Goal: Information Seeking & Learning: Learn about a topic

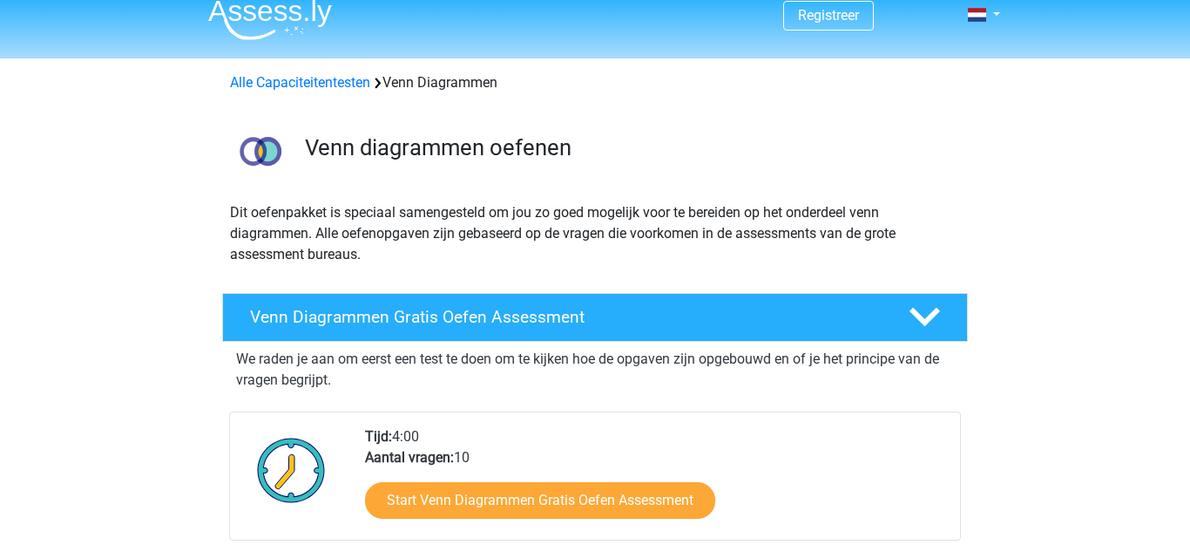
scroll to position [53, 0]
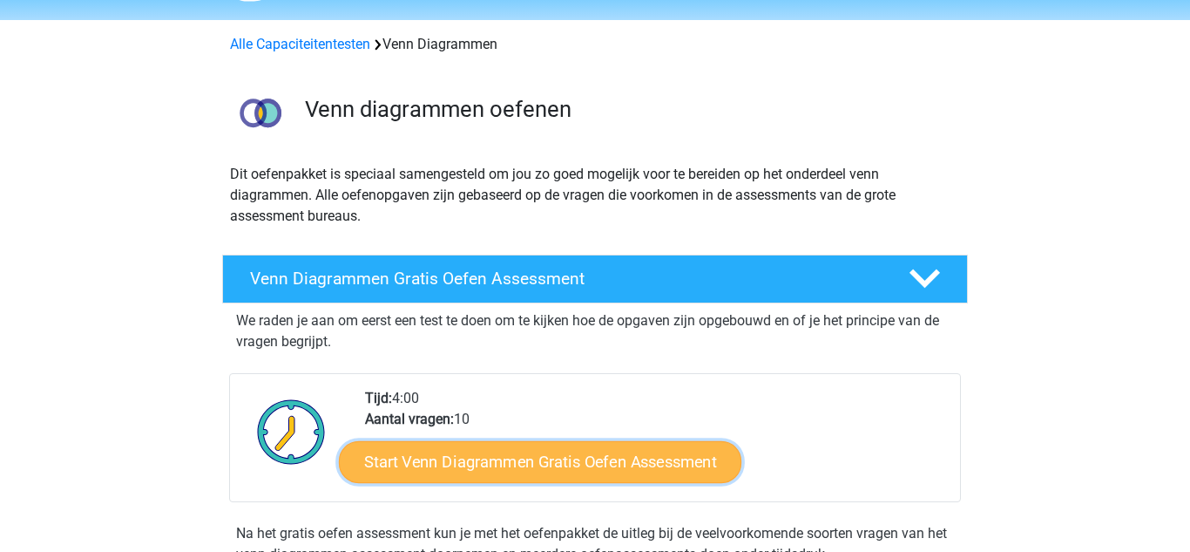
click at [667, 464] on link "Start Venn Diagrammen Gratis Oefen Assessment" at bounding box center [540, 462] width 403 height 42
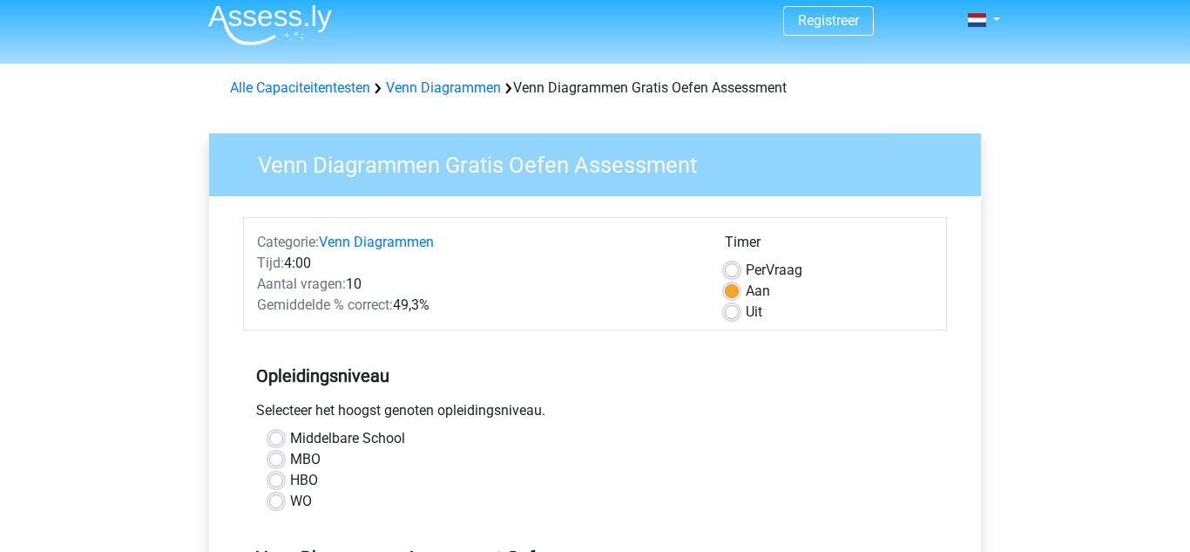
scroll to position [28, 0]
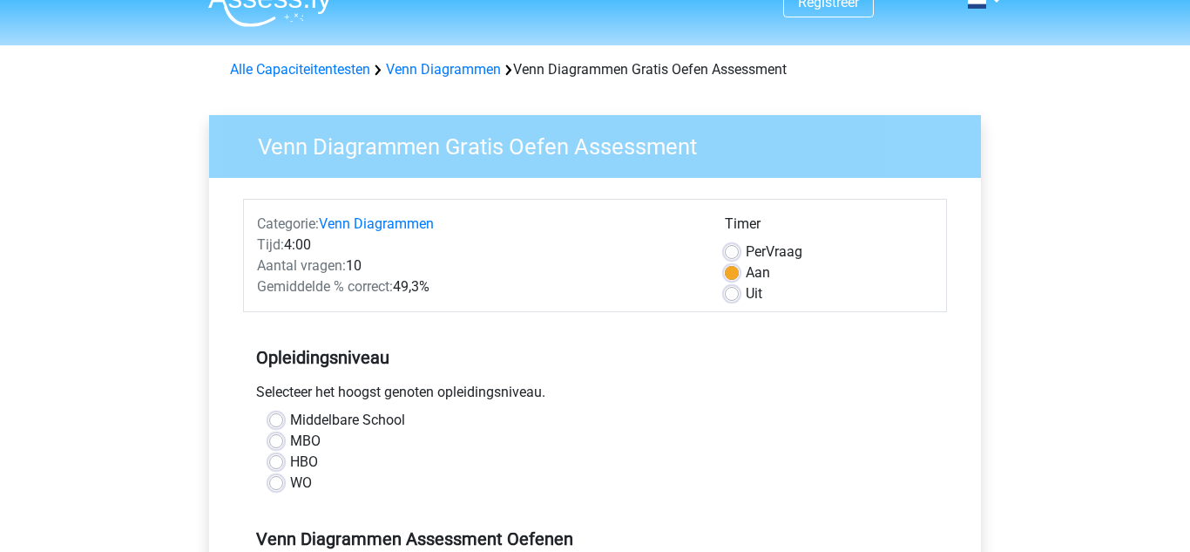
click at [316, 441] on label "MBO" at bounding box center [305, 441] width 31 height 21
click at [283, 441] on input "MBO" at bounding box center [276, 439] width 14 height 17
radio input "true"
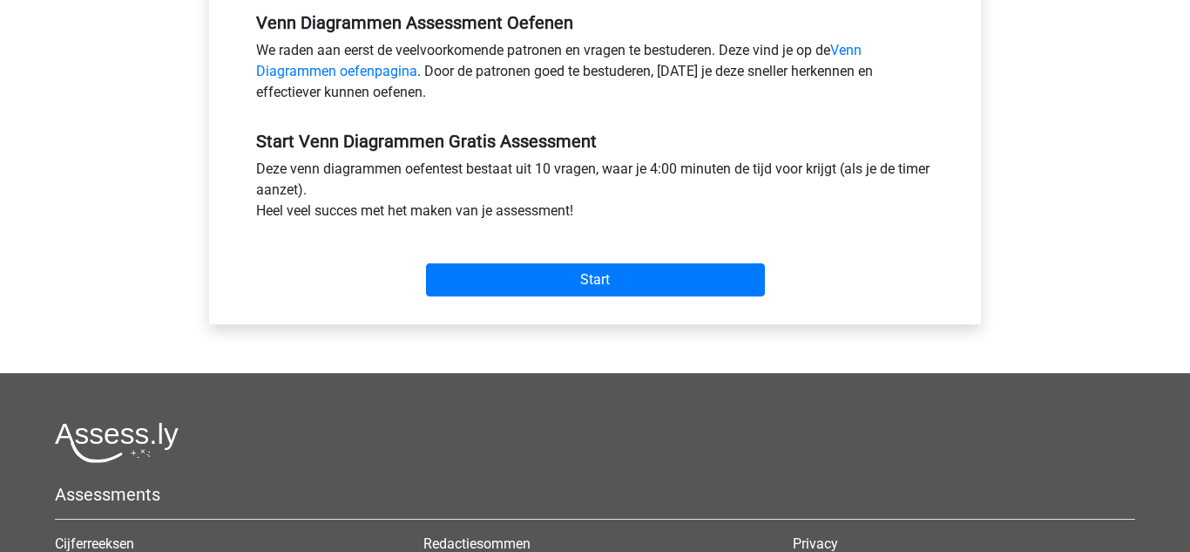
scroll to position [546, 0]
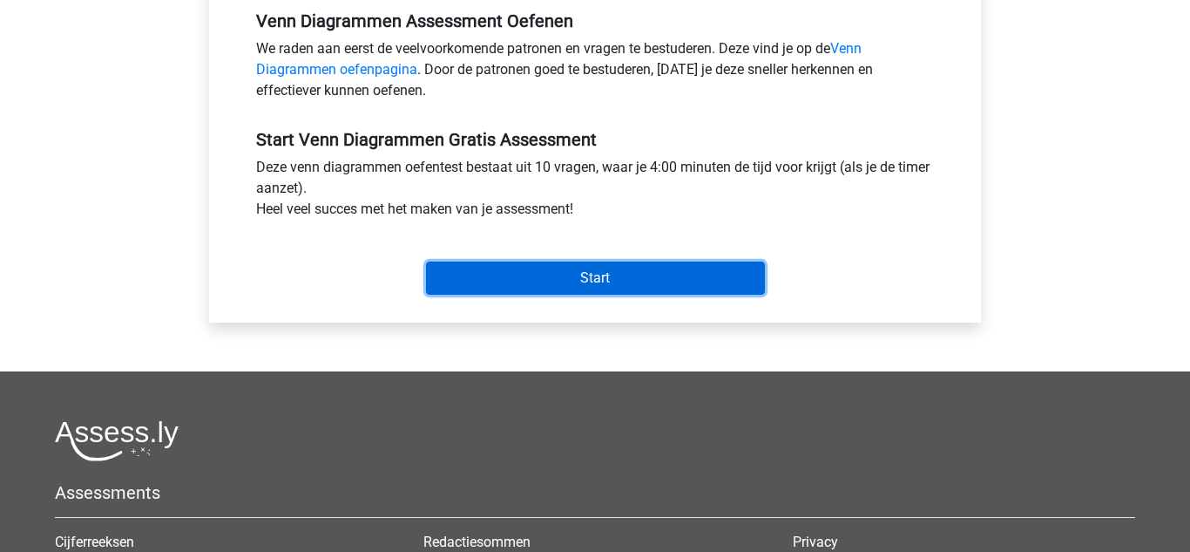
click at [687, 286] on input "Start" at bounding box center [595, 277] width 339 height 33
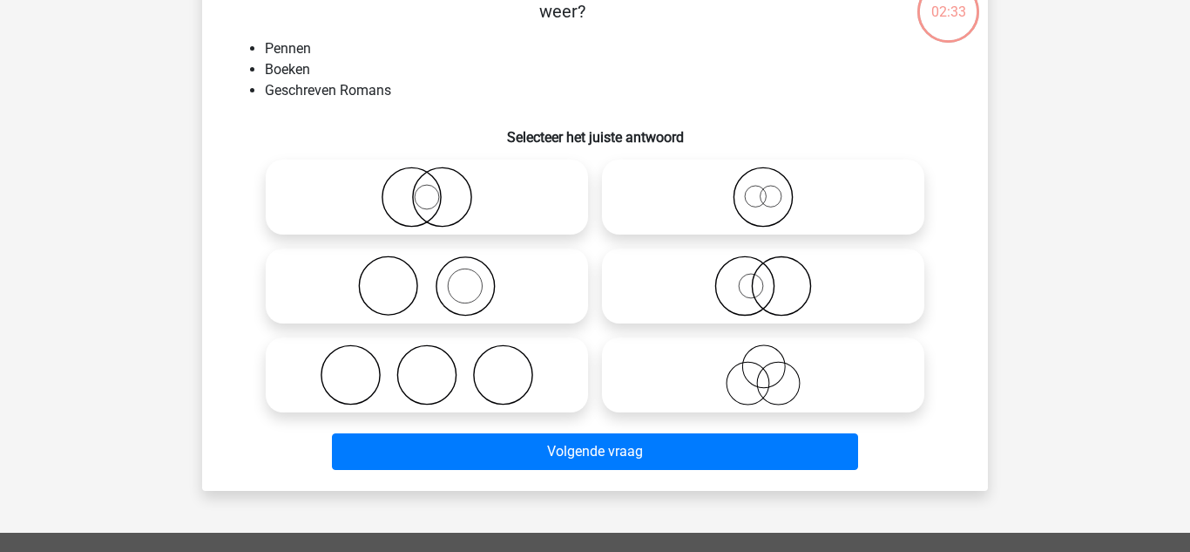
scroll to position [127, 0]
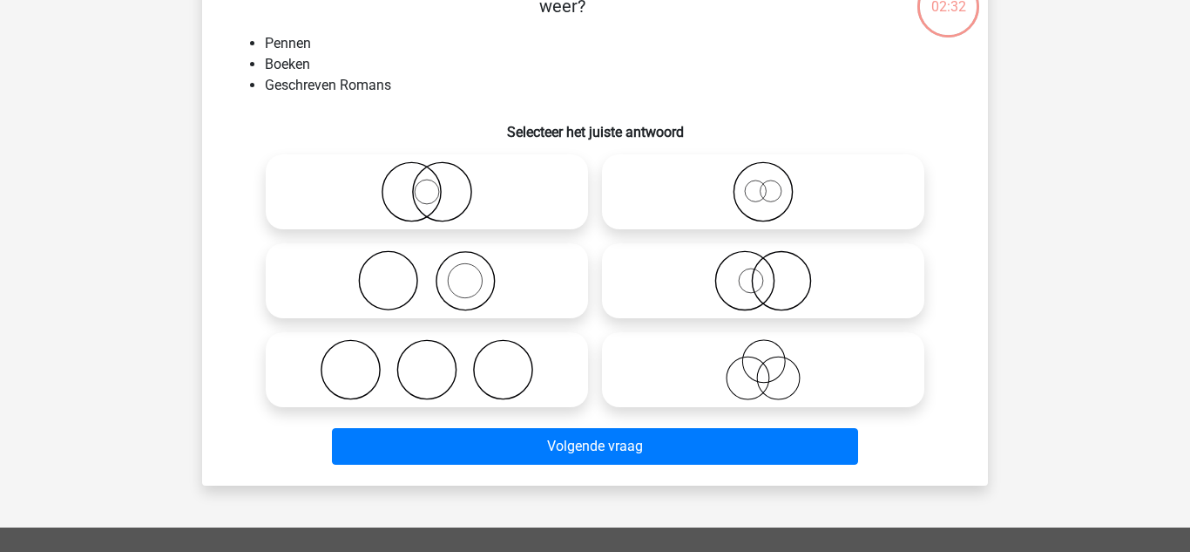
click at [786, 372] on icon at bounding box center [763, 369] width 309 height 61
click at [775, 361] on input "radio" at bounding box center [768, 354] width 11 height 11
radio input "true"
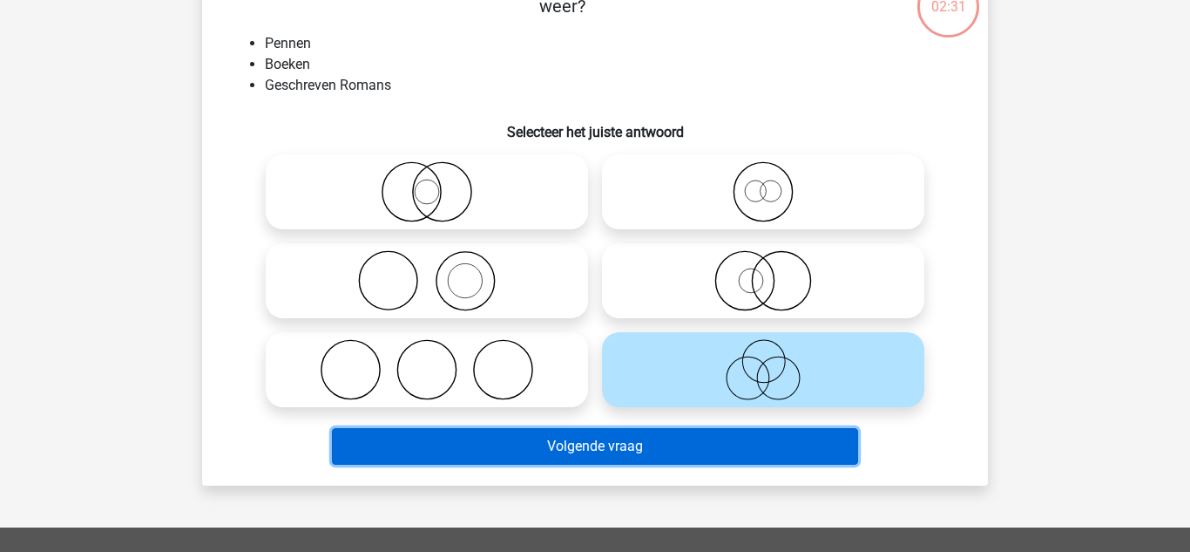
click at [688, 454] on button "Volgende vraag" at bounding box center [595, 446] width 527 height 37
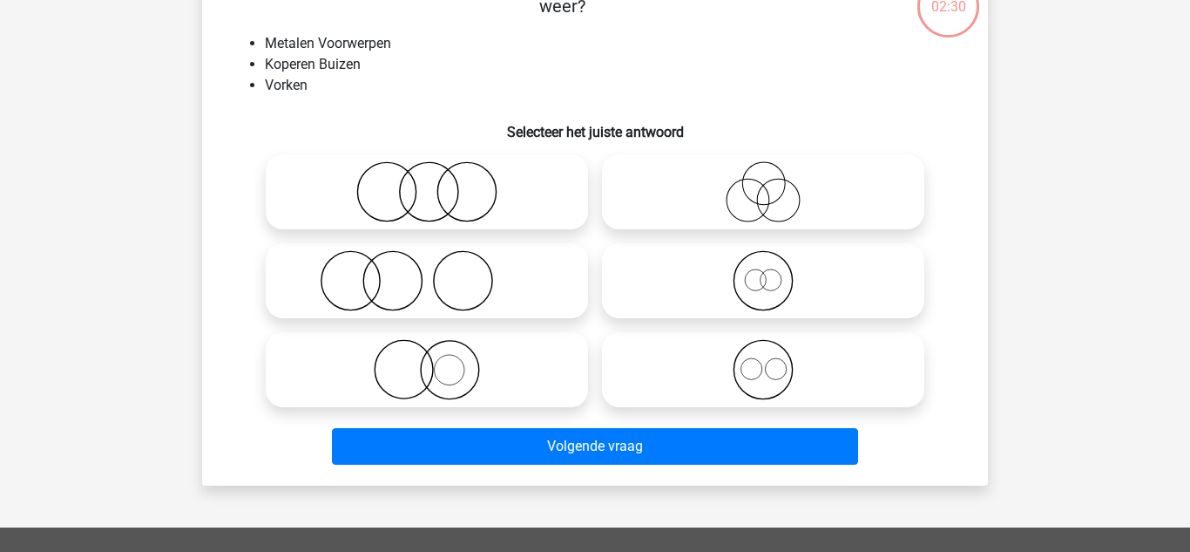
scroll to position [80, 0]
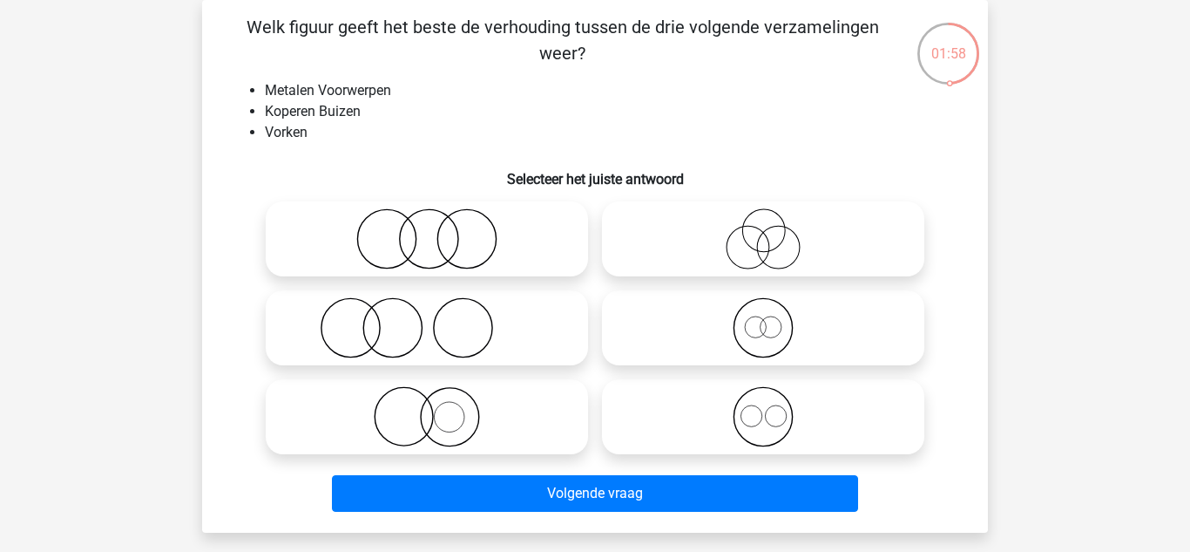
click at [764, 226] on input "radio" at bounding box center [768, 224] width 11 height 11
radio input "true"
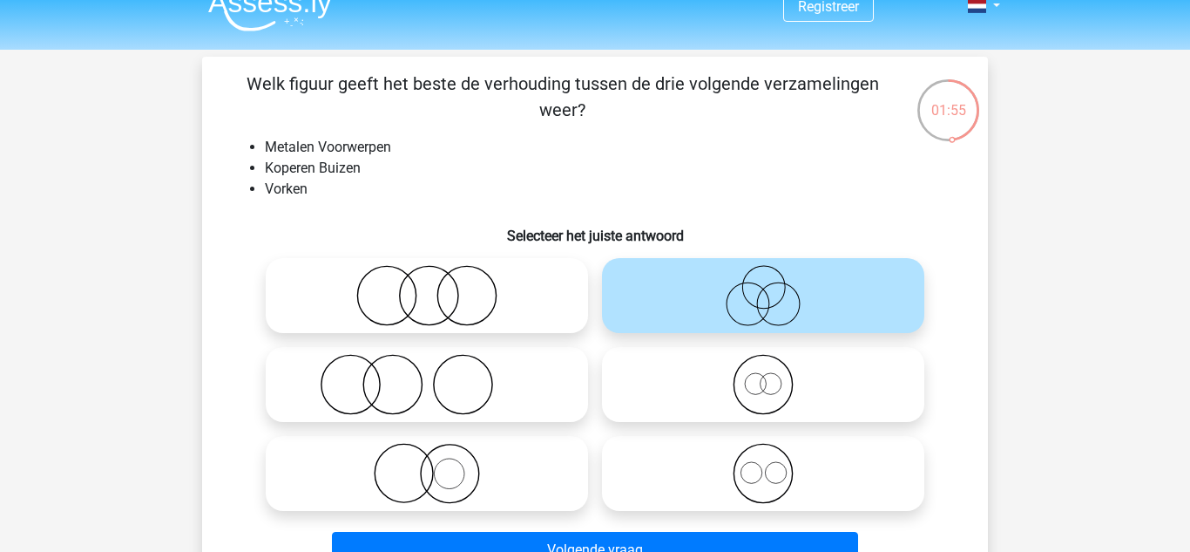
scroll to position [0, 0]
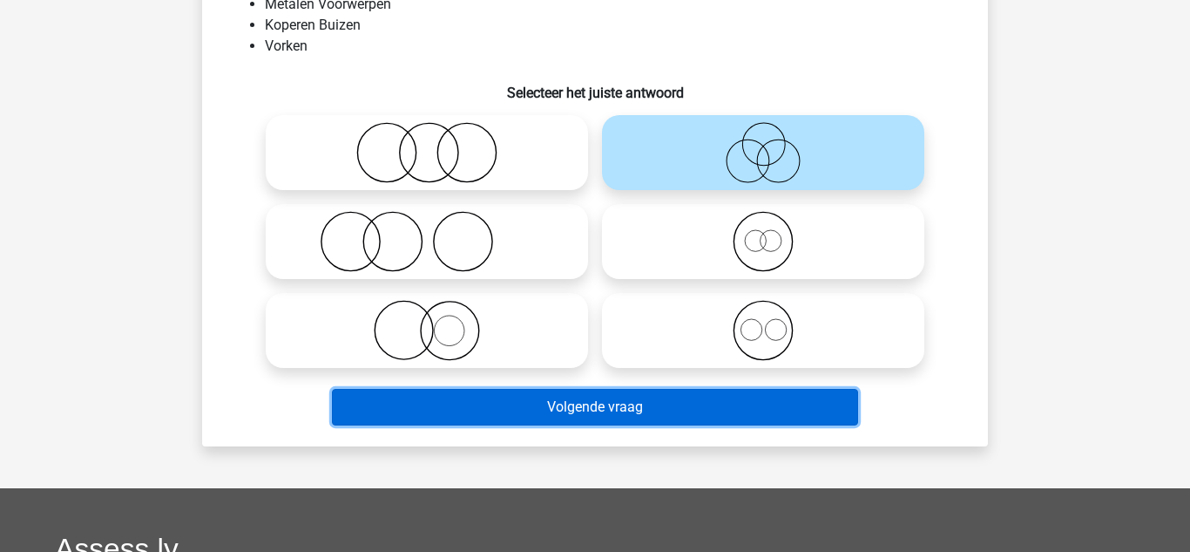
click at [840, 419] on button "Volgende vraag" at bounding box center [595, 407] width 527 height 37
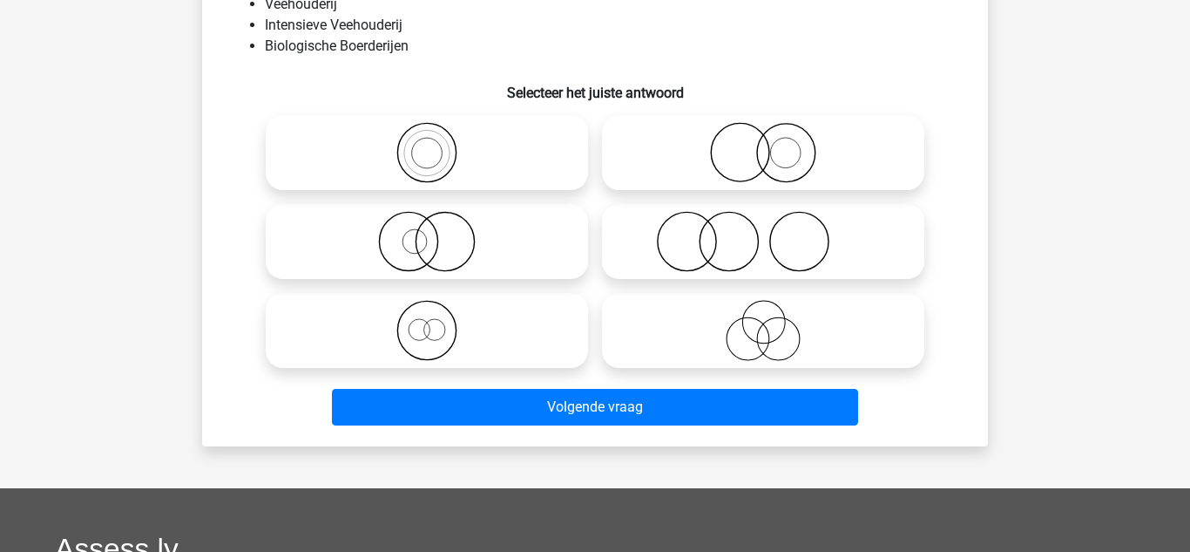
scroll to position [80, 0]
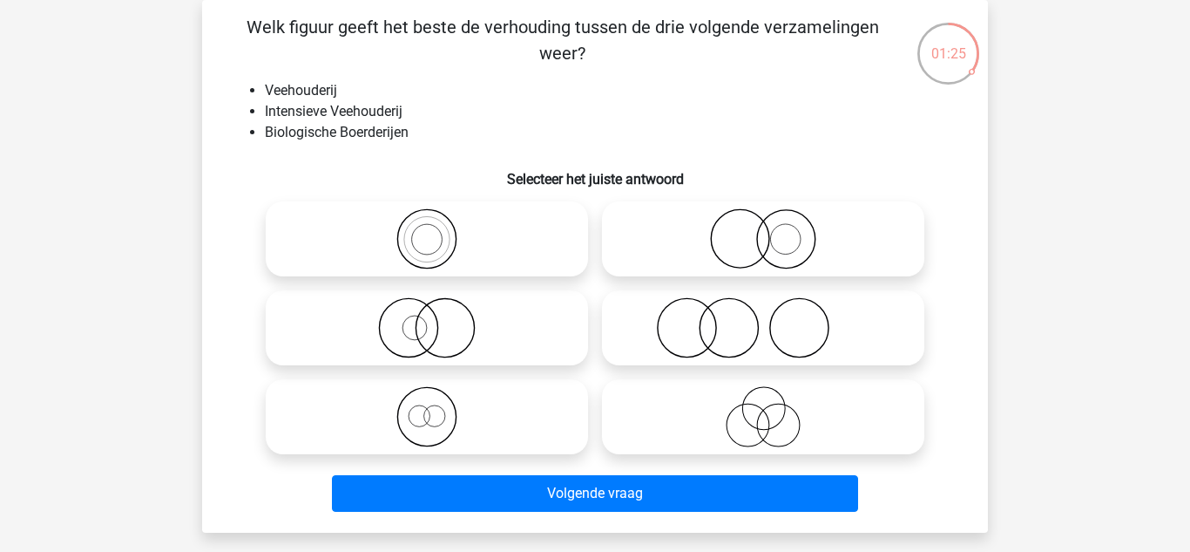
click at [483, 232] on icon at bounding box center [427, 238] width 309 height 61
click at [438, 230] on input "radio" at bounding box center [432, 224] width 11 height 11
radio input "true"
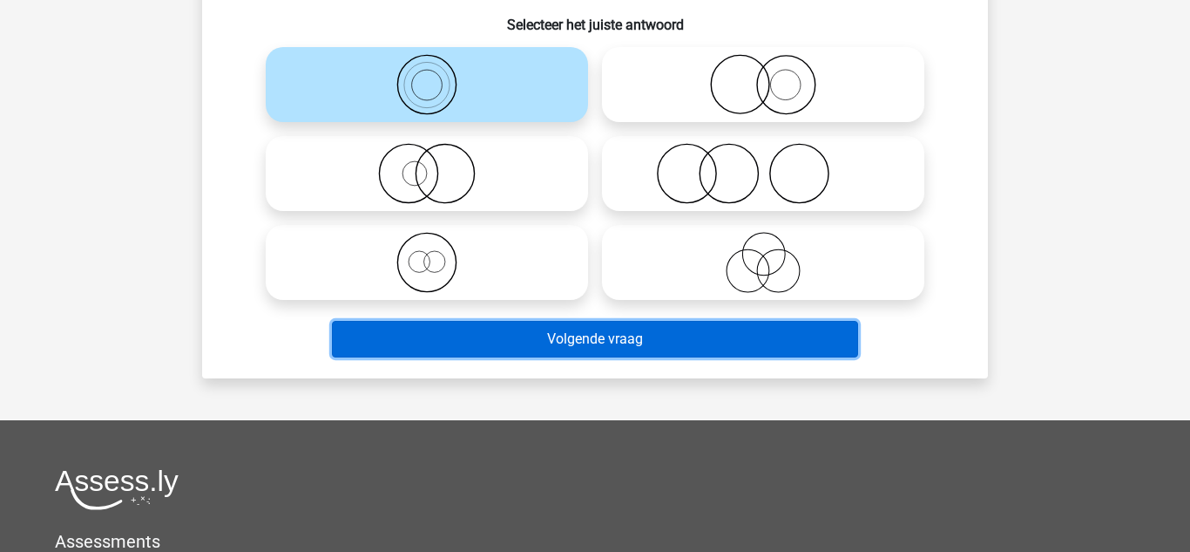
click at [806, 330] on button "Volgende vraag" at bounding box center [595, 339] width 527 height 37
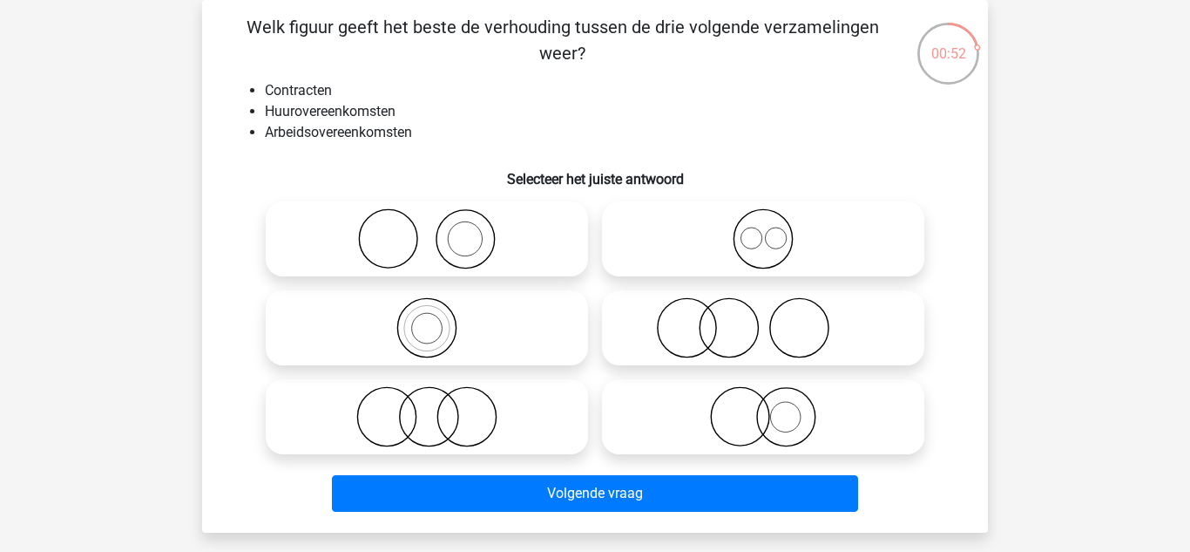
click at [464, 433] on icon at bounding box center [427, 416] width 309 height 61
click at [438, 408] on input "radio" at bounding box center [432, 402] width 11 height 11
radio input "true"
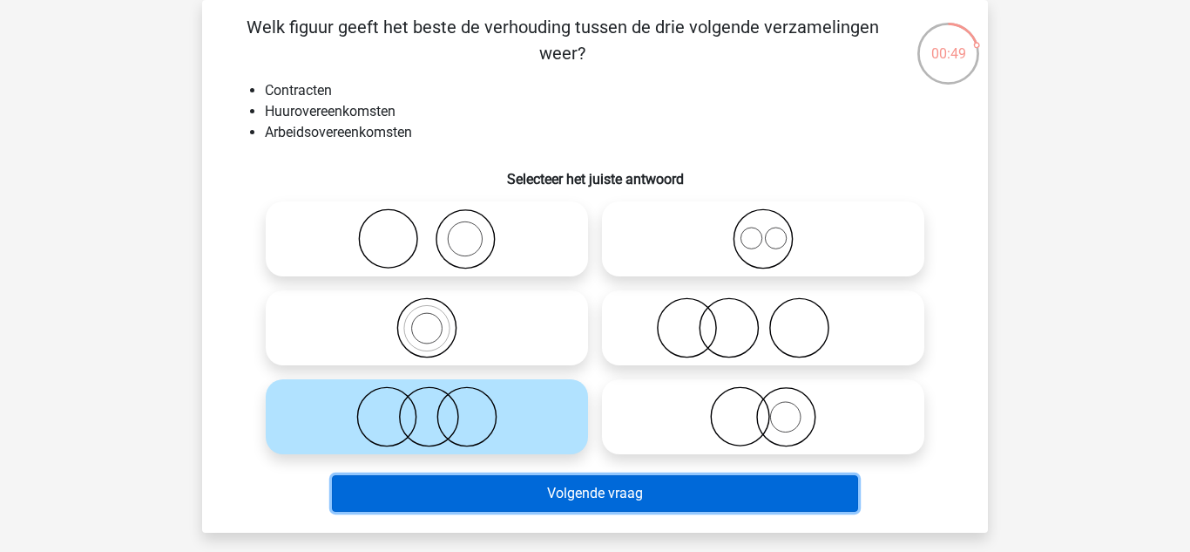
click at [547, 486] on button "Volgende vraag" at bounding box center [595, 493] width 527 height 37
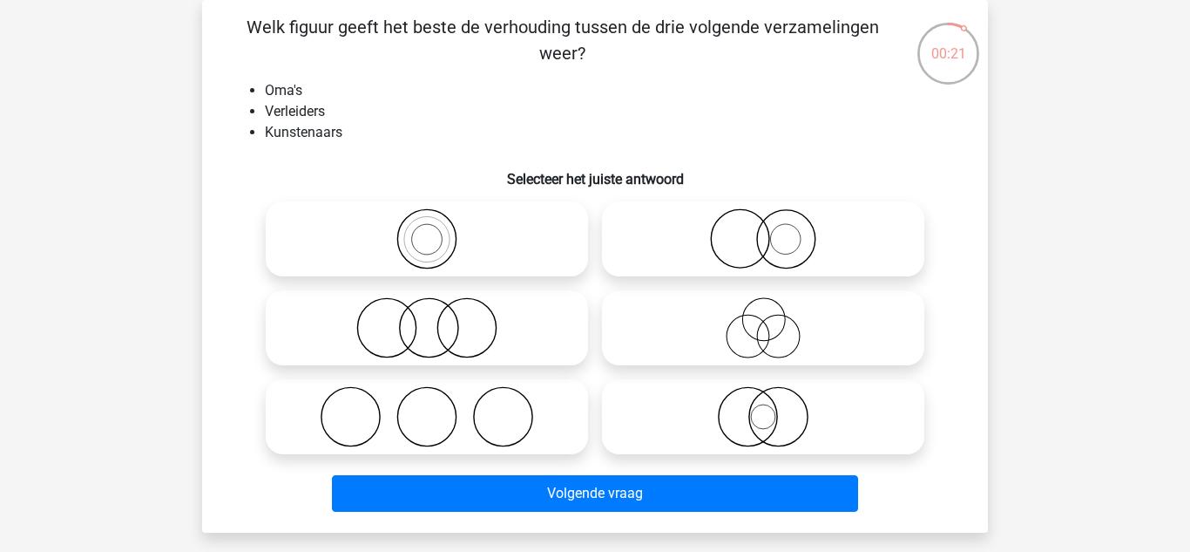
click at [475, 431] on icon at bounding box center [427, 416] width 309 height 61
click at [438, 408] on input "radio" at bounding box center [432, 402] width 11 height 11
radio input "true"
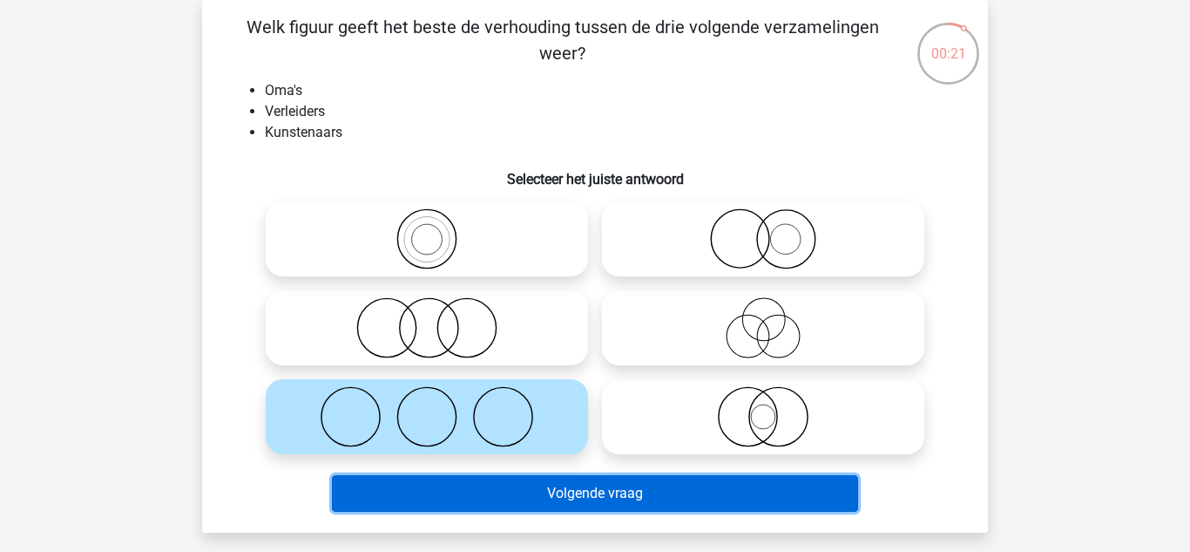
click at [580, 494] on button "Volgende vraag" at bounding box center [595, 493] width 527 height 37
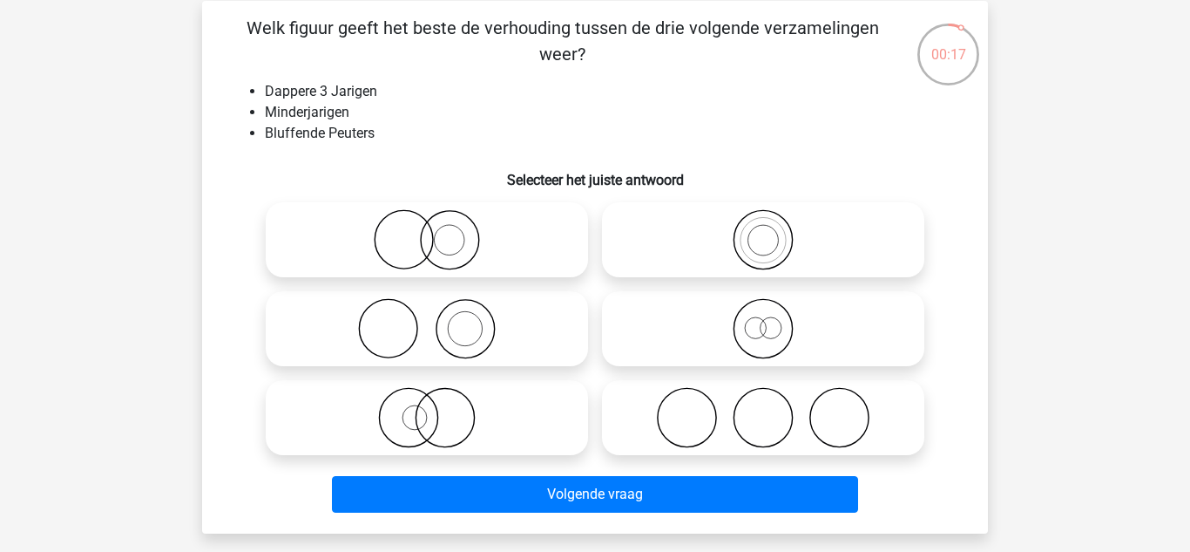
scroll to position [0, 0]
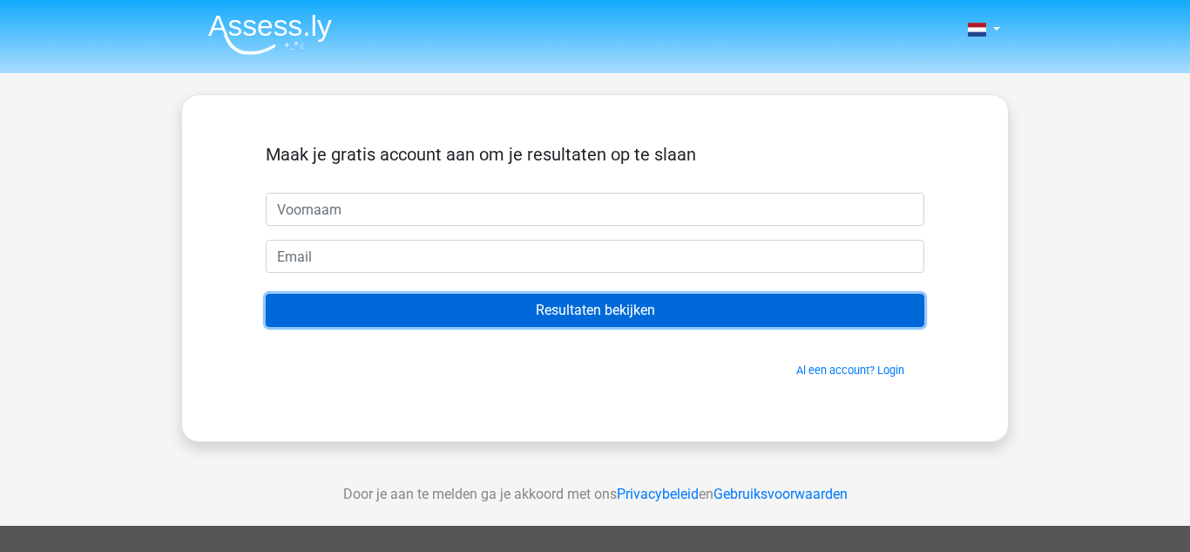
click at [743, 299] on input "Resultaten bekijken" at bounding box center [595, 310] width 659 height 33
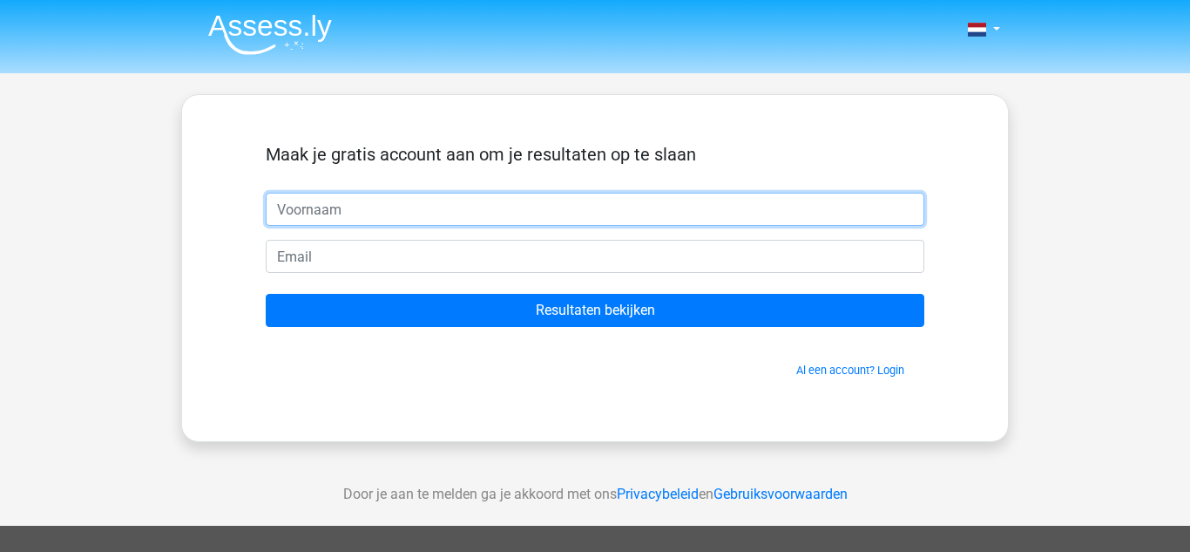
click at [714, 217] on input "text" at bounding box center [595, 209] width 659 height 33
click at [728, 214] on input "Ehsan" at bounding box center [595, 209] width 659 height 33
type input "Ehsan"
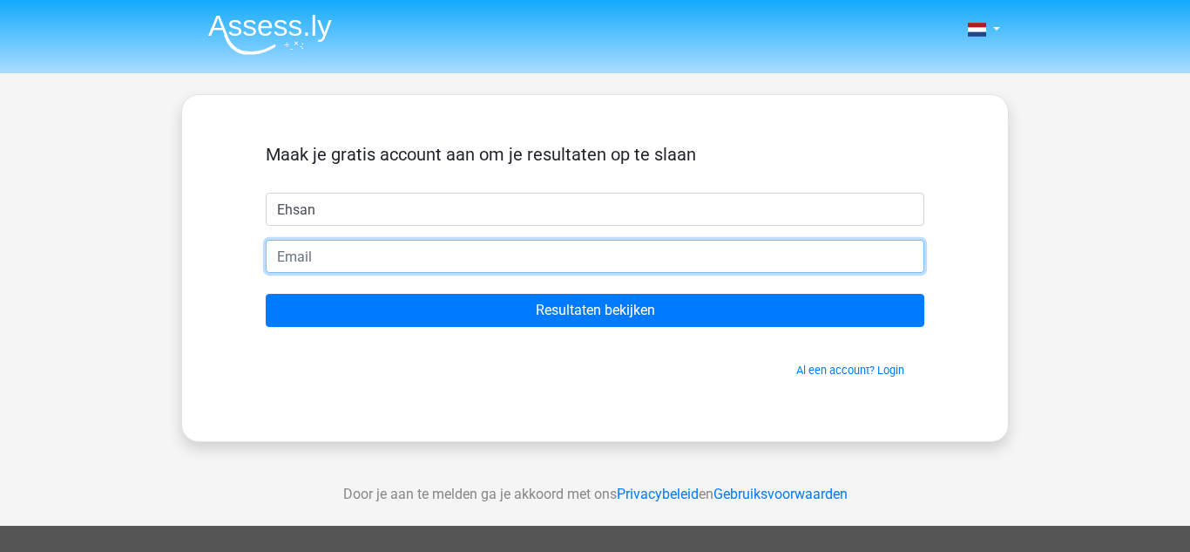
click at [722, 257] on input "email" at bounding box center [595, 256] width 659 height 33
type input "ehssansahl@gmail.com"
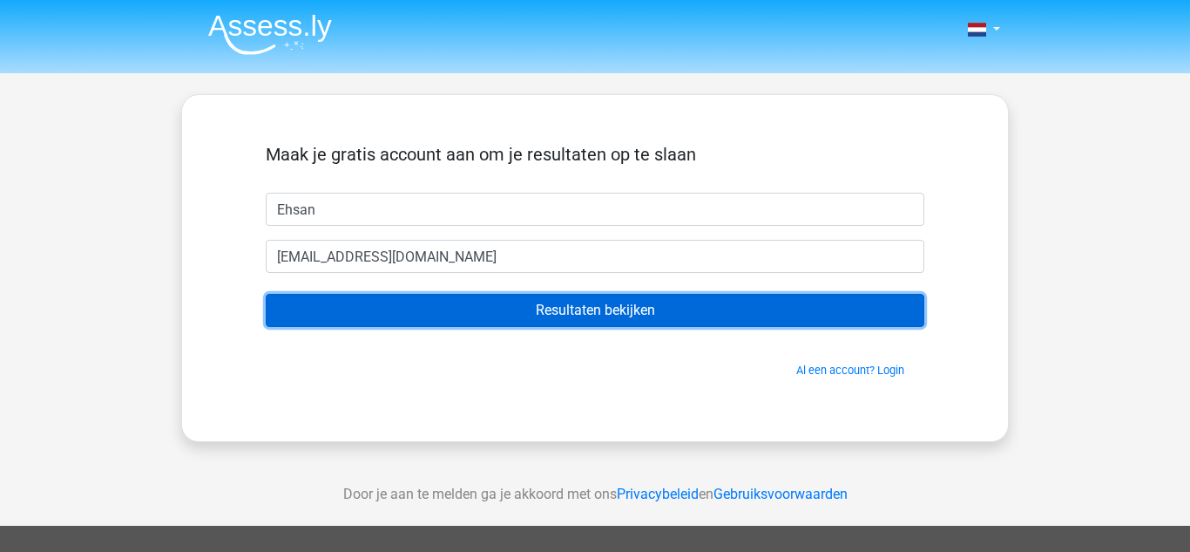
click at [644, 302] on input "Resultaten bekijken" at bounding box center [595, 310] width 659 height 33
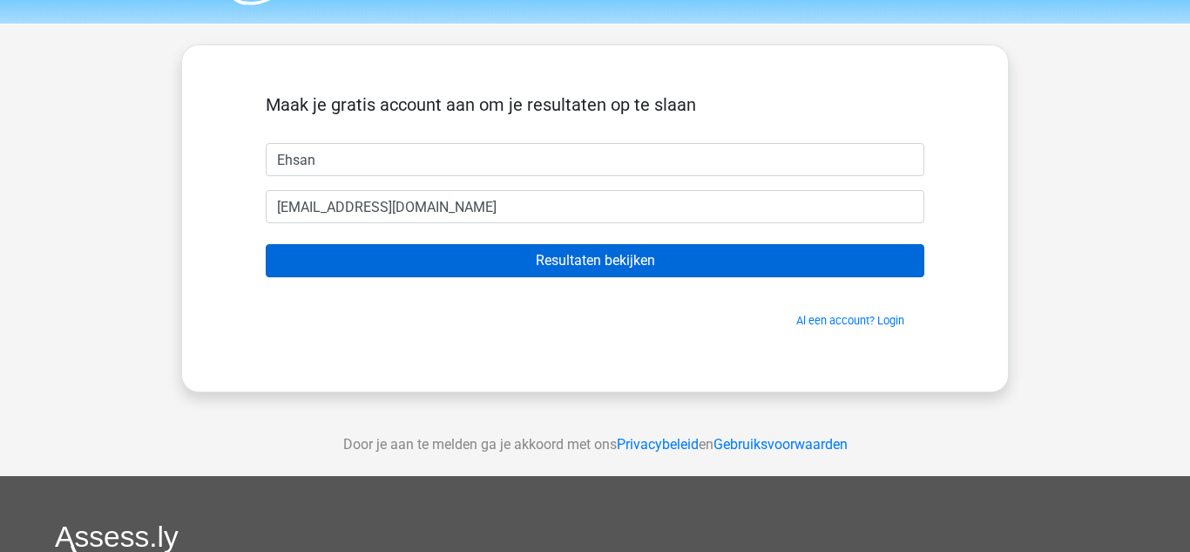
scroll to position [70, 0]
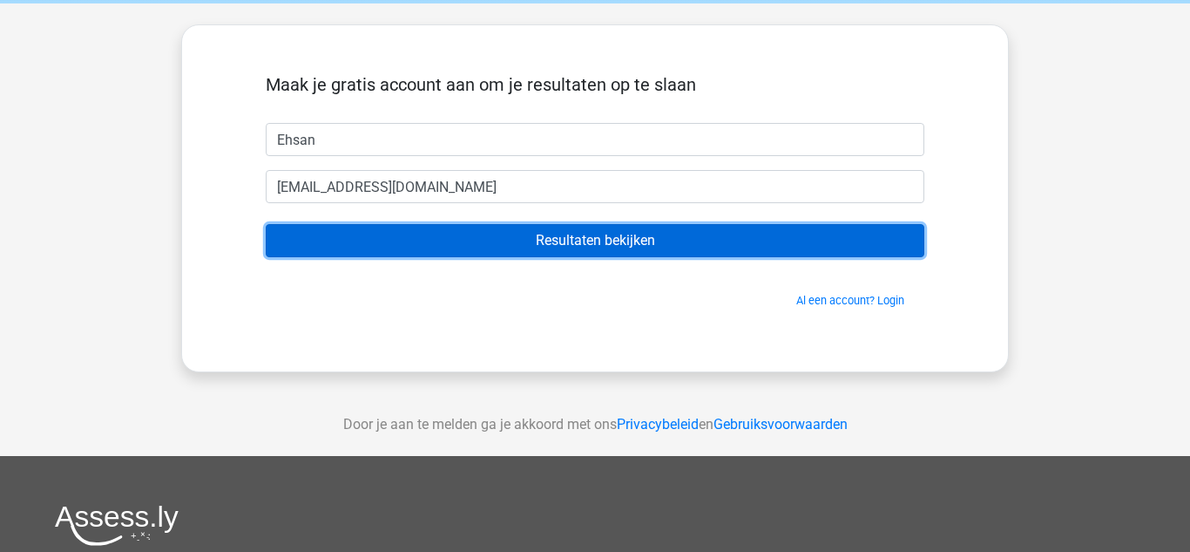
click at [869, 254] on input "Resultaten bekijken" at bounding box center [595, 240] width 659 height 33
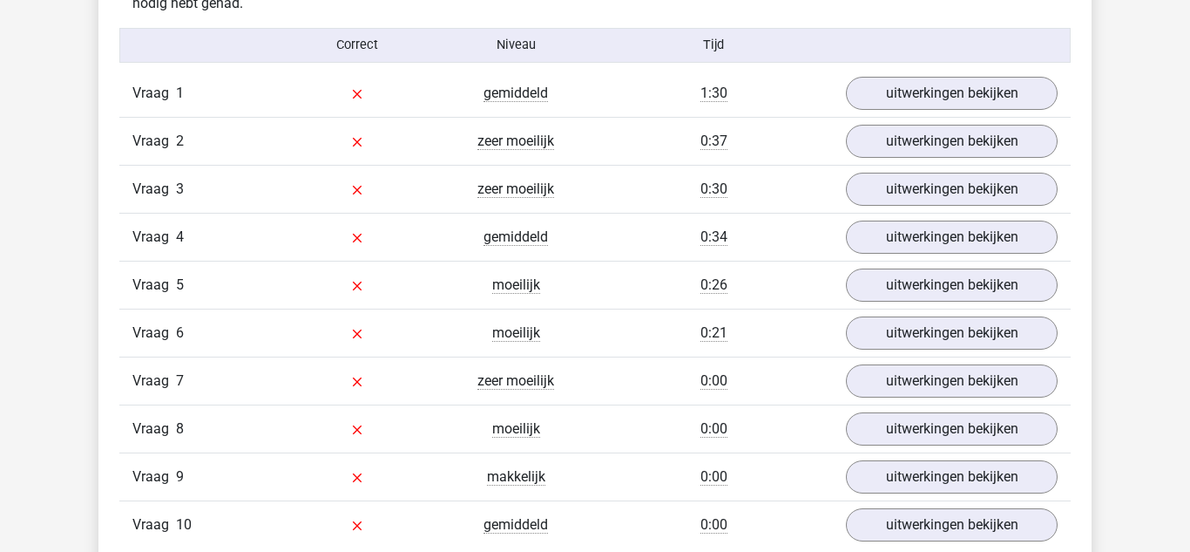
scroll to position [1210, 0]
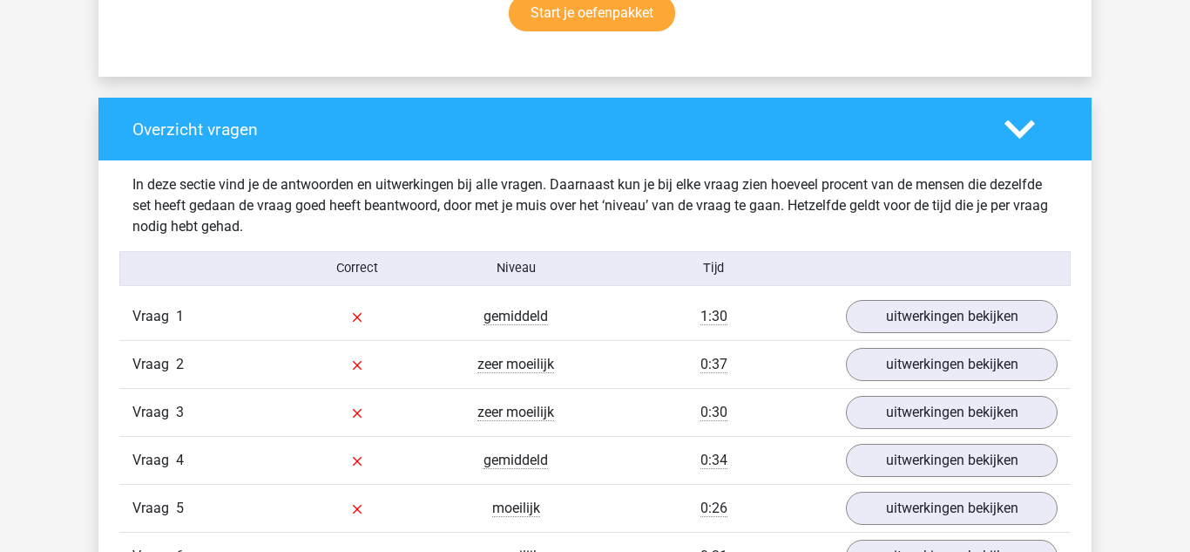
click at [1025, 315] on link "uitwerkingen bekijken" at bounding box center [952, 316] width 243 height 38
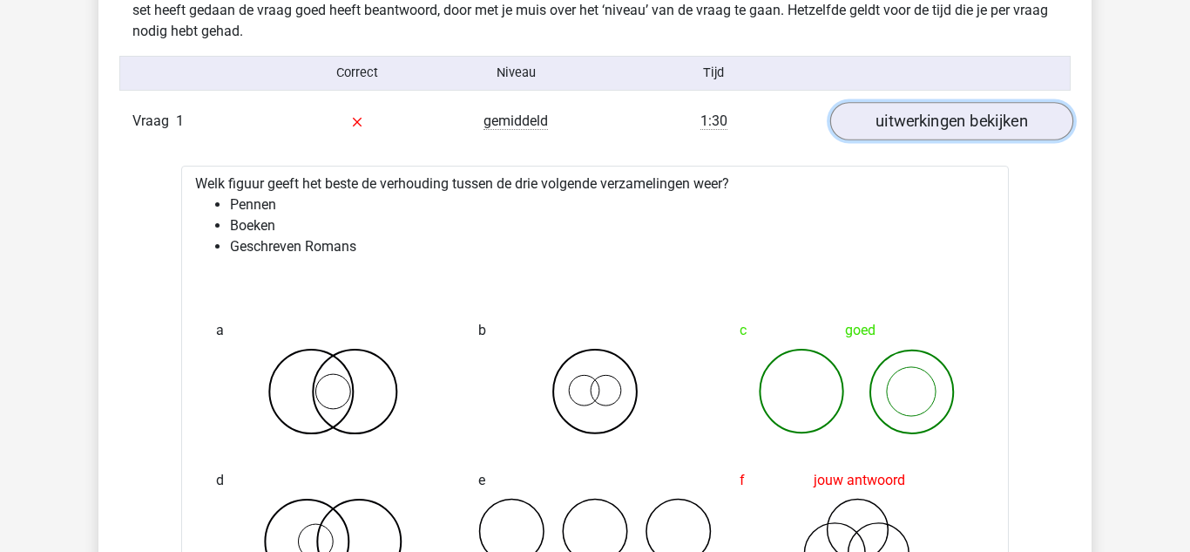
scroll to position [1444, 0]
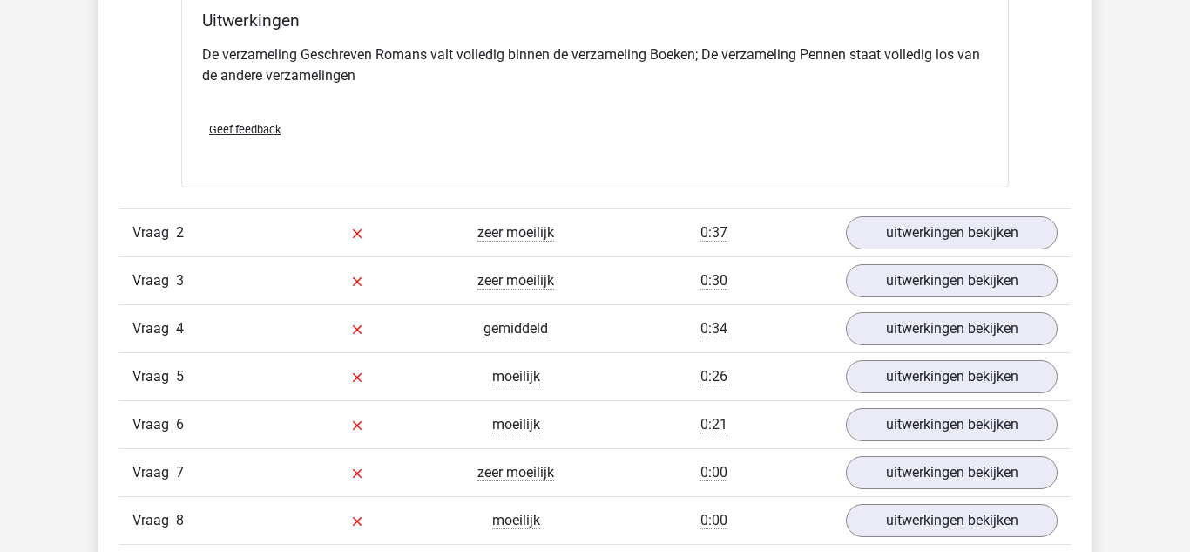
scroll to position [2014, 0]
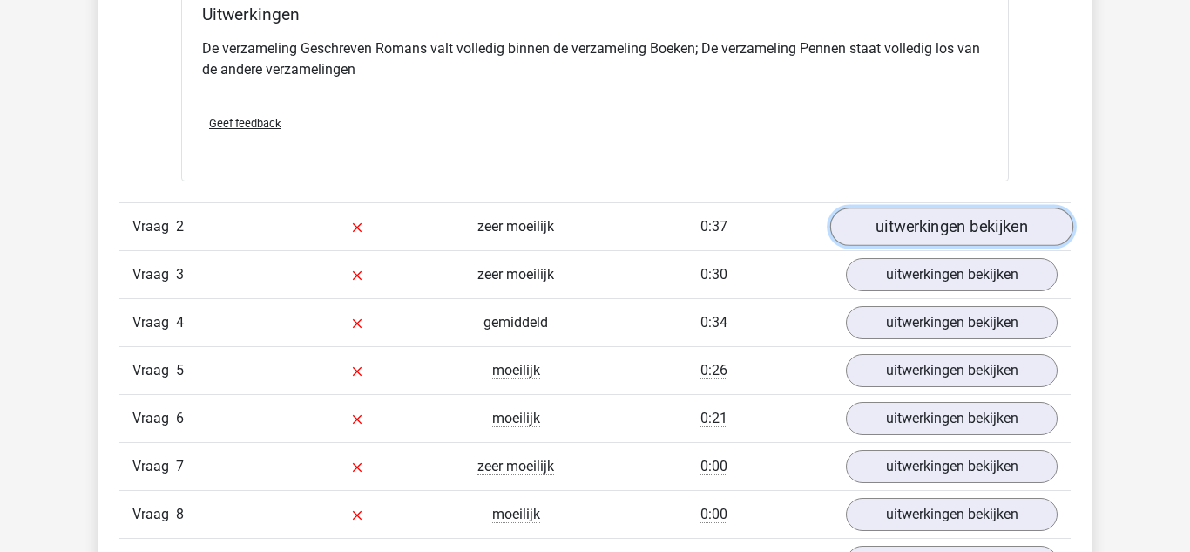
click at [989, 236] on link "uitwerkingen bekijken" at bounding box center [952, 226] width 243 height 38
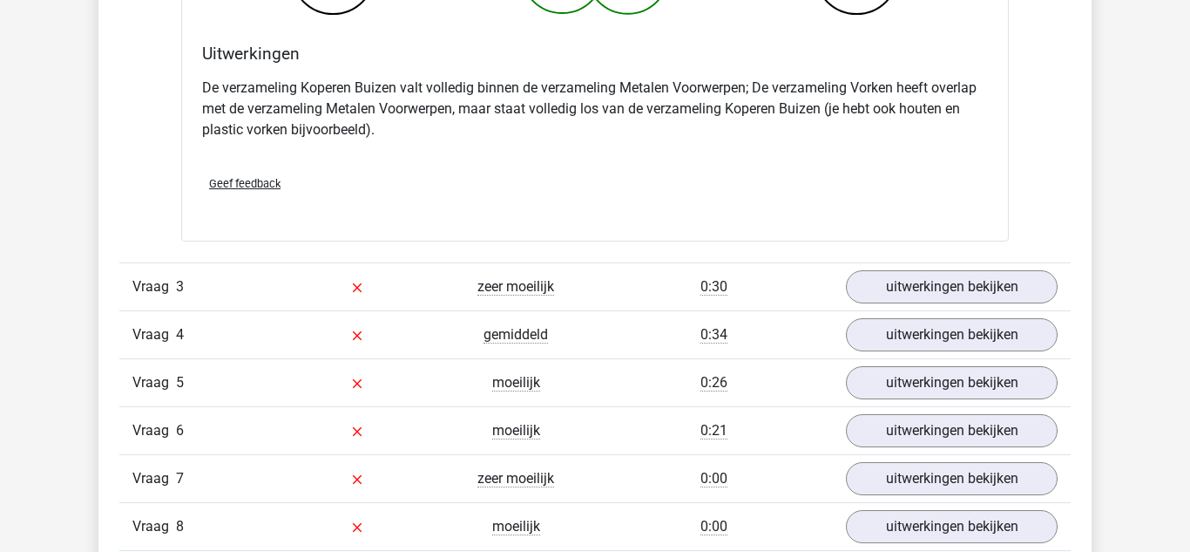
scroll to position [2710, 0]
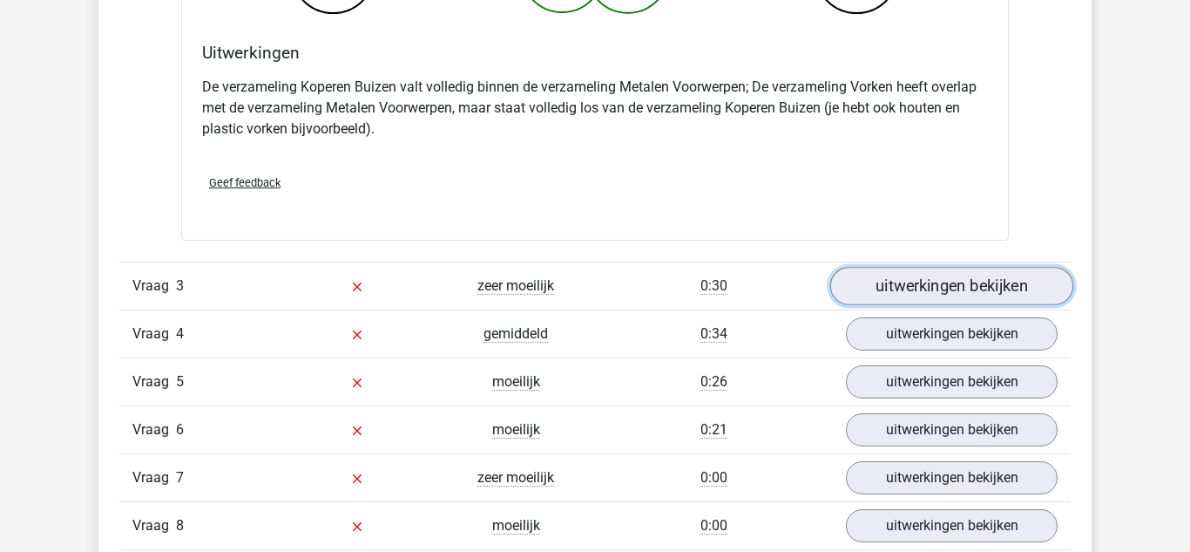
click at [1027, 288] on link "uitwerkingen bekijken" at bounding box center [952, 287] width 243 height 38
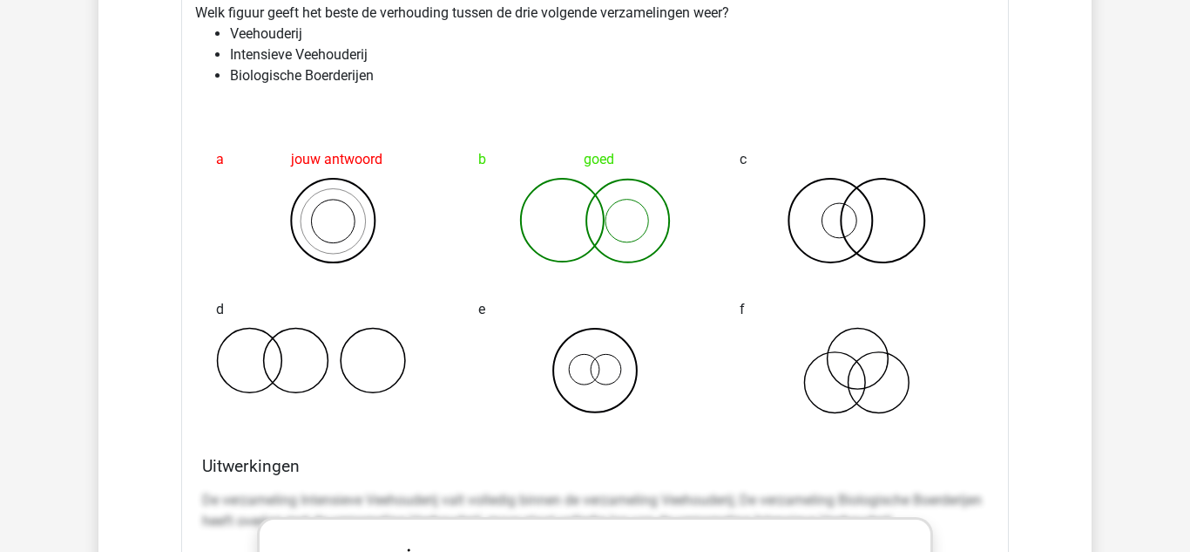
scroll to position [3051, 0]
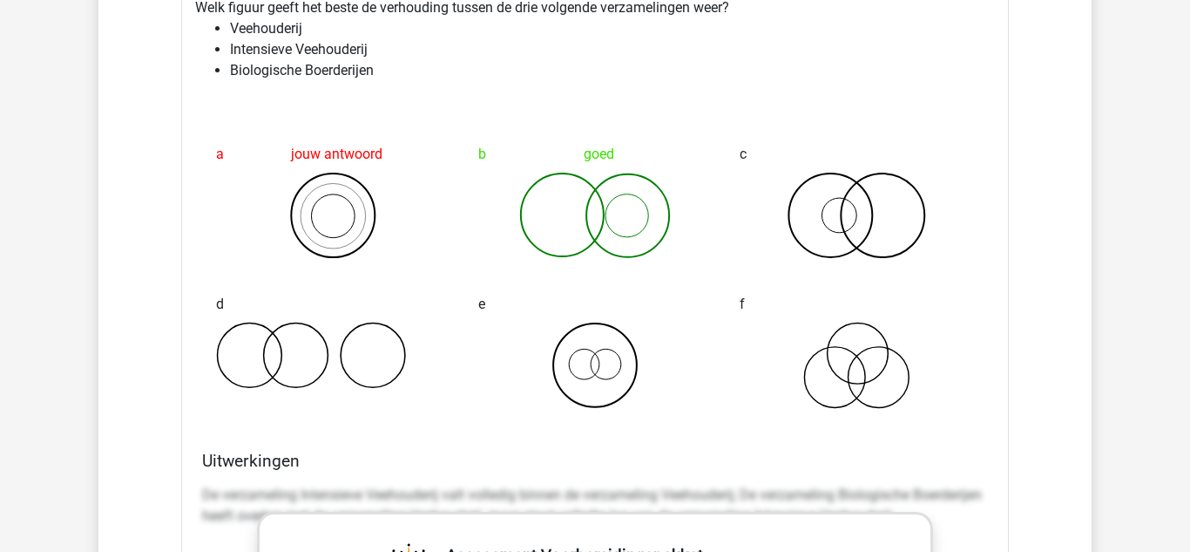
click at [1095, 403] on div "Kies premium Ehsan ehssansahl@gmail.com" at bounding box center [595, 121] width 1190 height 6344
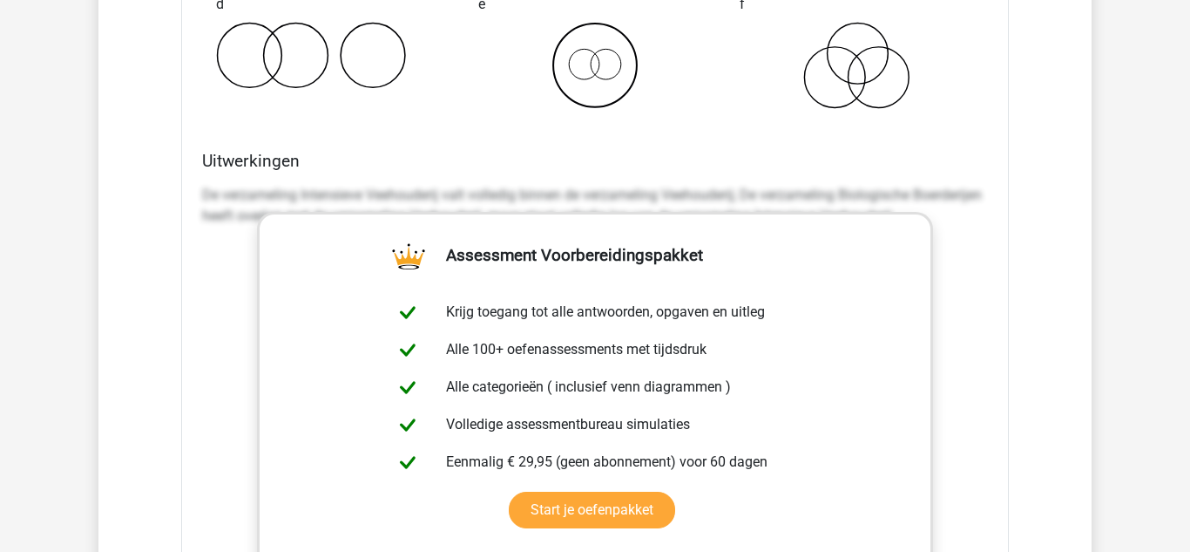
click at [971, 123] on div "f" at bounding box center [857, 48] width 262 height 150
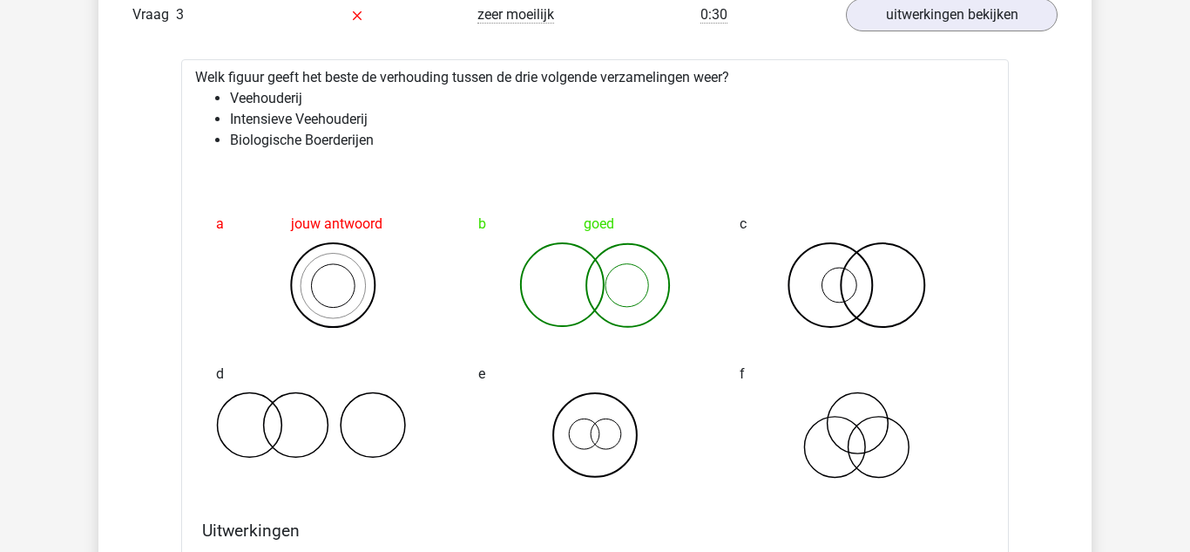
scroll to position [2980, 0]
click at [917, 459] on icon at bounding box center [857, 435] width 234 height 87
click at [1008, 10] on link "uitwerkingen bekijken" at bounding box center [952, 16] width 243 height 38
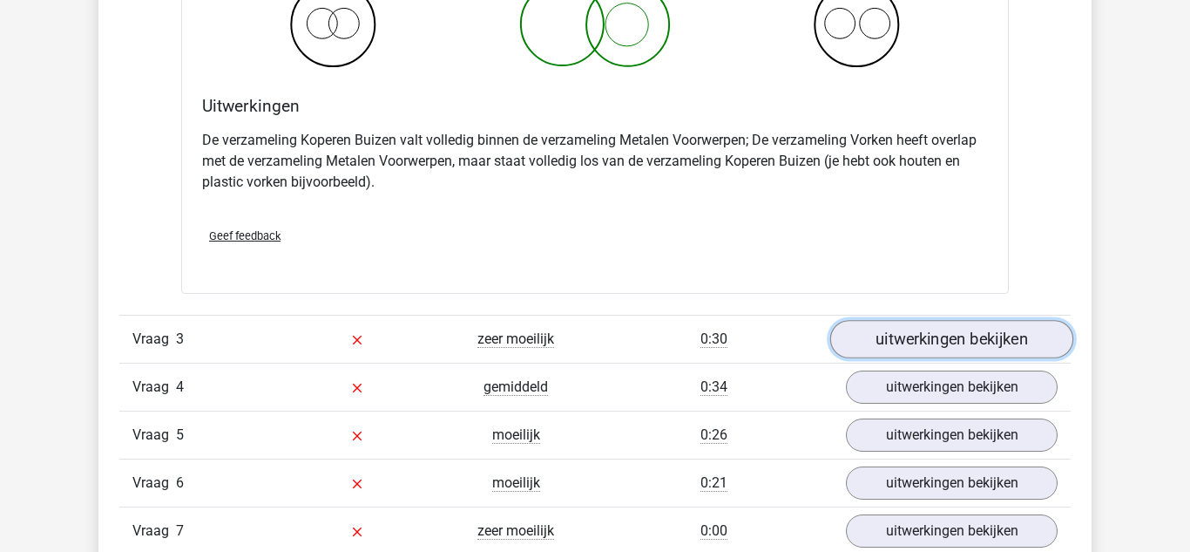
scroll to position [2661, 0]
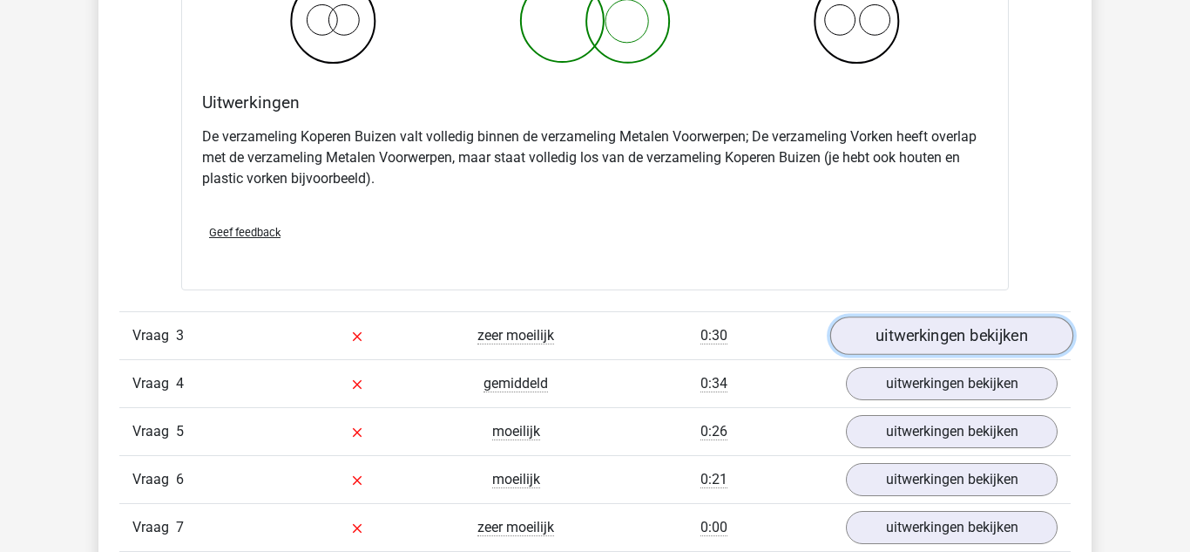
click at [1017, 342] on link "uitwerkingen bekijken" at bounding box center [952, 336] width 243 height 38
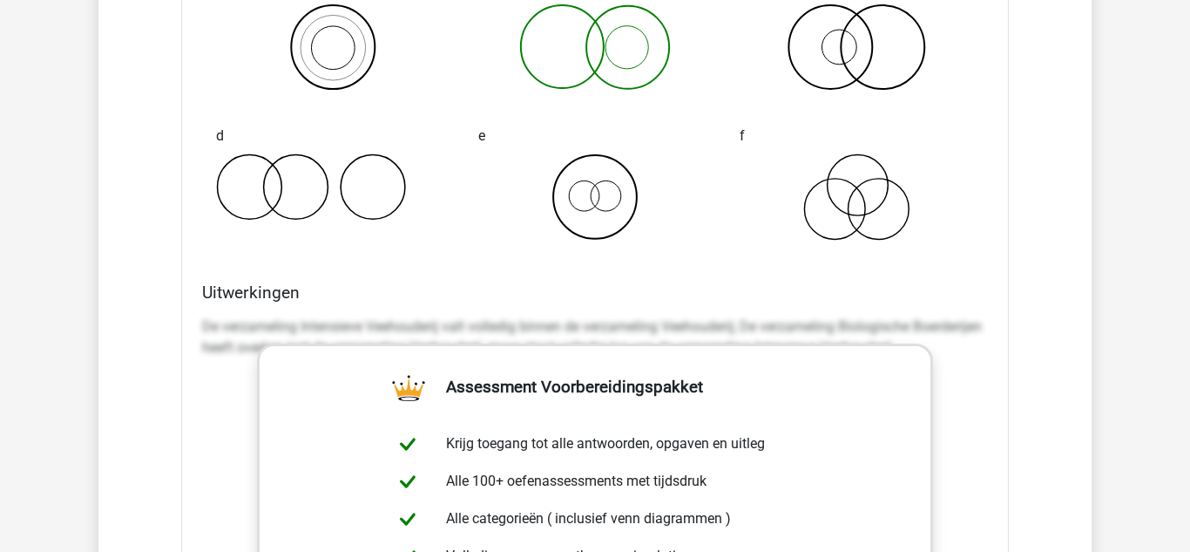
scroll to position [3220, 0]
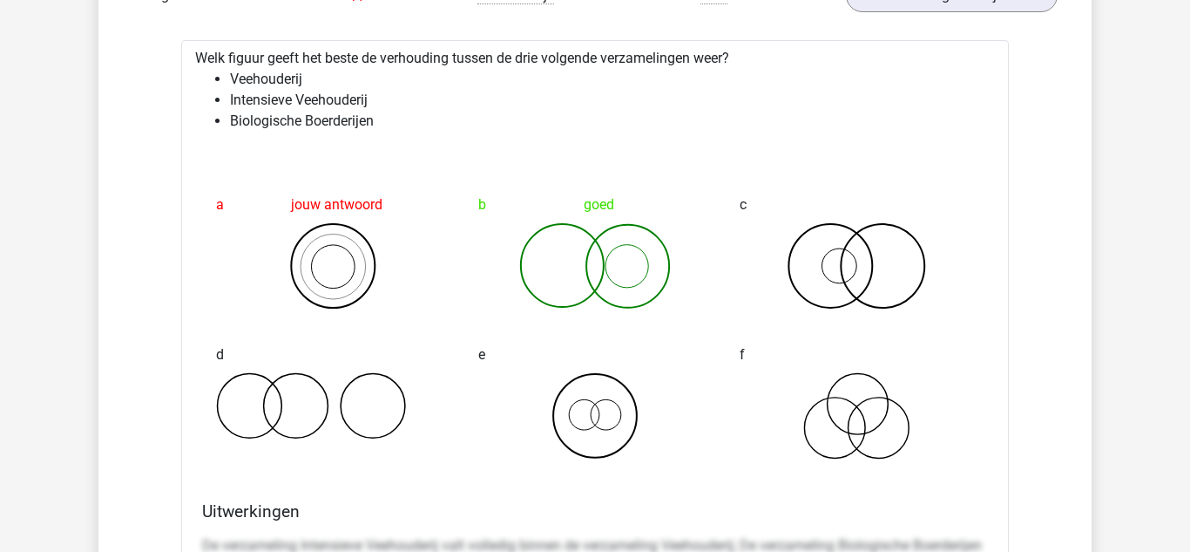
scroll to position [2999, 0]
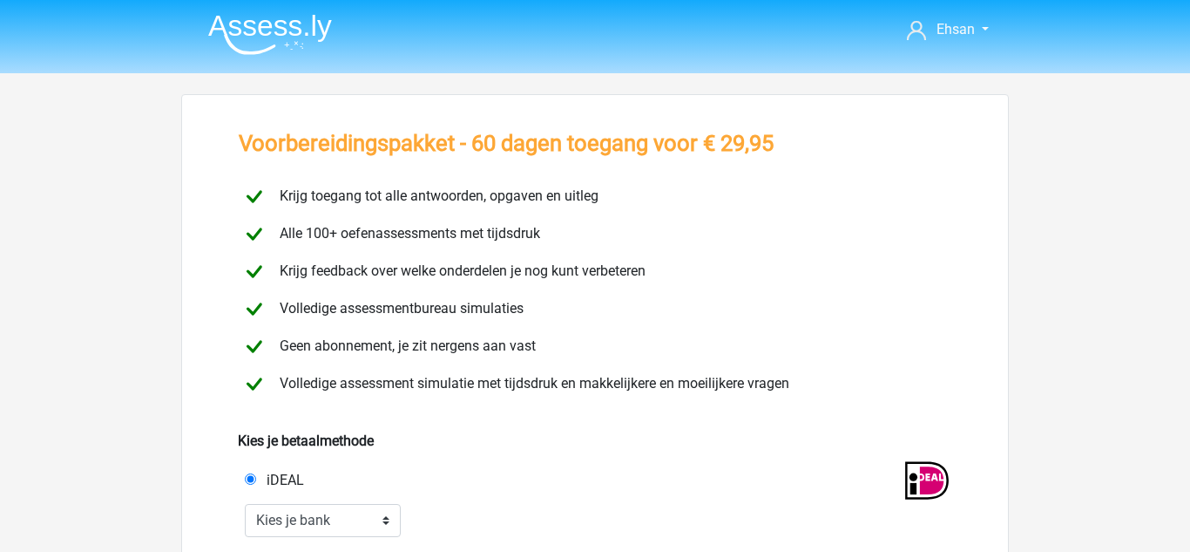
click at [22, 47] on header "Ehsan [EMAIL_ADDRESS][DOMAIN_NAME]" at bounding box center [595, 36] width 1190 height 73
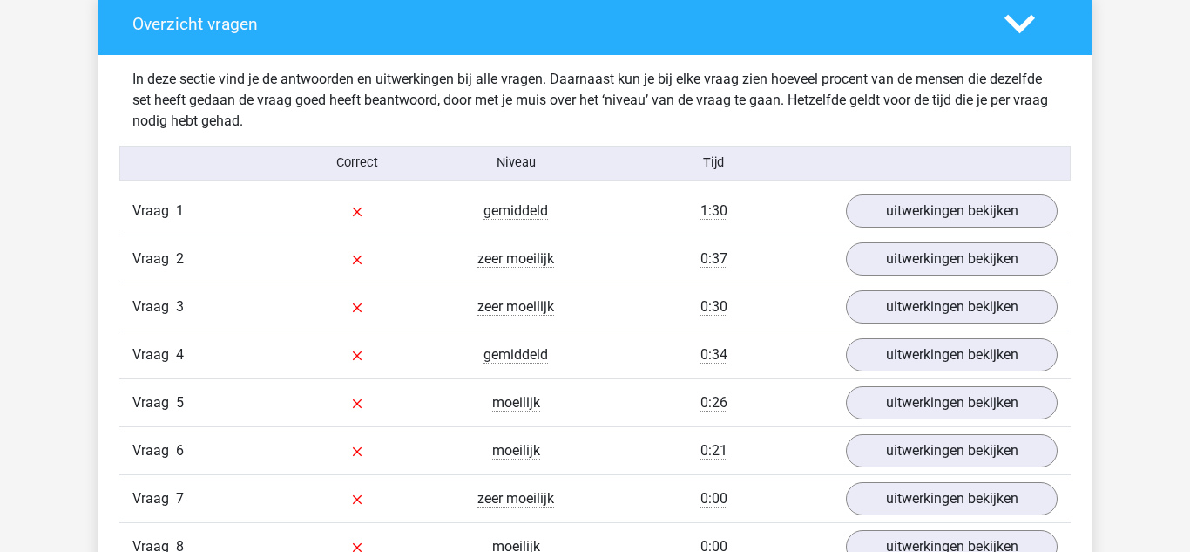
scroll to position [1328, 0]
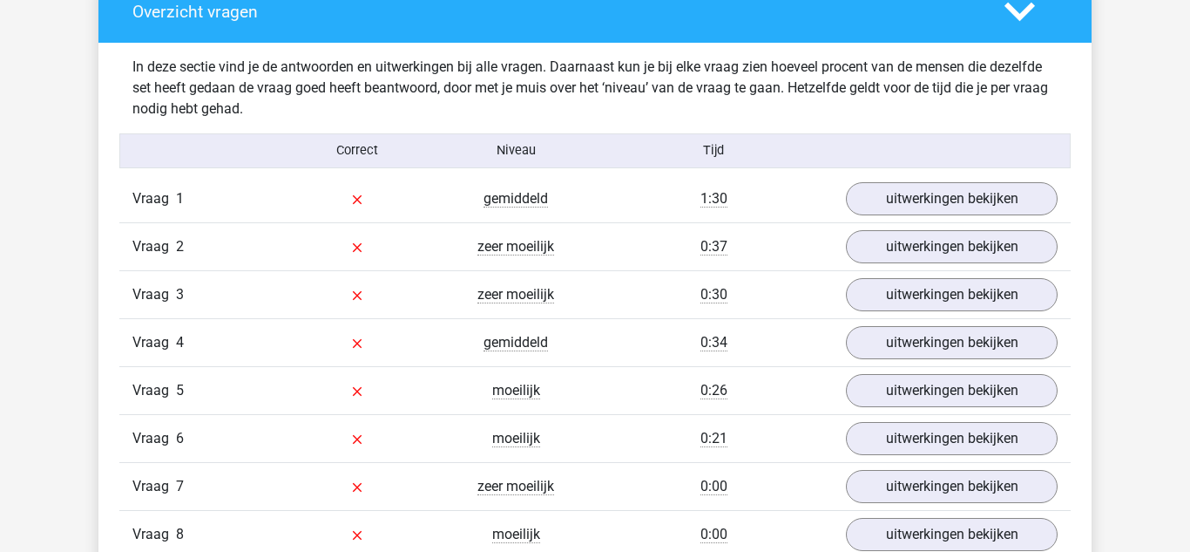
click at [1074, 391] on div "In deze sectie vind je de antwoorden en uitwerkingen bij alle vragen. Daarnaast…" at bounding box center [595, 355] width 967 height 625
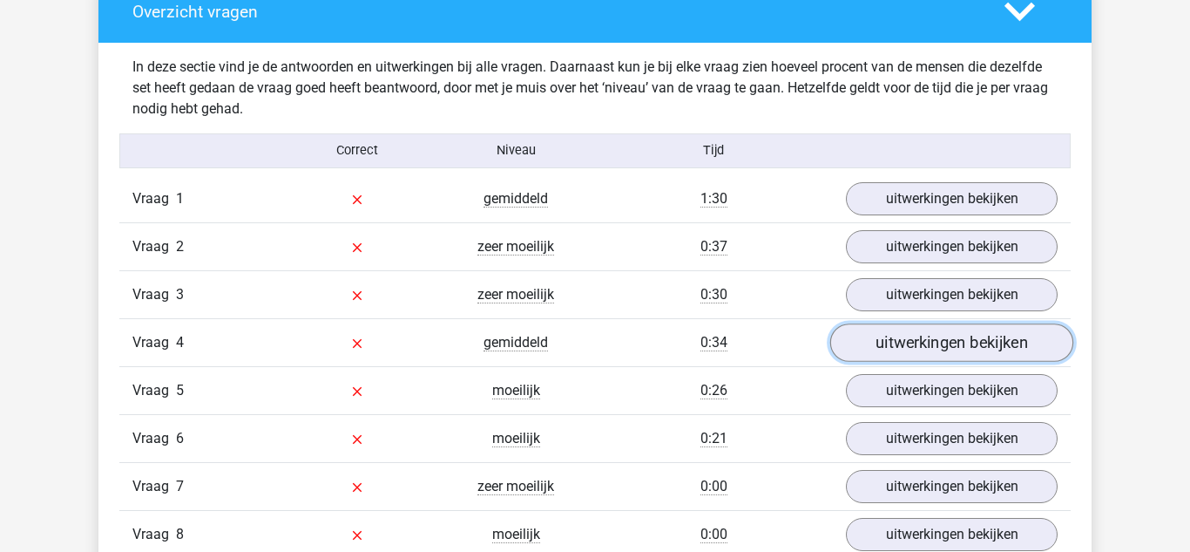
click at [993, 351] on link "uitwerkingen bekijken" at bounding box center [952, 342] width 243 height 38
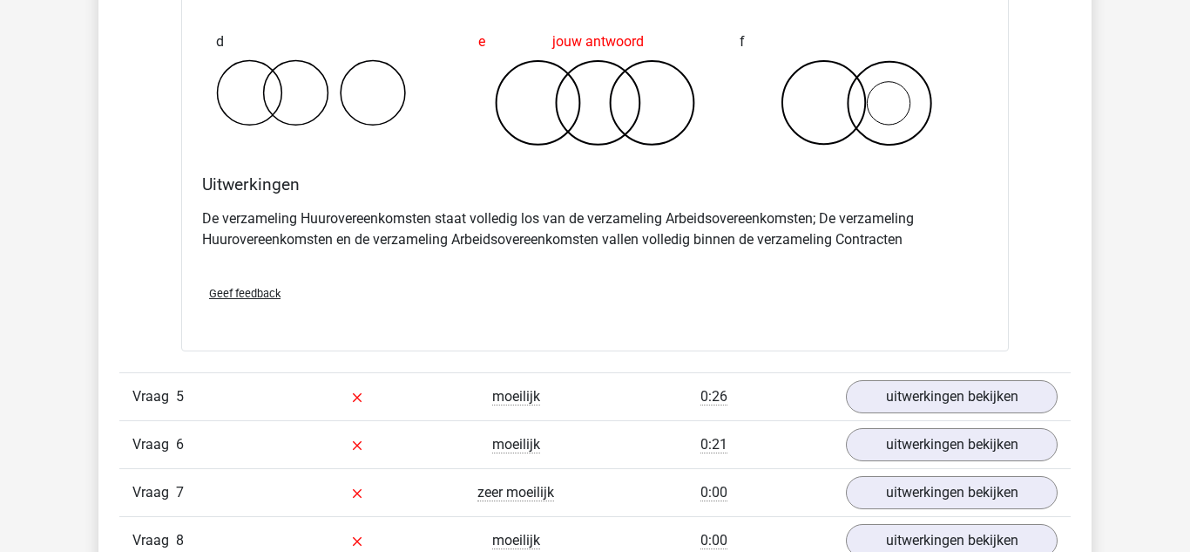
scroll to position [1990, 0]
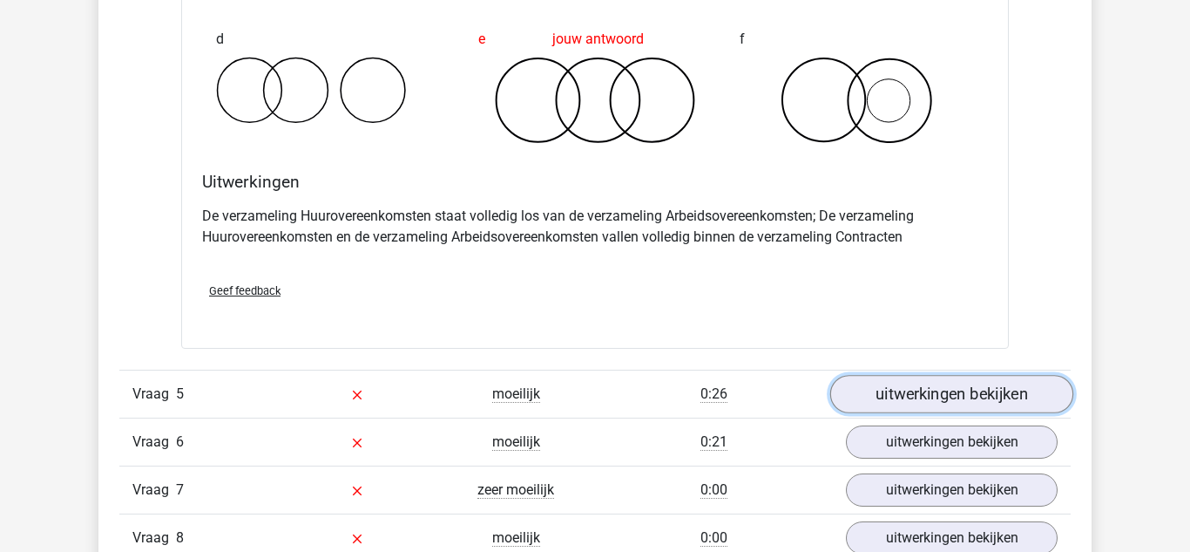
click at [1029, 393] on link "uitwerkingen bekijken" at bounding box center [952, 394] width 243 height 38
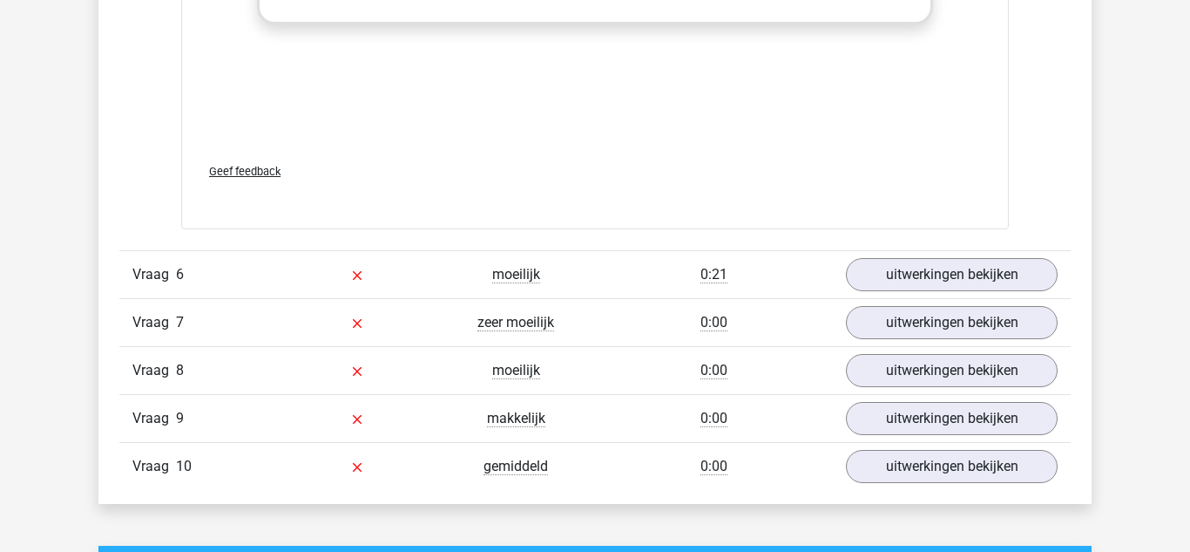
scroll to position [3324, 0]
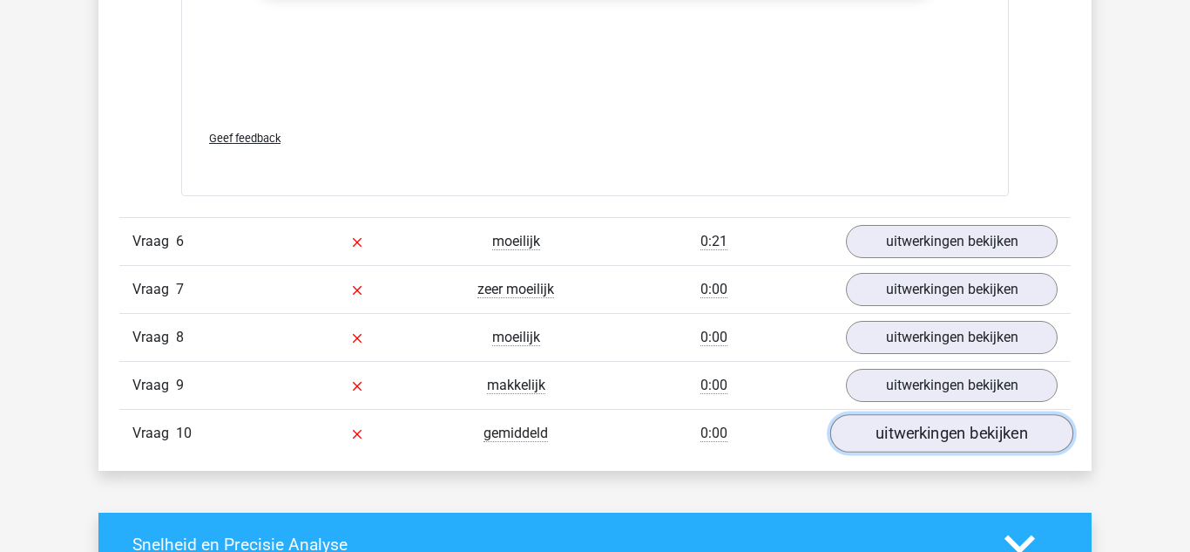
click at [1063, 443] on link "uitwerkingen bekijken" at bounding box center [952, 434] width 243 height 38
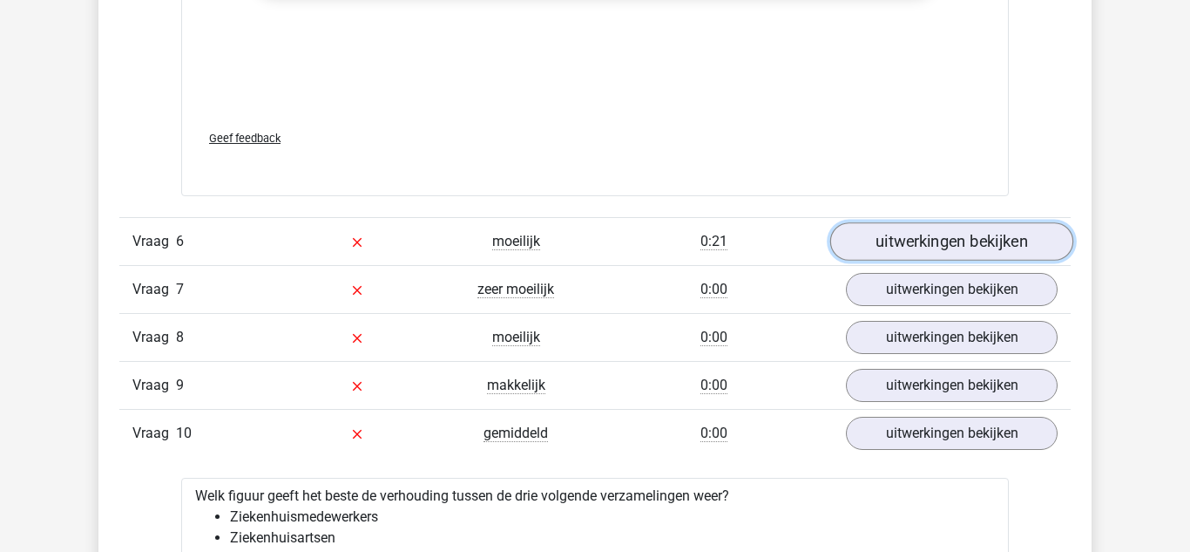
click at [1021, 241] on link "uitwerkingen bekijken" at bounding box center [952, 242] width 243 height 38
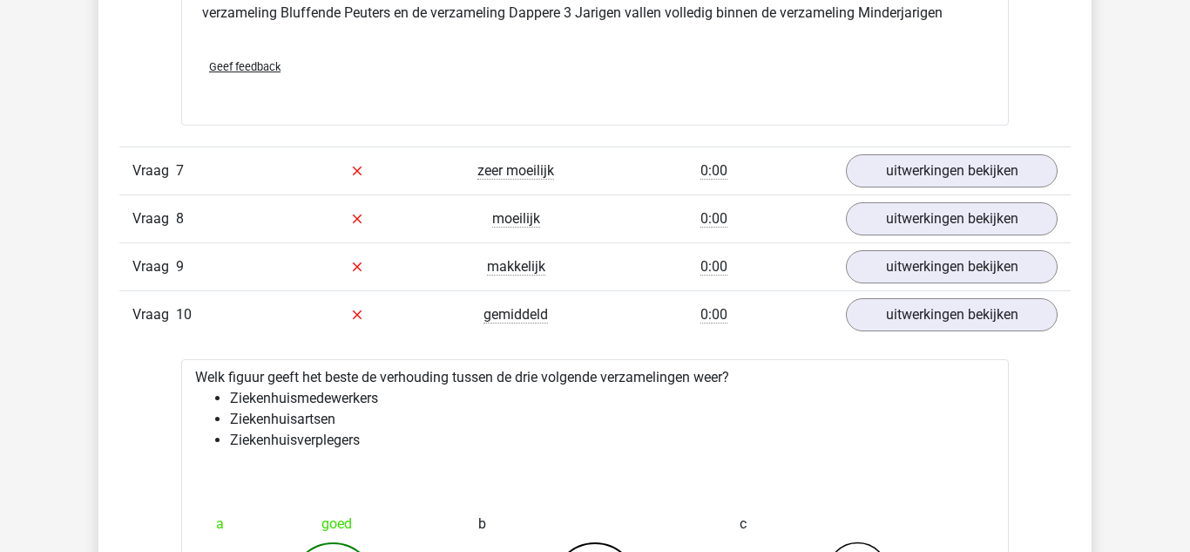
scroll to position [4120, 0]
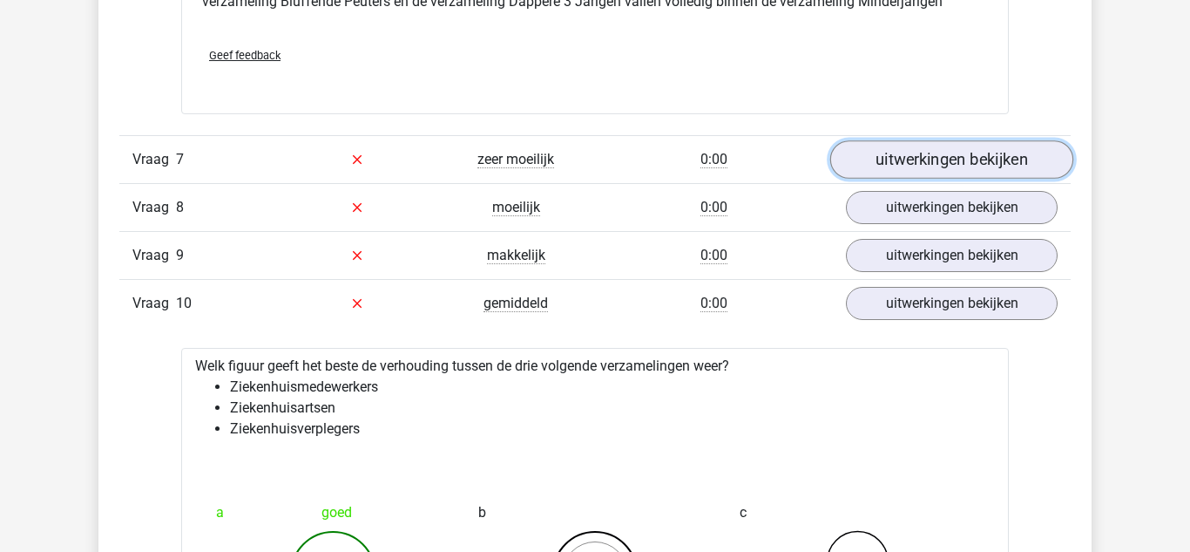
click at [1031, 159] on link "uitwerkingen bekijken" at bounding box center [952, 159] width 243 height 38
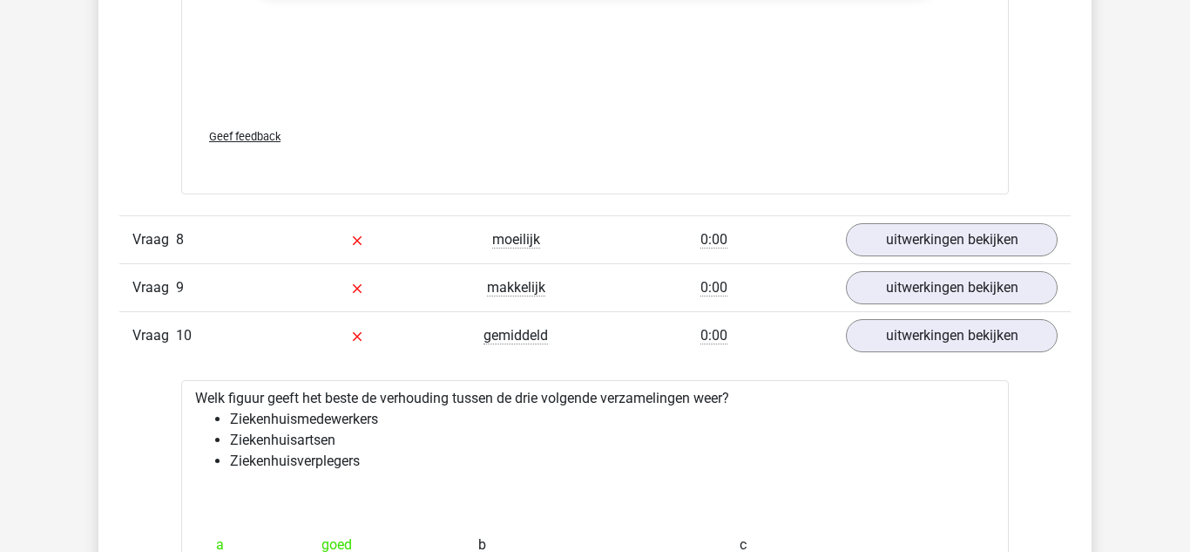
scroll to position [5248, 0]
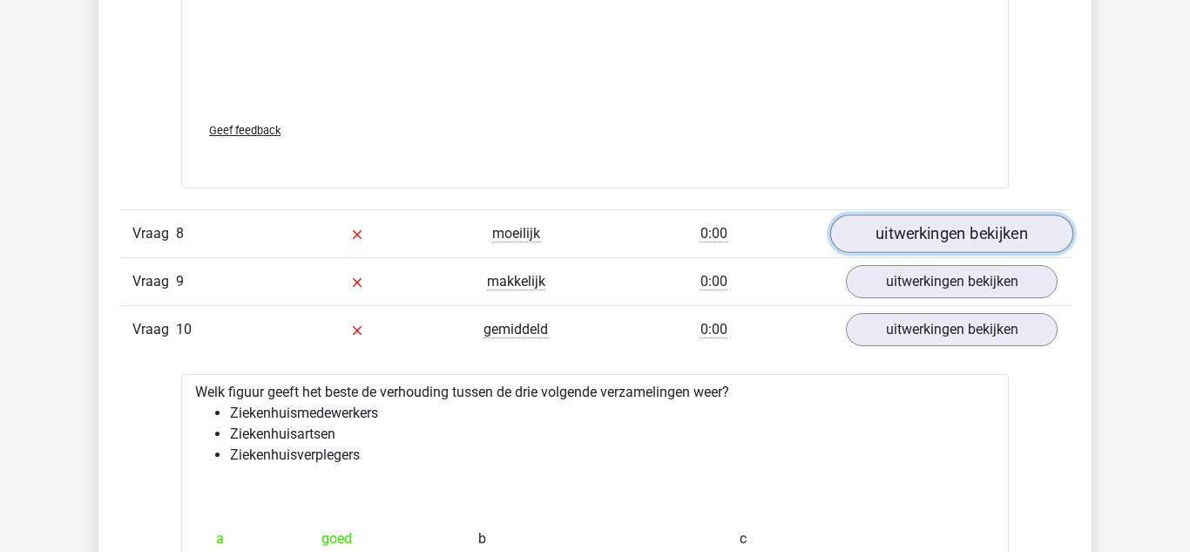
click at [994, 230] on link "uitwerkingen bekijken" at bounding box center [952, 233] width 243 height 38
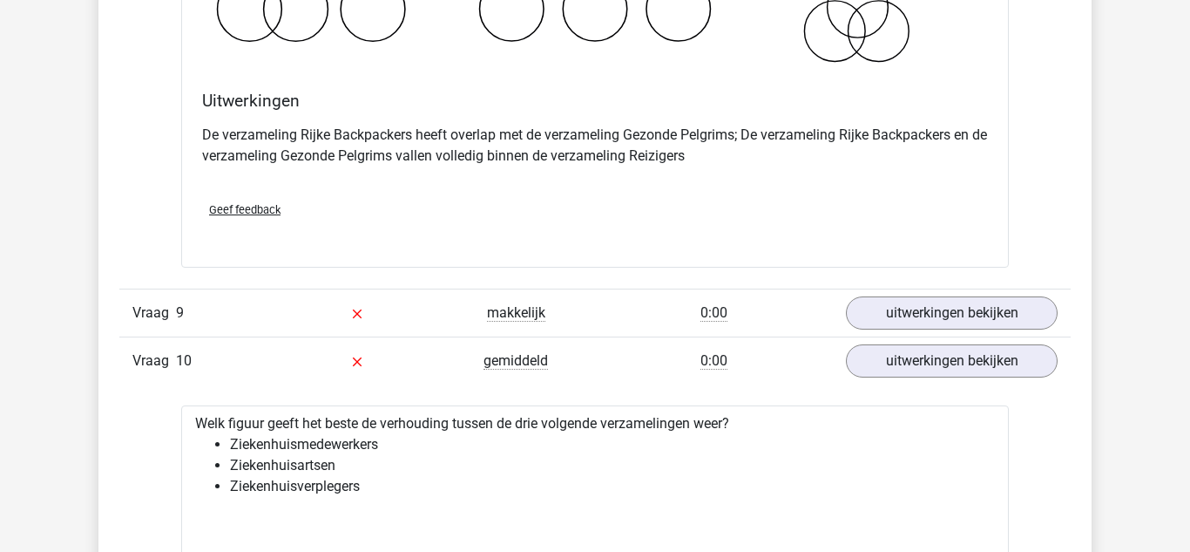
scroll to position [5884, 0]
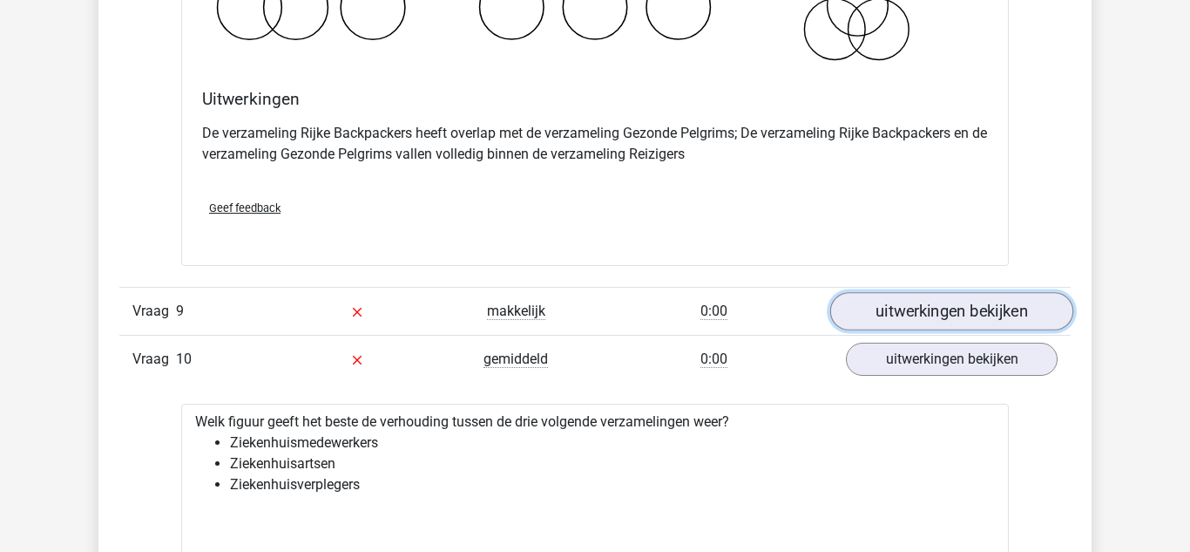
click at [1001, 298] on link "uitwerkingen bekijken" at bounding box center [952, 311] width 243 height 38
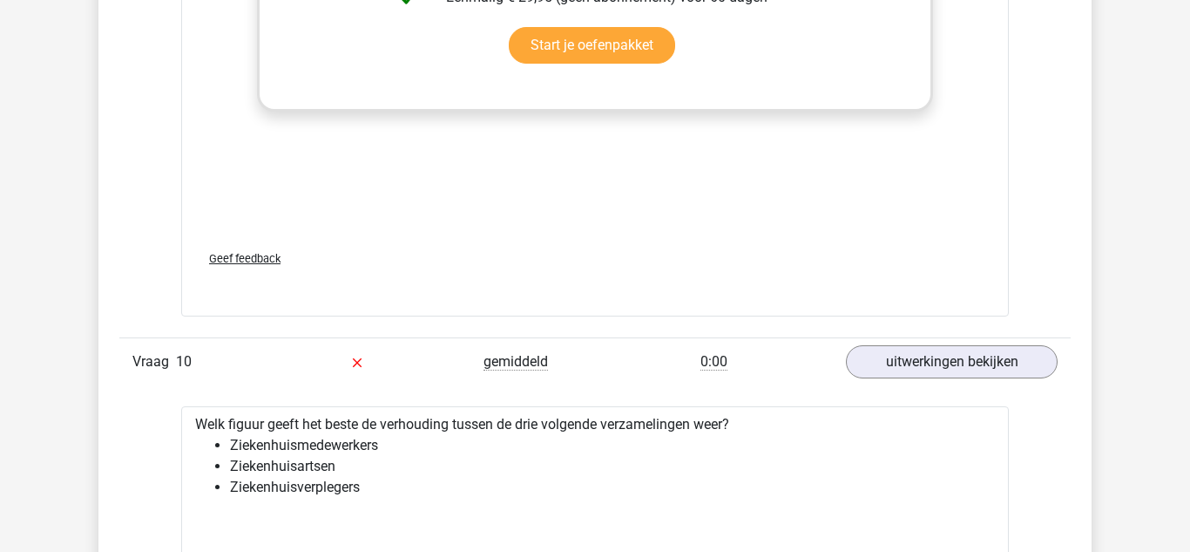
scroll to position [7028, 0]
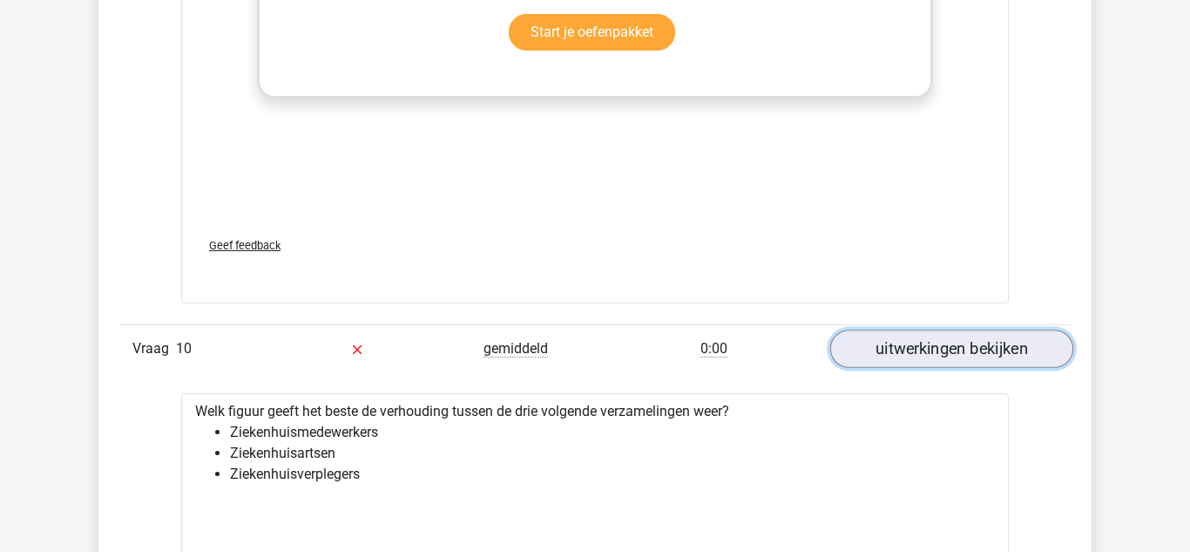
click at [1015, 344] on link "uitwerkingen bekijken" at bounding box center [952, 348] width 243 height 38
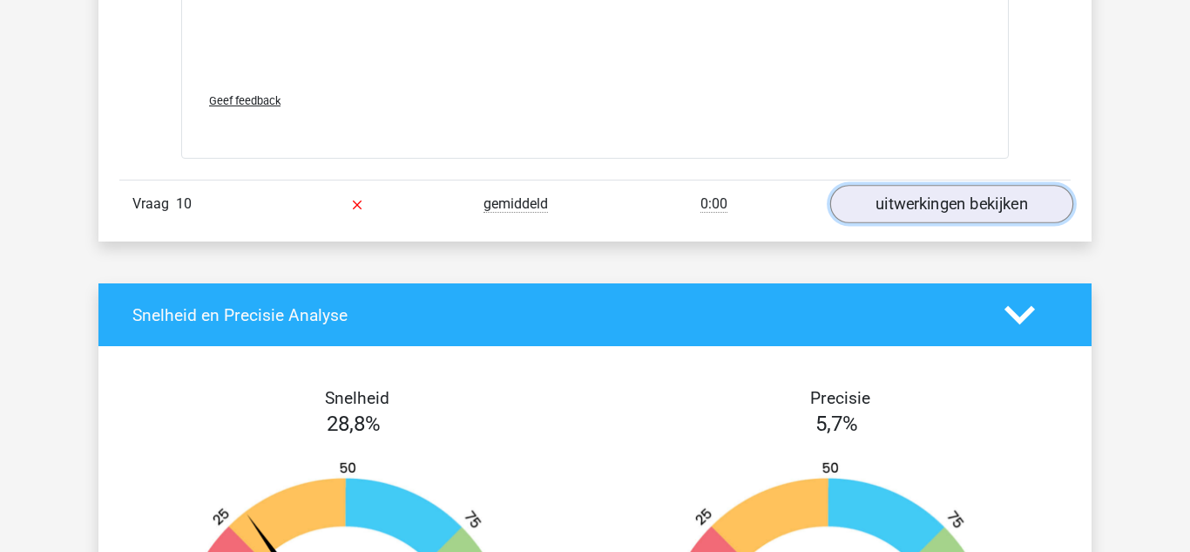
scroll to position [7171, 0]
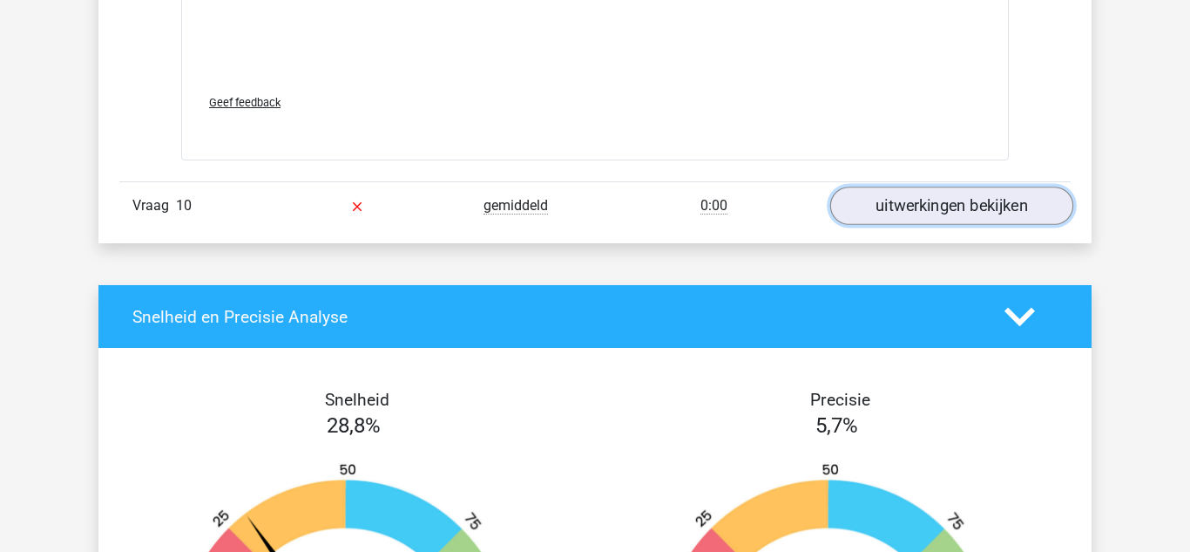
click at [1018, 209] on link "uitwerkingen bekijken" at bounding box center [952, 205] width 243 height 38
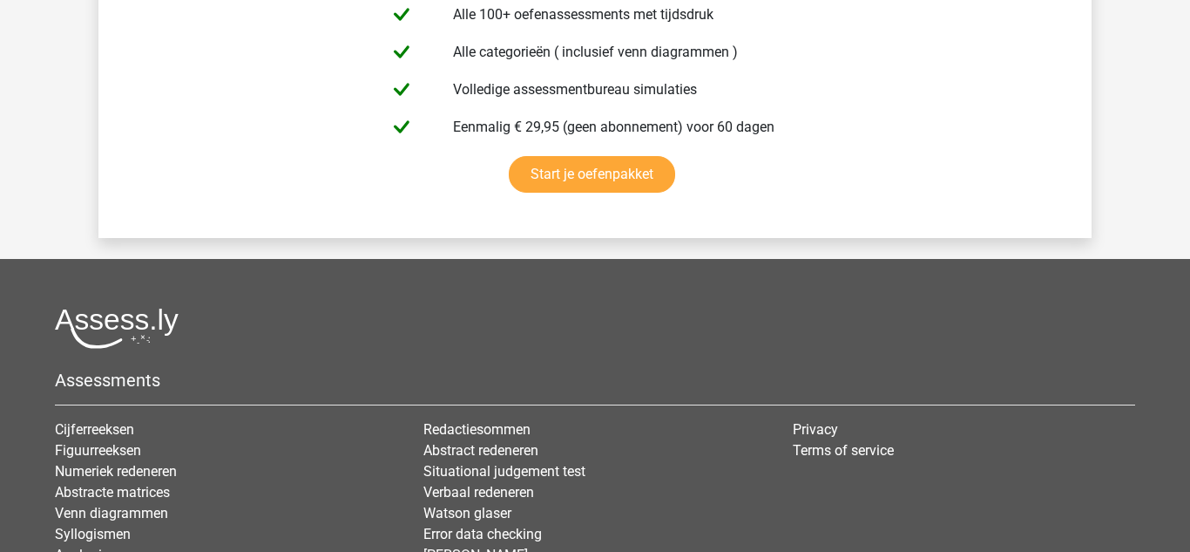
scroll to position [9837, 0]
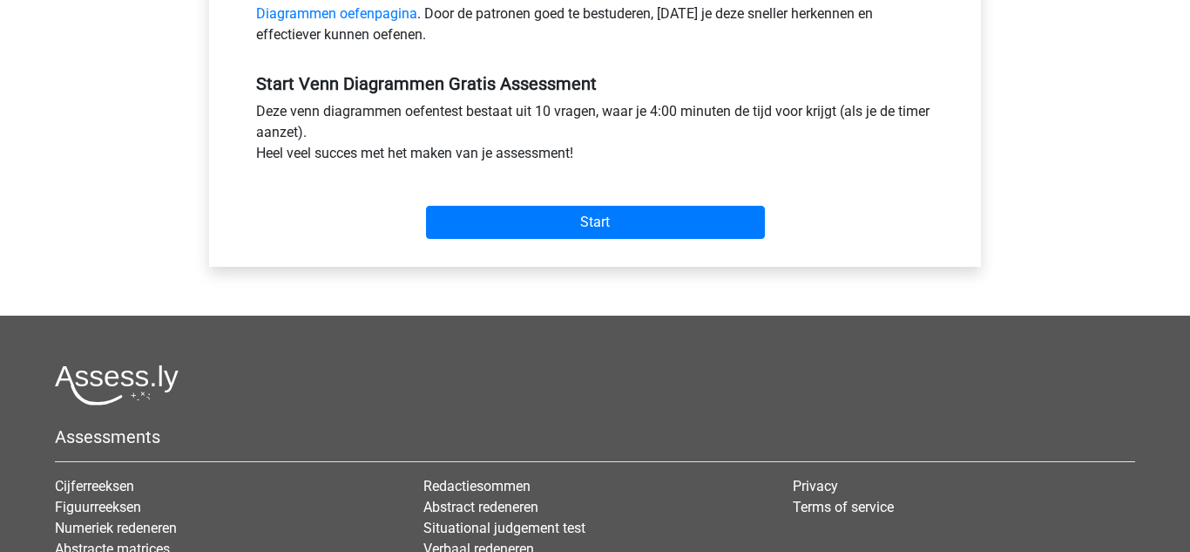
scroll to position [613, 0]
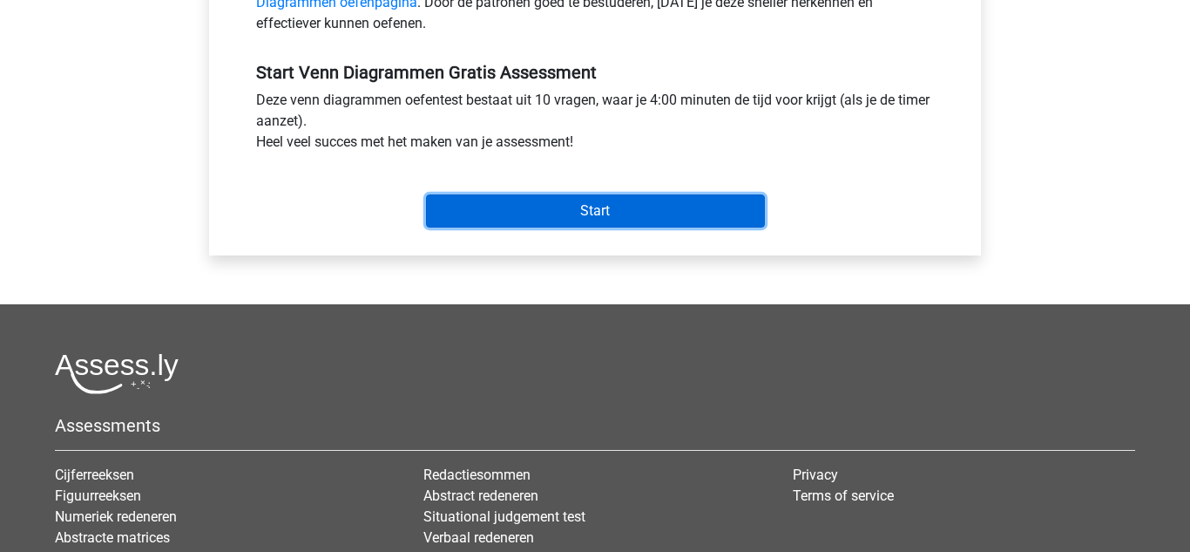
click at [491, 227] on input "Start" at bounding box center [595, 210] width 339 height 33
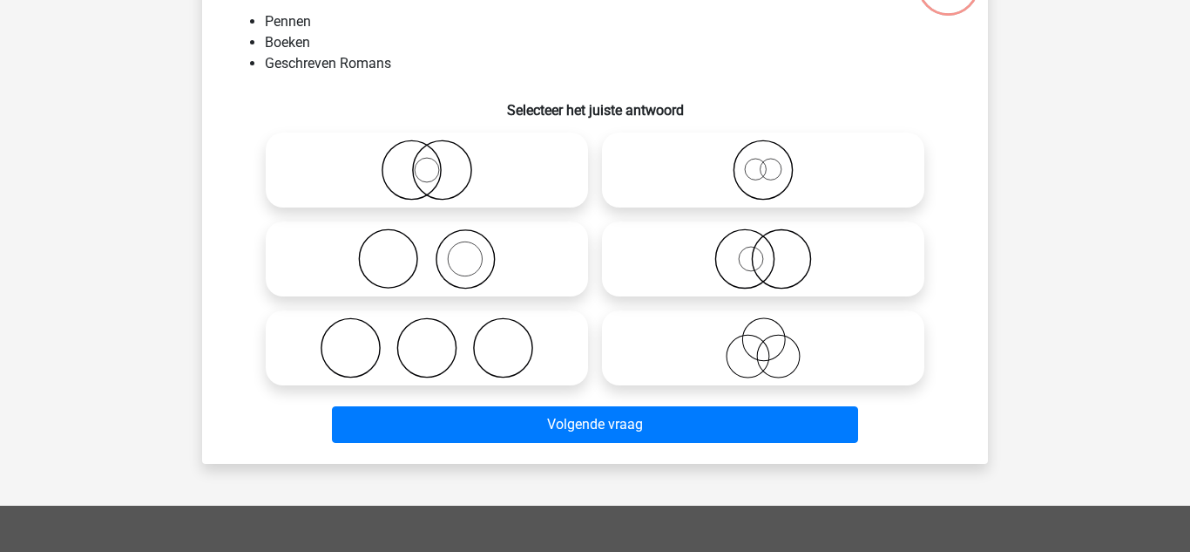
scroll to position [146, 0]
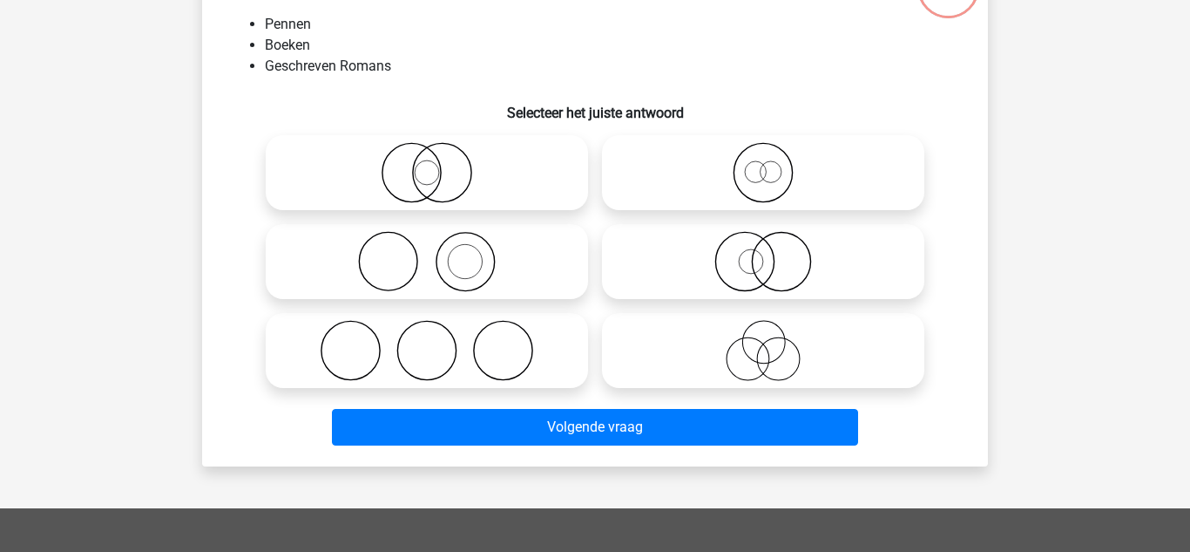
click at [516, 262] on icon at bounding box center [427, 261] width 309 height 61
click at [438, 253] on input "radio" at bounding box center [432, 246] width 11 height 11
radio input "true"
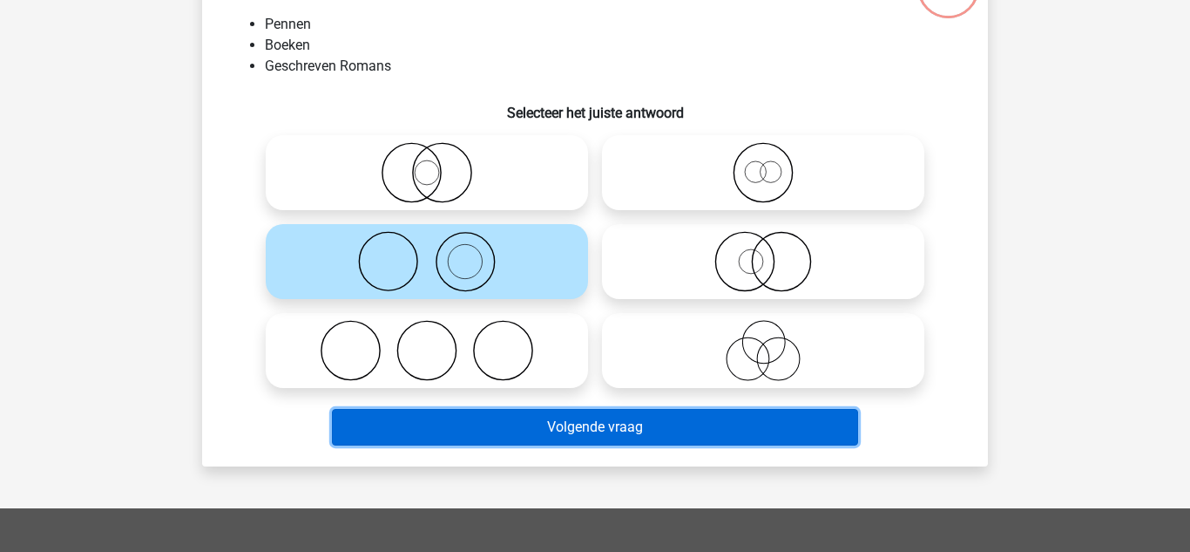
click at [618, 433] on button "Volgende vraag" at bounding box center [595, 427] width 527 height 37
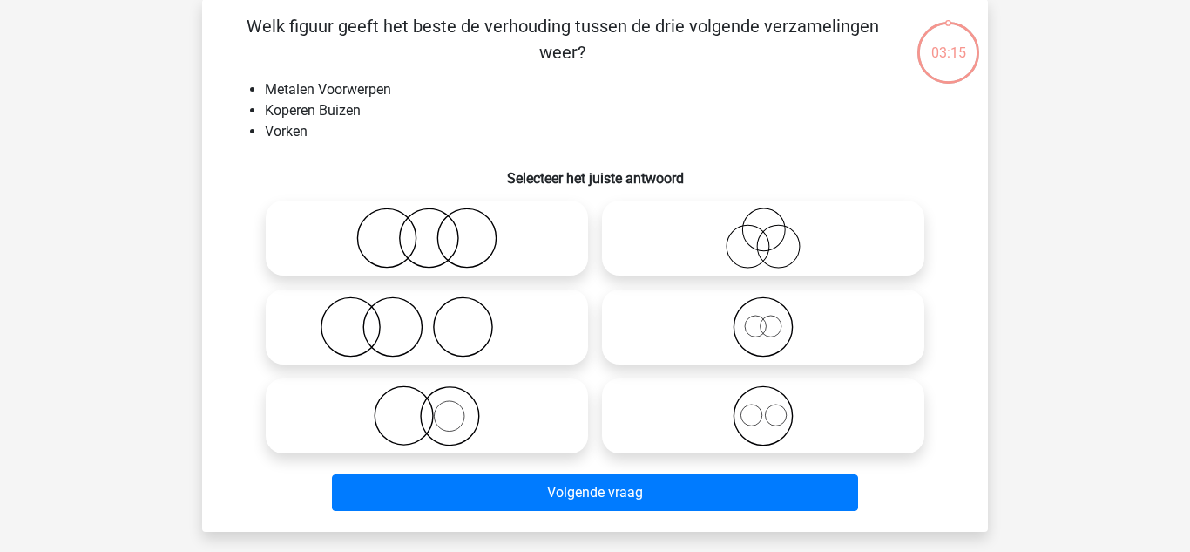
scroll to position [80, 0]
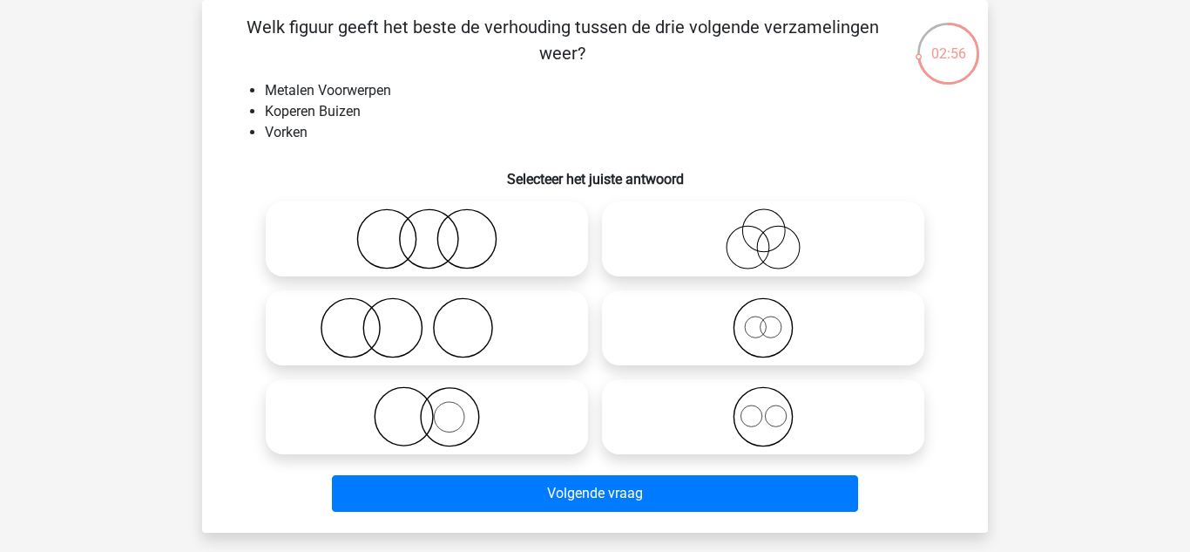
click at [498, 417] on icon at bounding box center [427, 416] width 309 height 61
click at [438, 408] on input "radio" at bounding box center [432, 402] width 11 height 11
radio input "true"
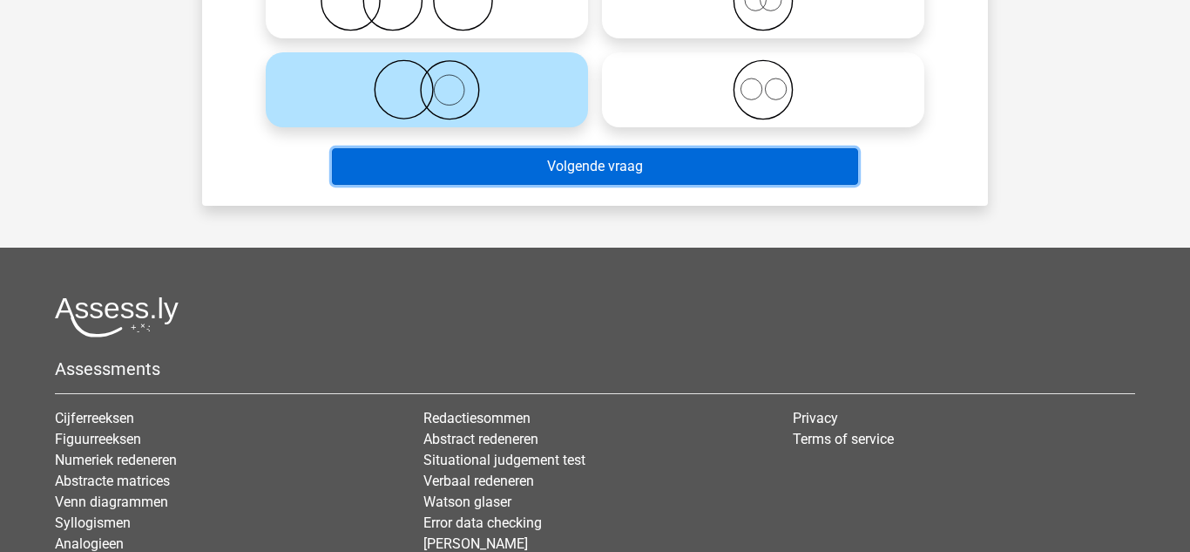
click at [716, 165] on button "Volgende vraag" at bounding box center [595, 166] width 527 height 37
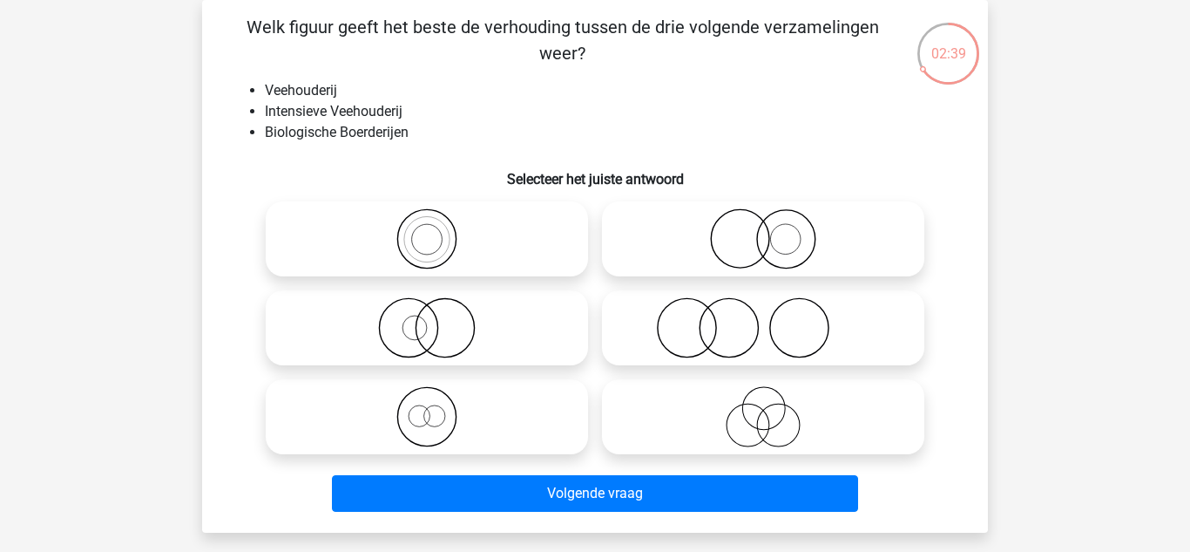
click at [806, 331] on icon at bounding box center [763, 327] width 309 height 61
click at [775, 319] on input "radio" at bounding box center [768, 313] width 11 height 11
radio input "true"
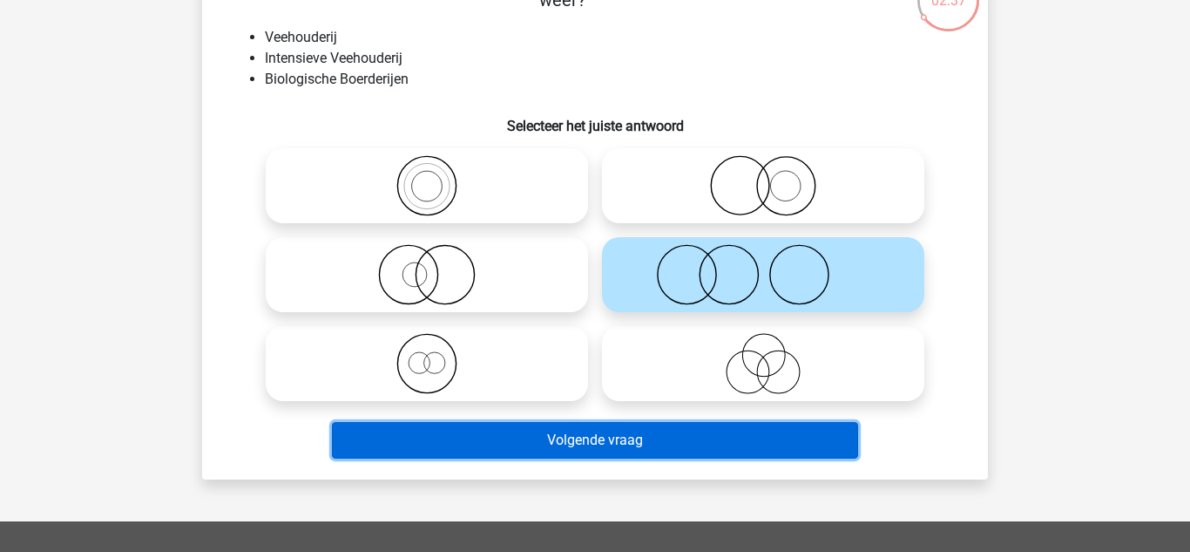
click at [818, 438] on button "Volgende vraag" at bounding box center [595, 440] width 527 height 37
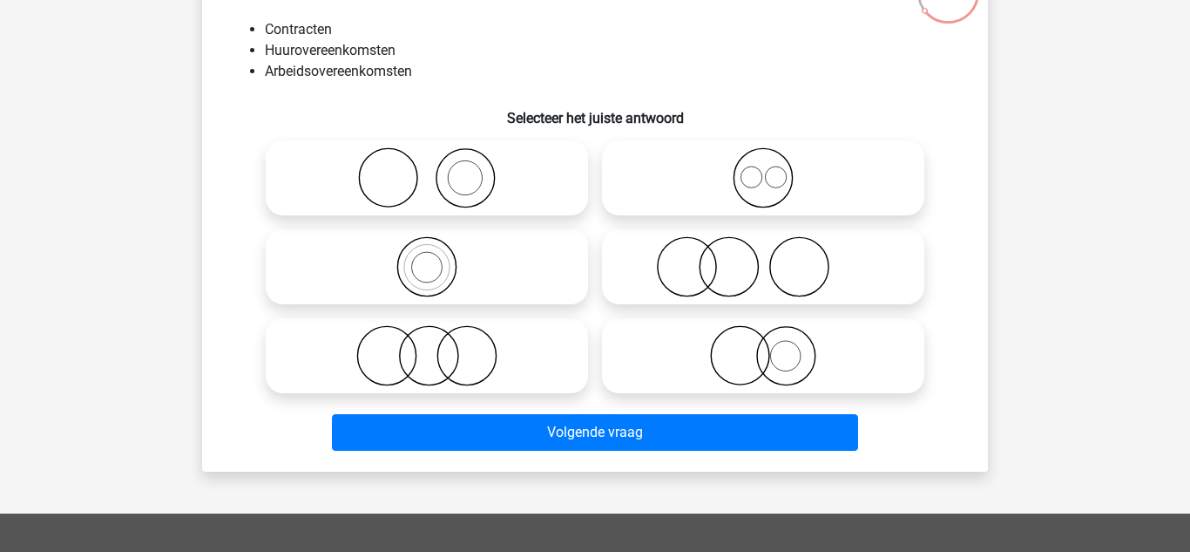
scroll to position [142, 0]
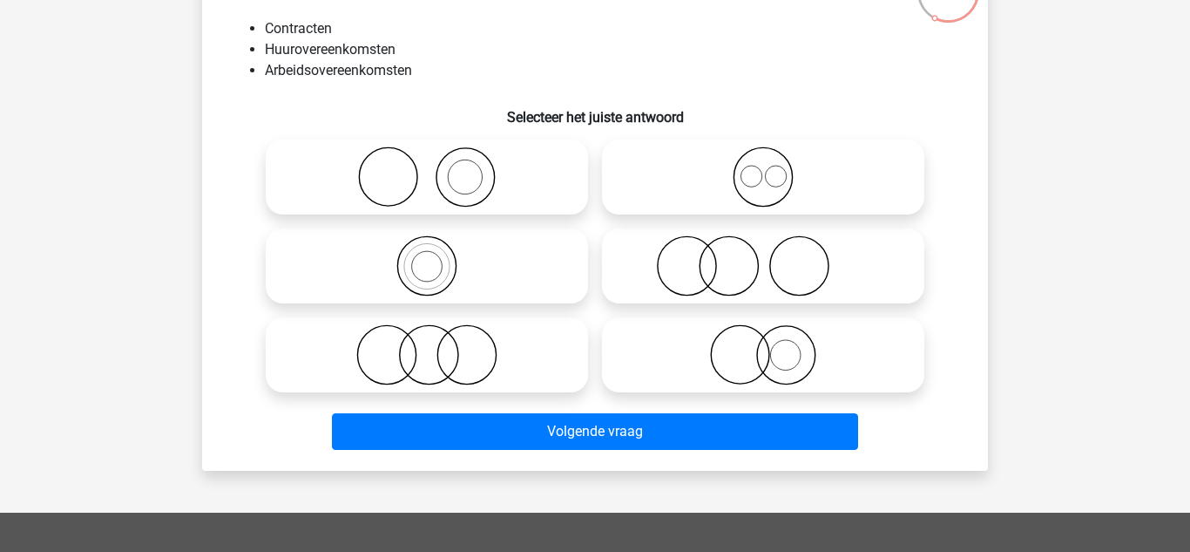
click at [804, 275] on icon at bounding box center [763, 265] width 309 height 61
click at [775, 257] on input "radio" at bounding box center [768, 251] width 11 height 11
radio input "true"
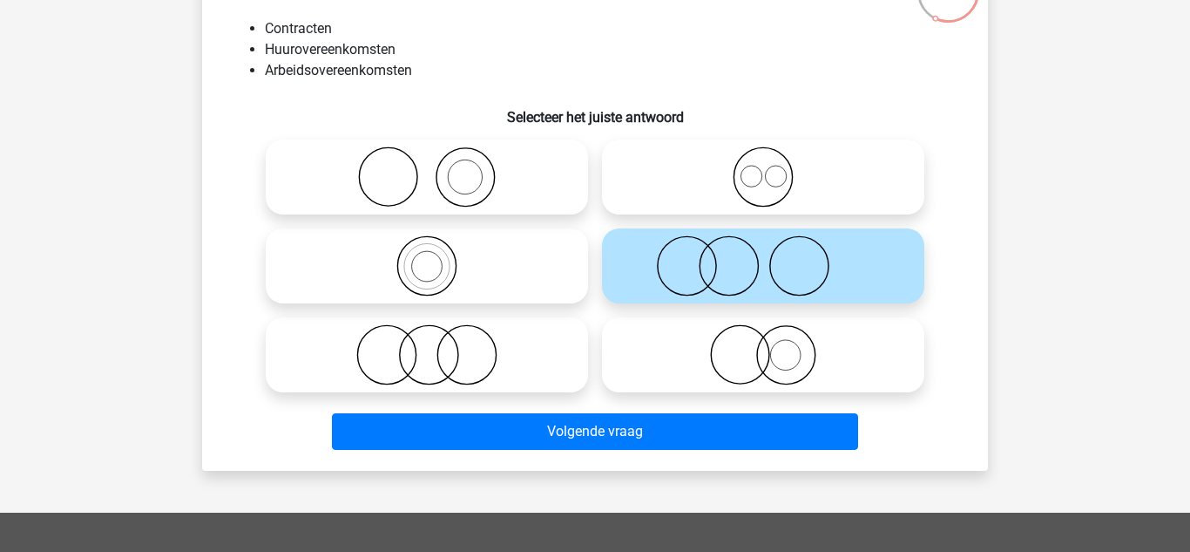
click at [830, 273] on icon at bounding box center [763, 265] width 309 height 61
click at [775, 257] on input "radio" at bounding box center [768, 251] width 11 height 11
click at [816, 371] on icon at bounding box center [763, 354] width 309 height 61
click at [775, 346] on input "radio" at bounding box center [768, 340] width 11 height 11
radio input "true"
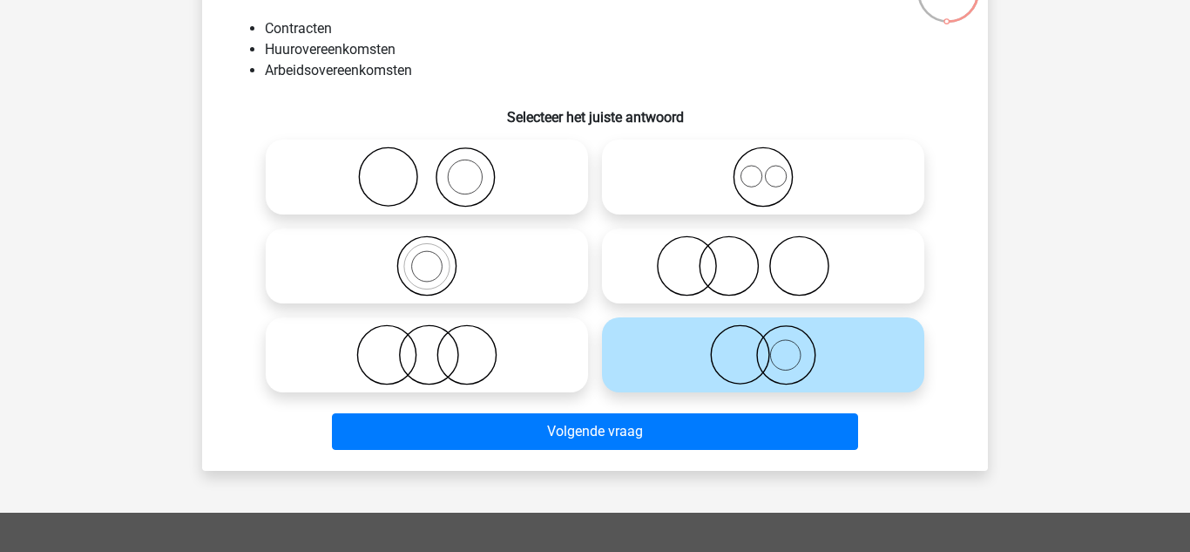
click at [748, 186] on circle at bounding box center [751, 176] width 21 height 21
click at [763, 168] on input "radio" at bounding box center [768, 162] width 11 height 11
radio input "true"
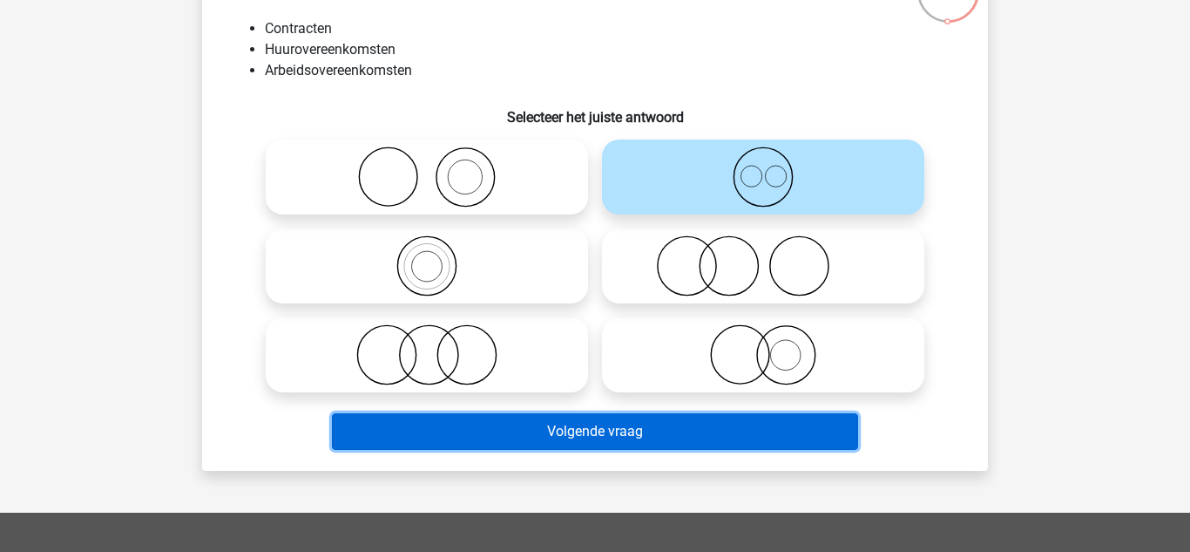
click at [777, 437] on button "Volgende vraag" at bounding box center [595, 431] width 527 height 37
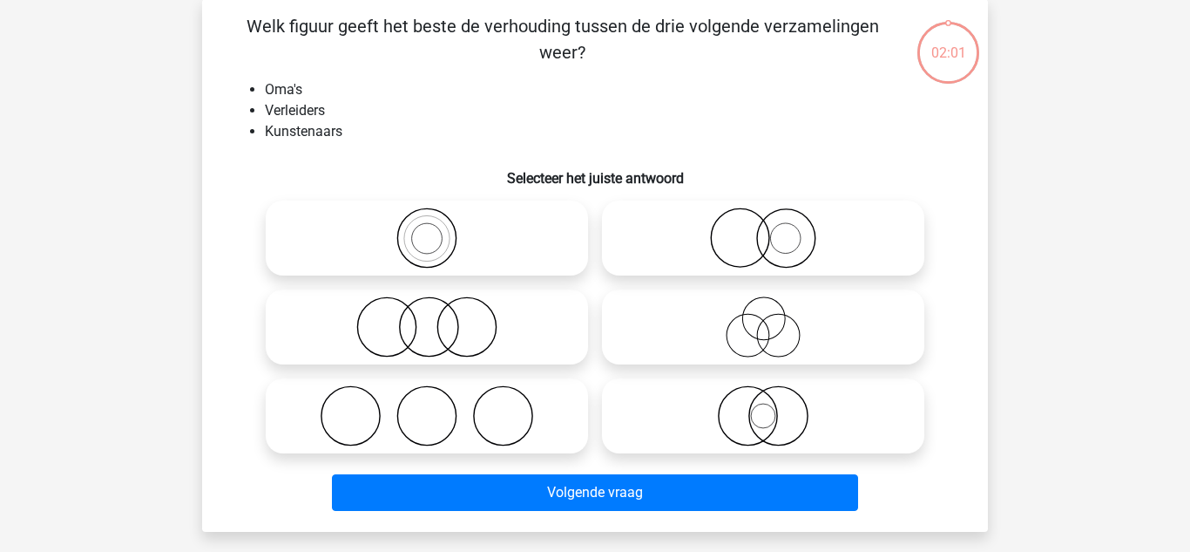
scroll to position [80, 0]
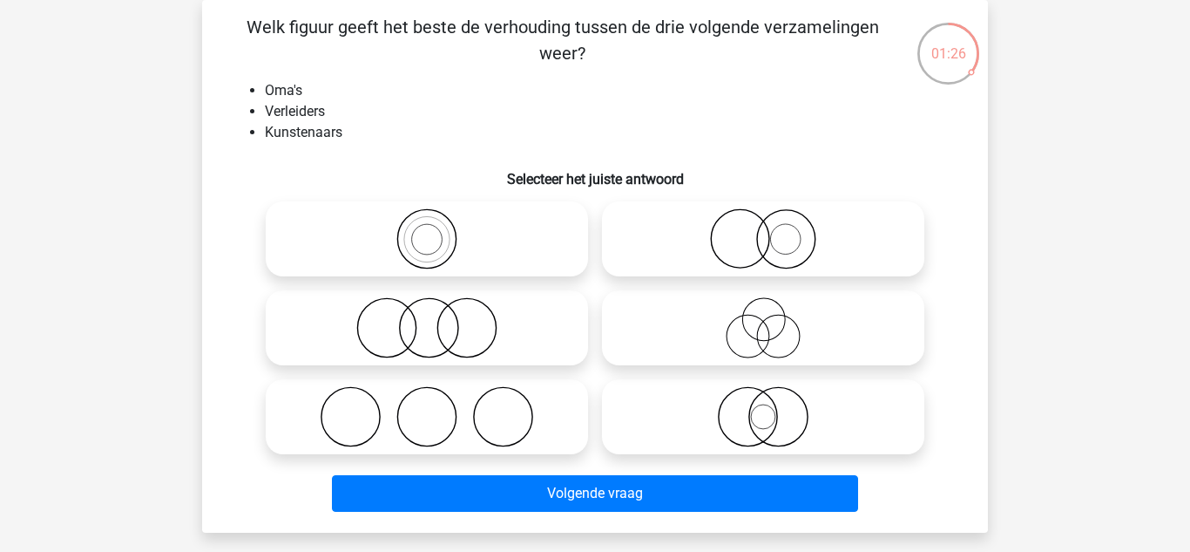
click at [545, 422] on icon at bounding box center [427, 416] width 309 height 61
click at [438, 408] on input "radio" at bounding box center [432, 402] width 11 height 11
radio input "true"
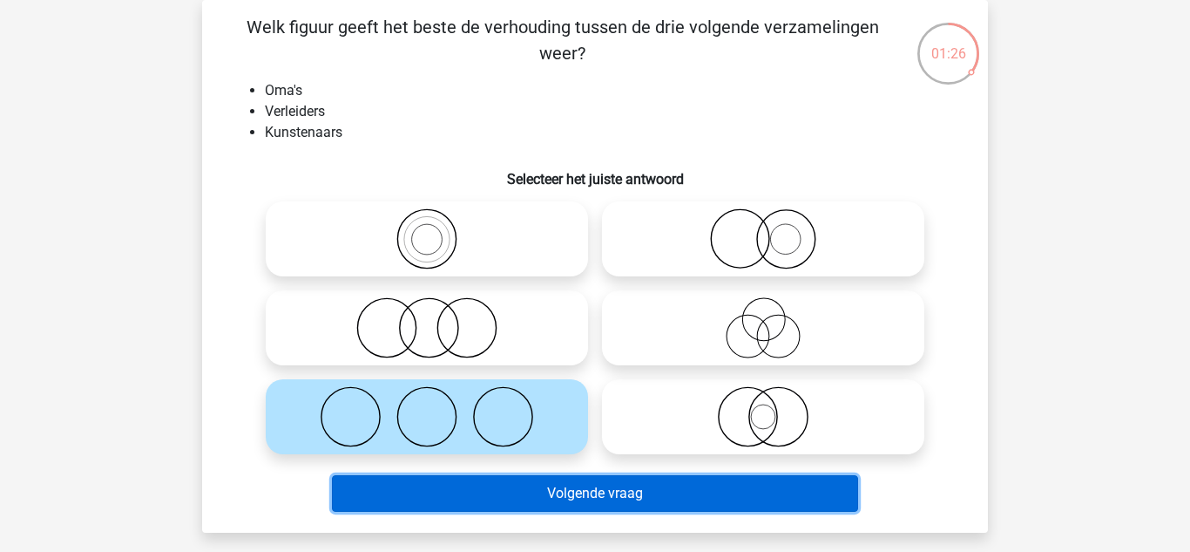
click at [594, 503] on button "Volgende vraag" at bounding box center [595, 493] width 527 height 37
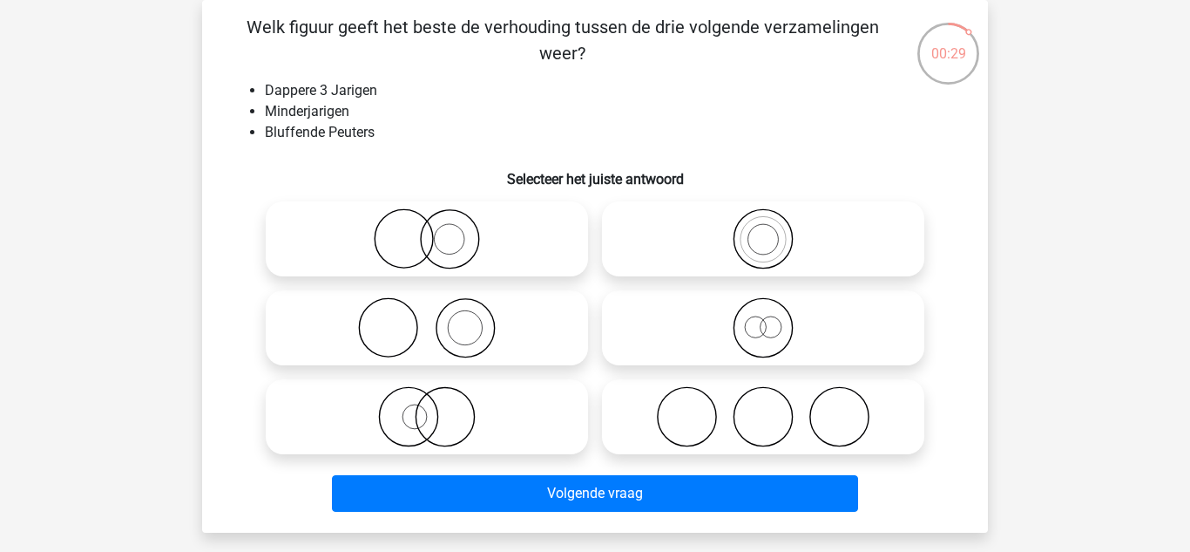
click at [546, 329] on icon at bounding box center [427, 327] width 309 height 61
click at [438, 319] on input "radio" at bounding box center [432, 313] width 11 height 11
radio input "true"
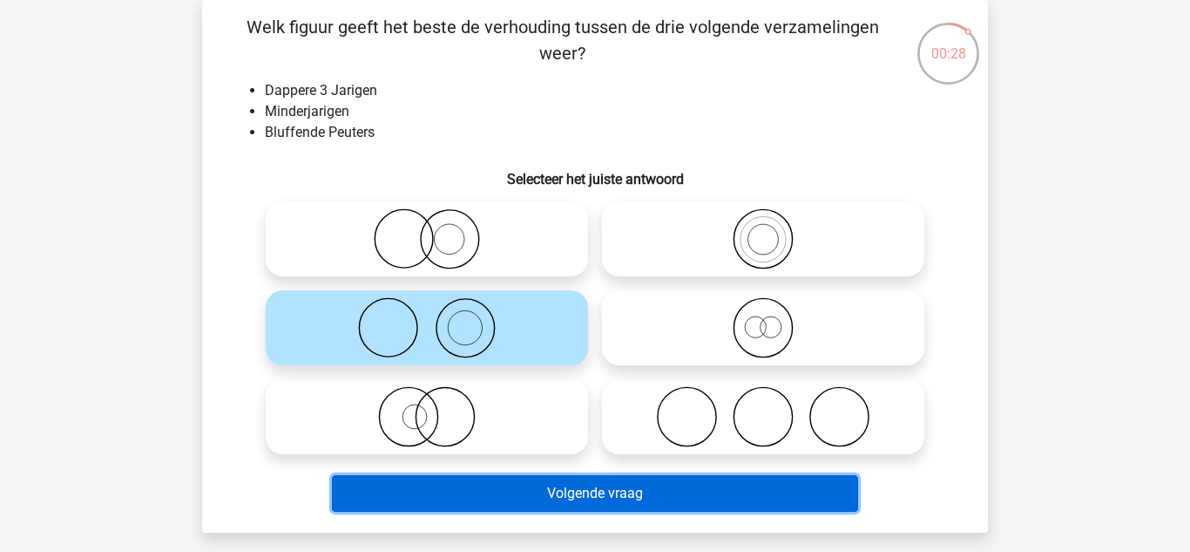
click at [783, 487] on button "Volgende vraag" at bounding box center [595, 493] width 527 height 37
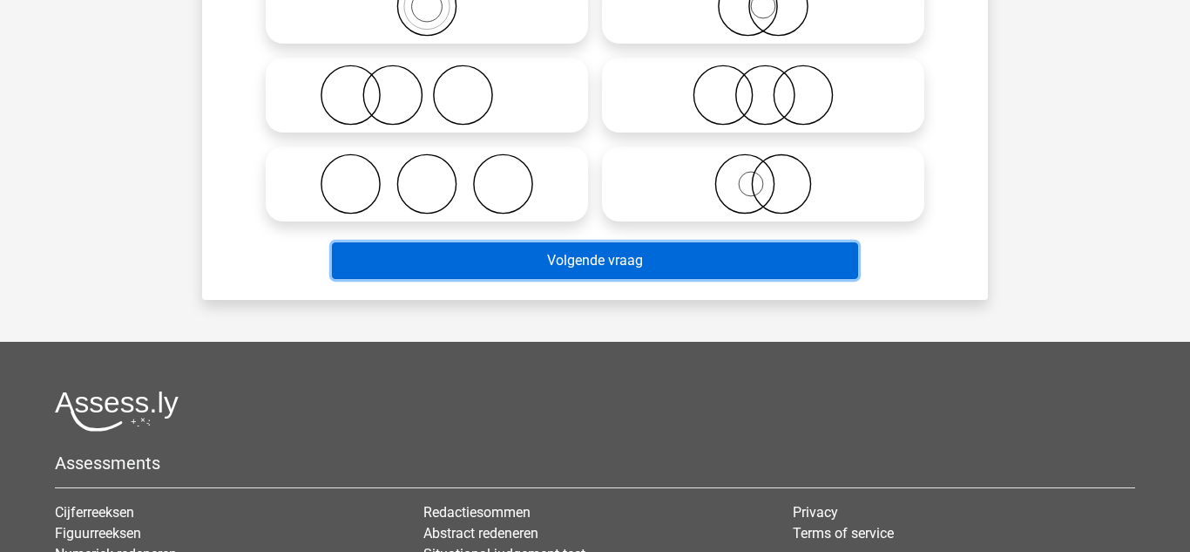
click at [809, 264] on button "Volgende vraag" at bounding box center [595, 260] width 527 height 37
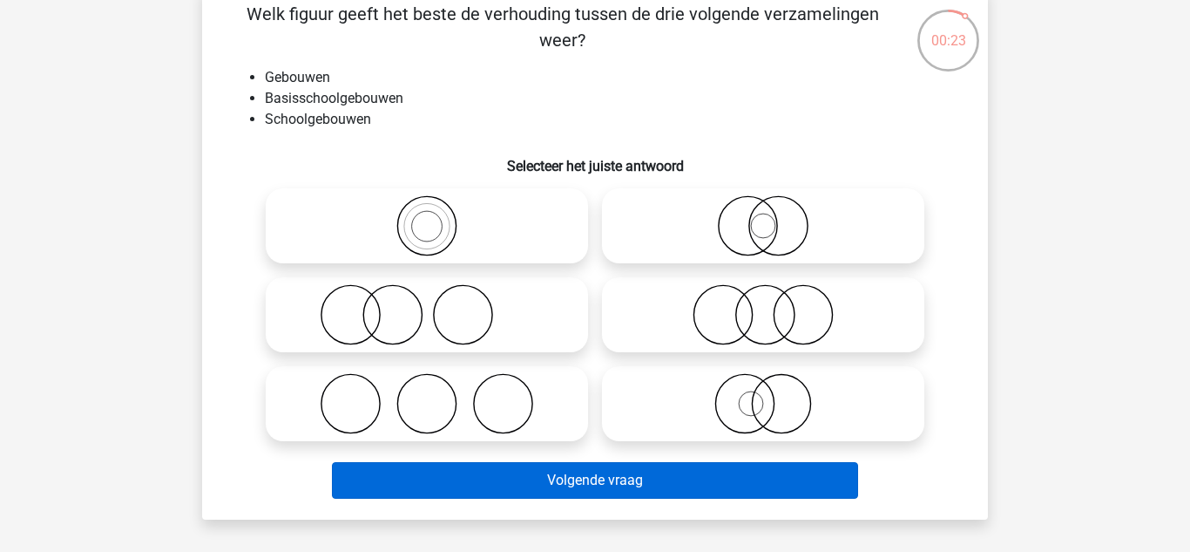
scroll to position [89, 0]
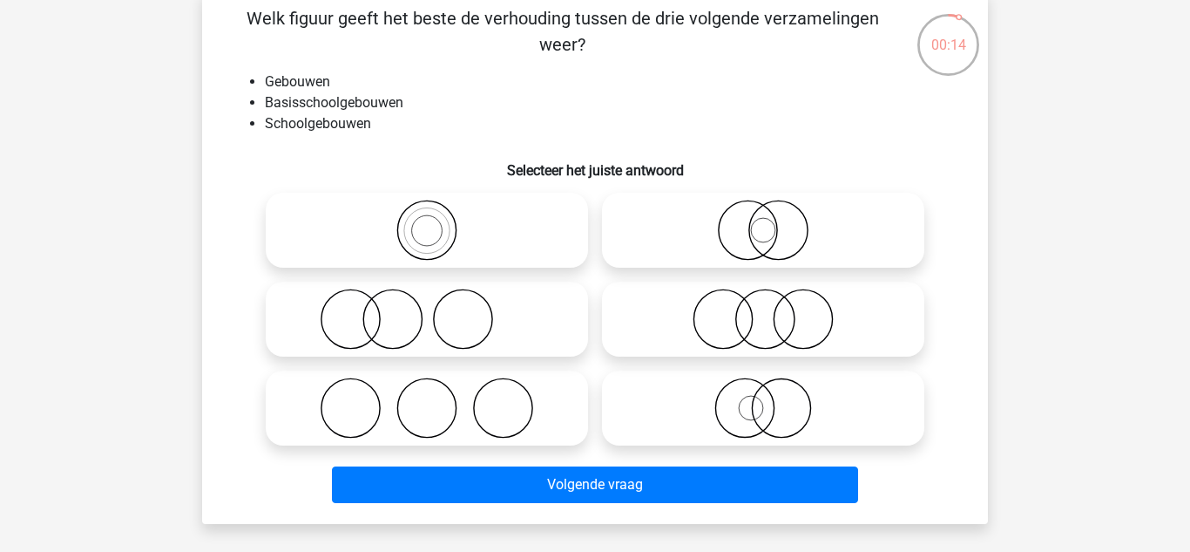
click at [499, 305] on icon at bounding box center [427, 318] width 309 height 61
click at [438, 305] on input "radio" at bounding box center [432, 304] width 11 height 11
radio input "true"
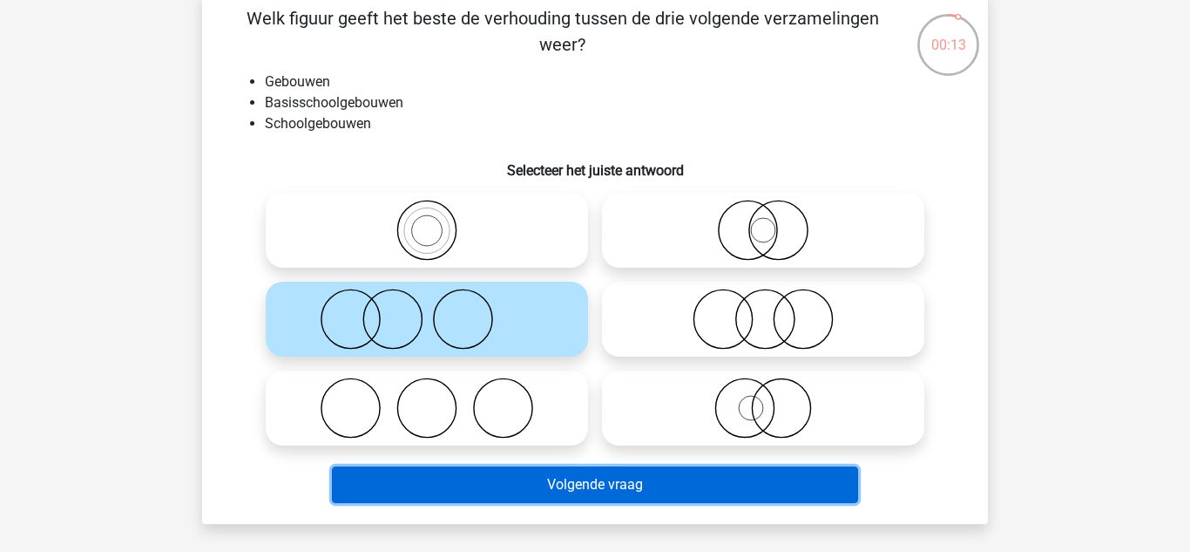
click at [706, 485] on button "Volgende vraag" at bounding box center [595, 484] width 527 height 37
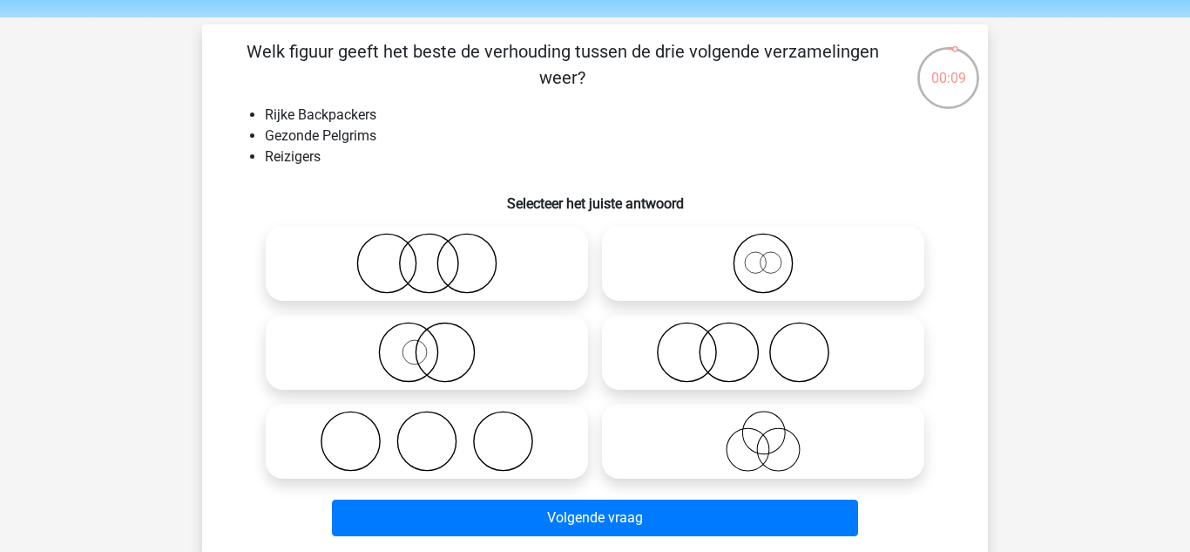
scroll to position [44, 0]
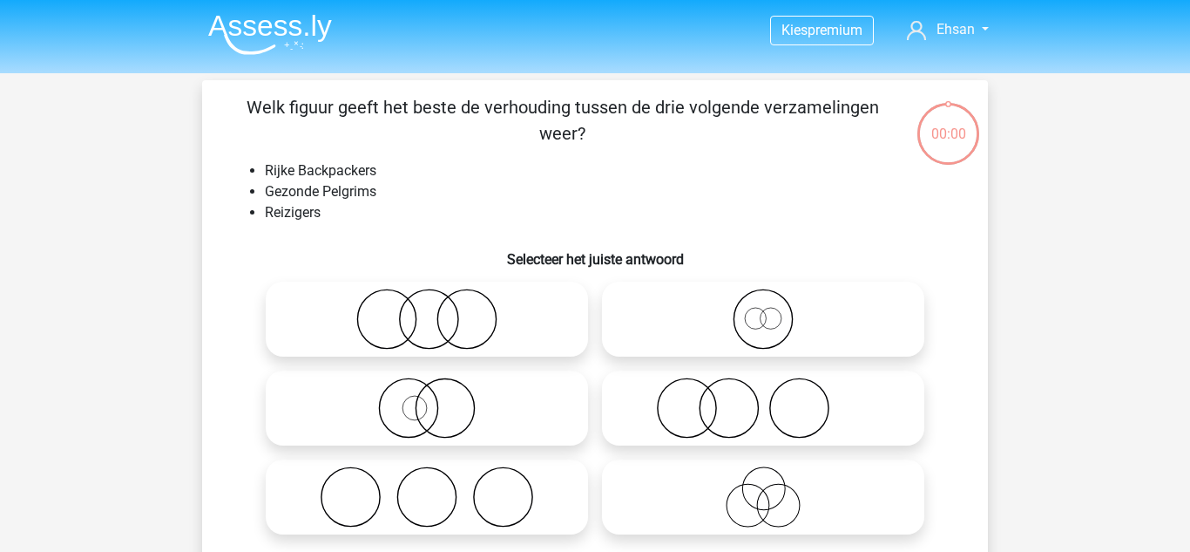
scroll to position [44, 0]
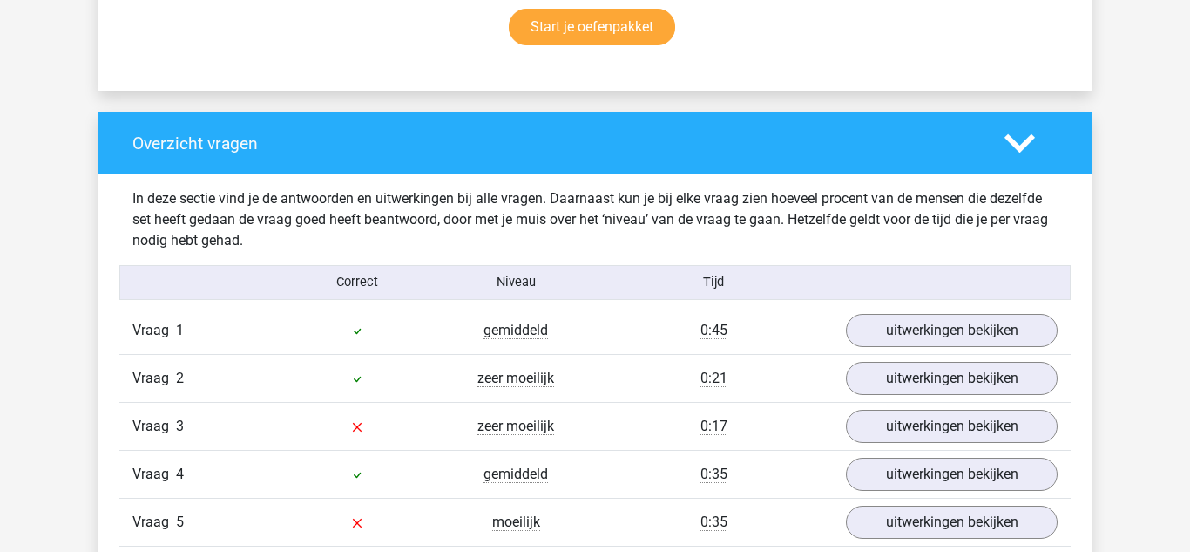
scroll to position [1200, 0]
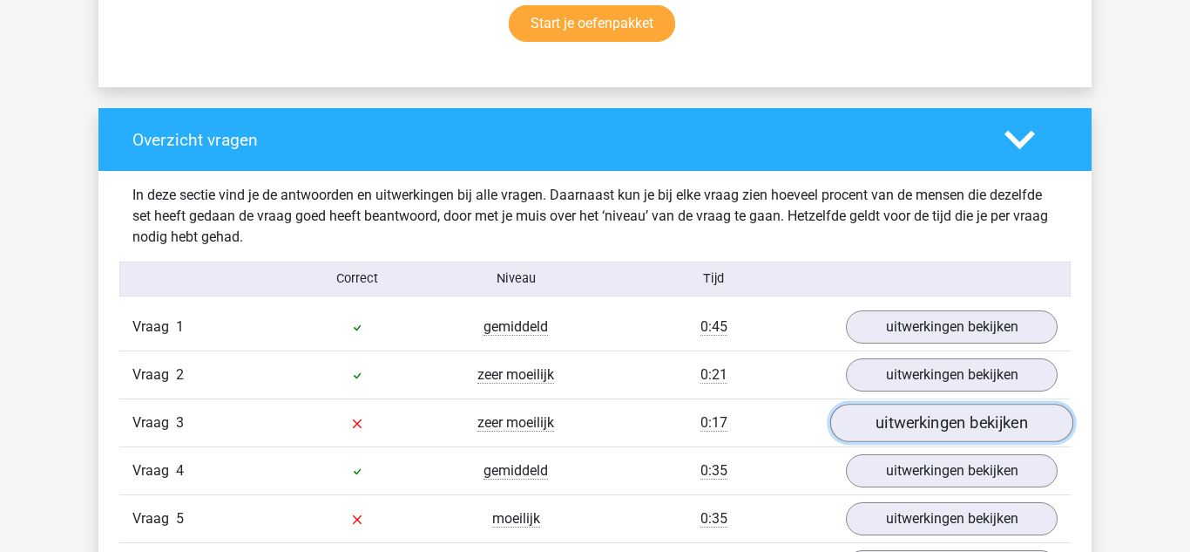
click at [999, 433] on link "uitwerkingen bekijken" at bounding box center [952, 422] width 243 height 38
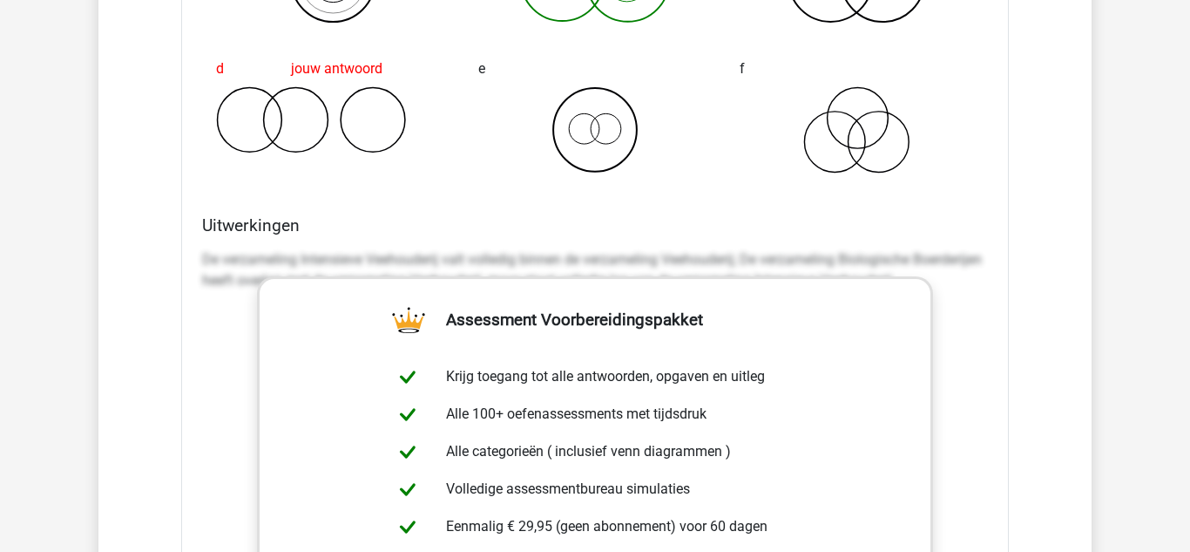
scroll to position [2060, 0]
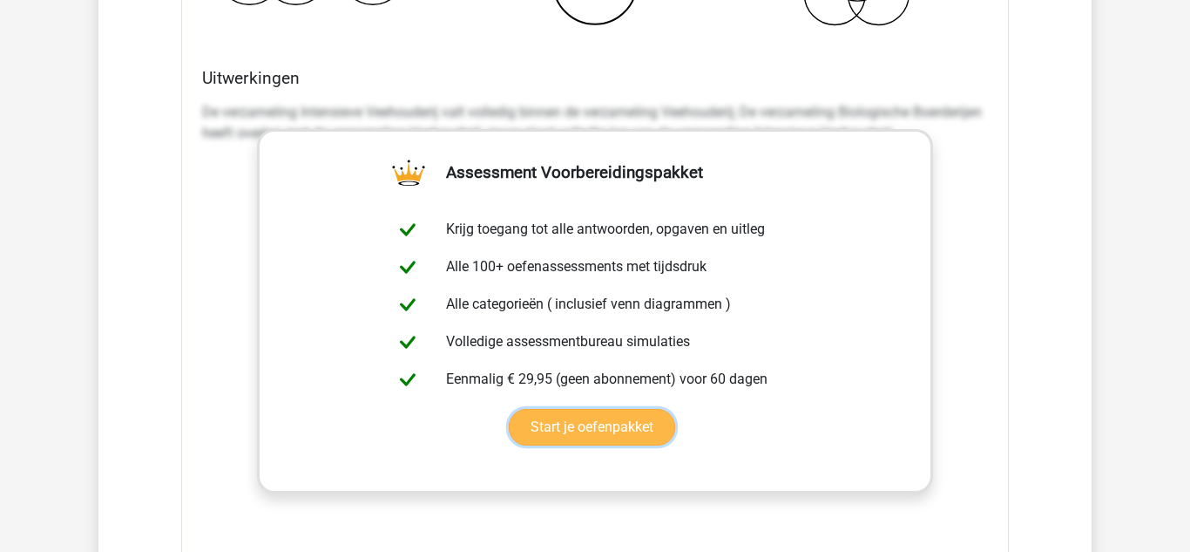
click at [611, 434] on link "Start je oefenpakket" at bounding box center [592, 427] width 166 height 37
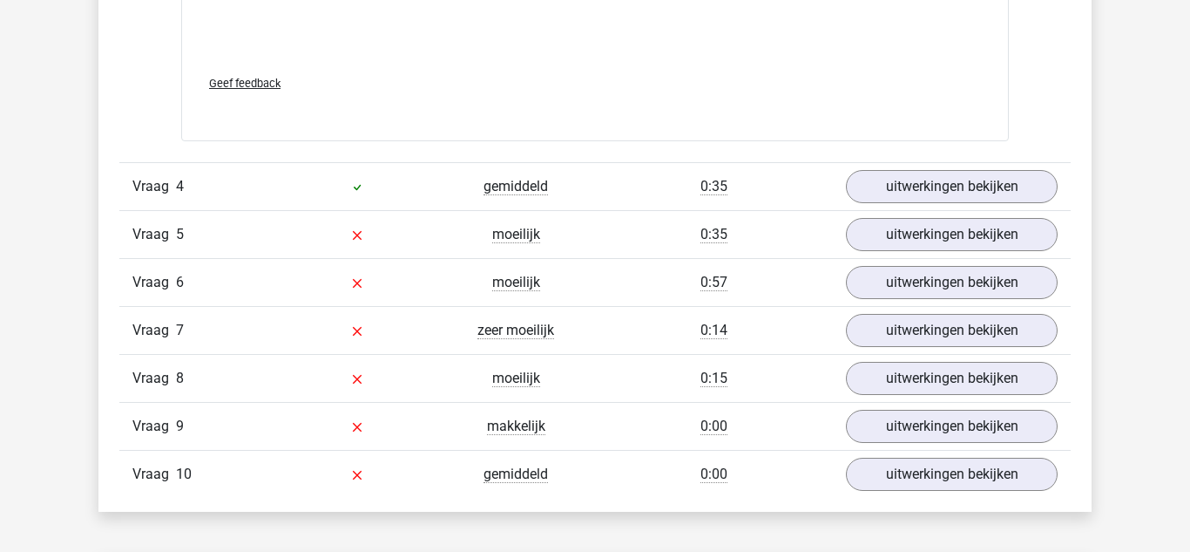
scroll to position [2618, 0]
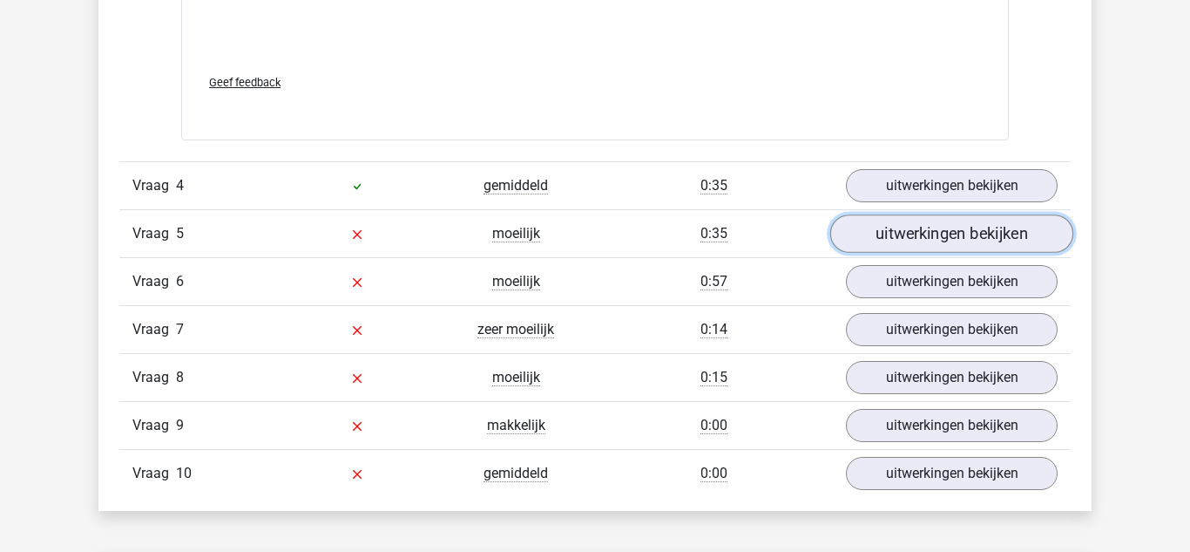
click at [1003, 231] on link "uitwerkingen bekijken" at bounding box center [952, 233] width 243 height 38
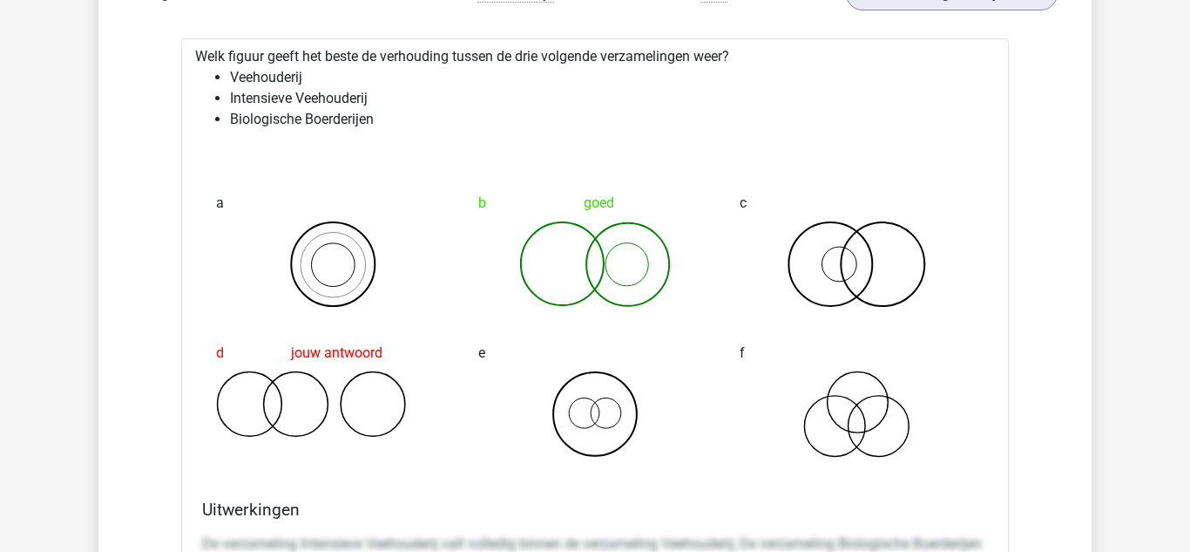
scroll to position [1621, 0]
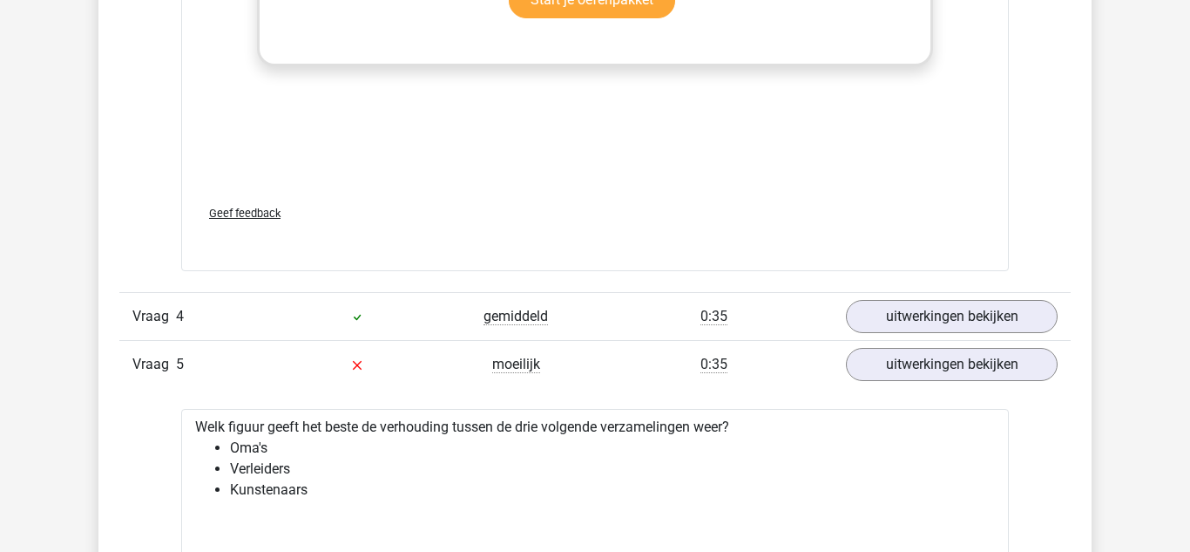
scroll to position [2502, 0]
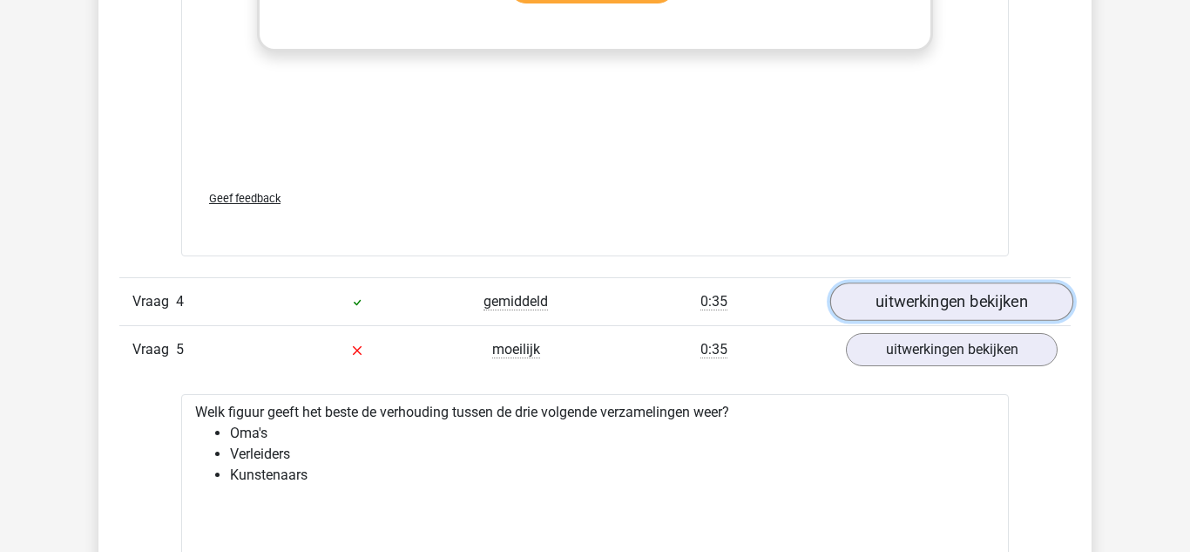
click at [994, 314] on link "uitwerkingen bekijken" at bounding box center [952, 301] width 243 height 38
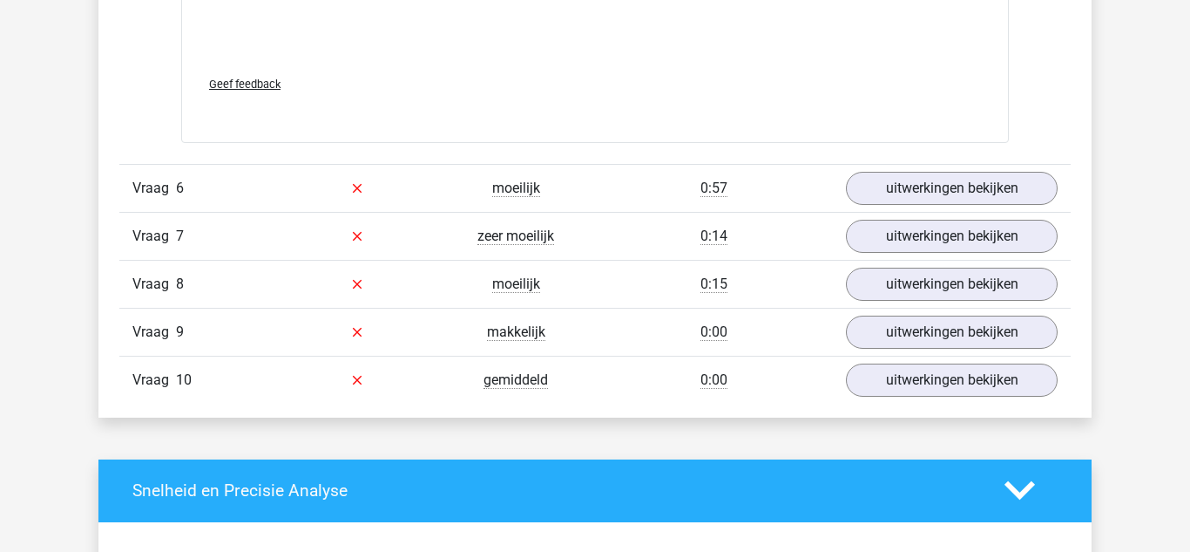
scroll to position [4513, 0]
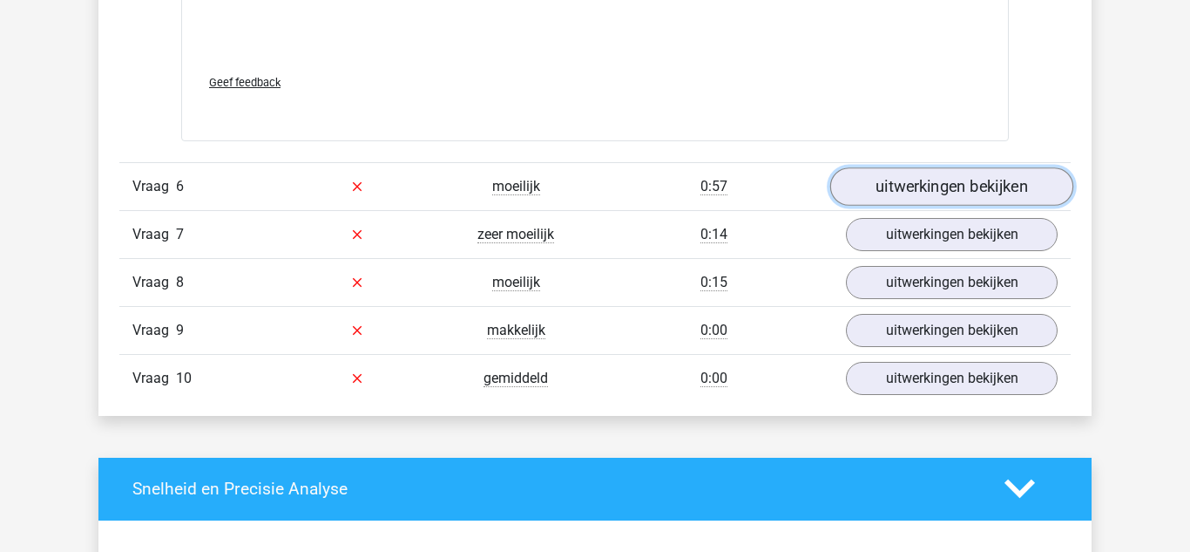
click at [1007, 193] on link "uitwerkingen bekijken" at bounding box center [952, 186] width 243 height 38
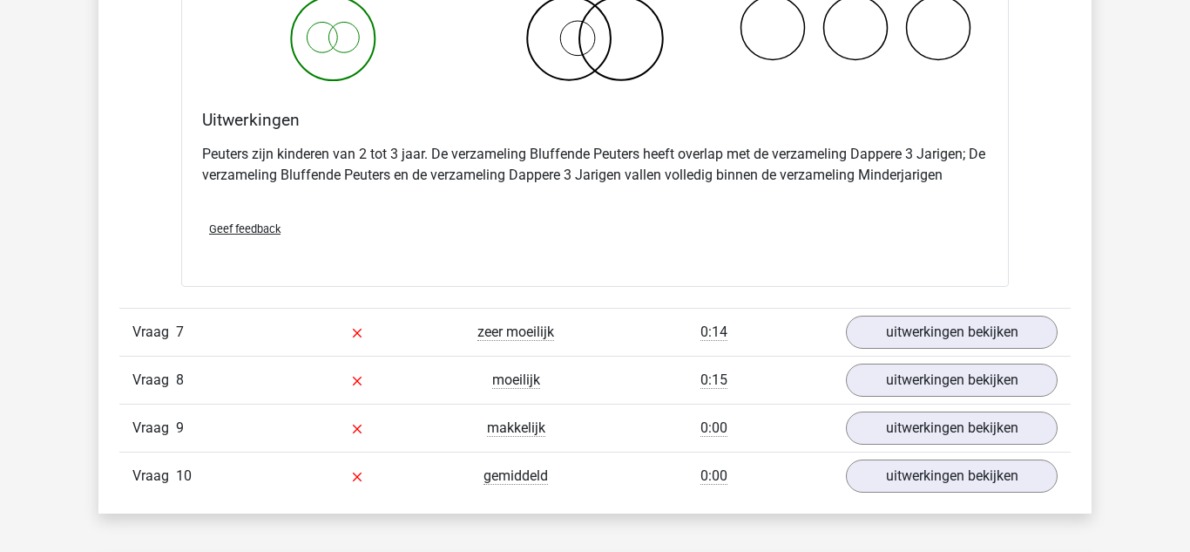
scroll to position [5083, 0]
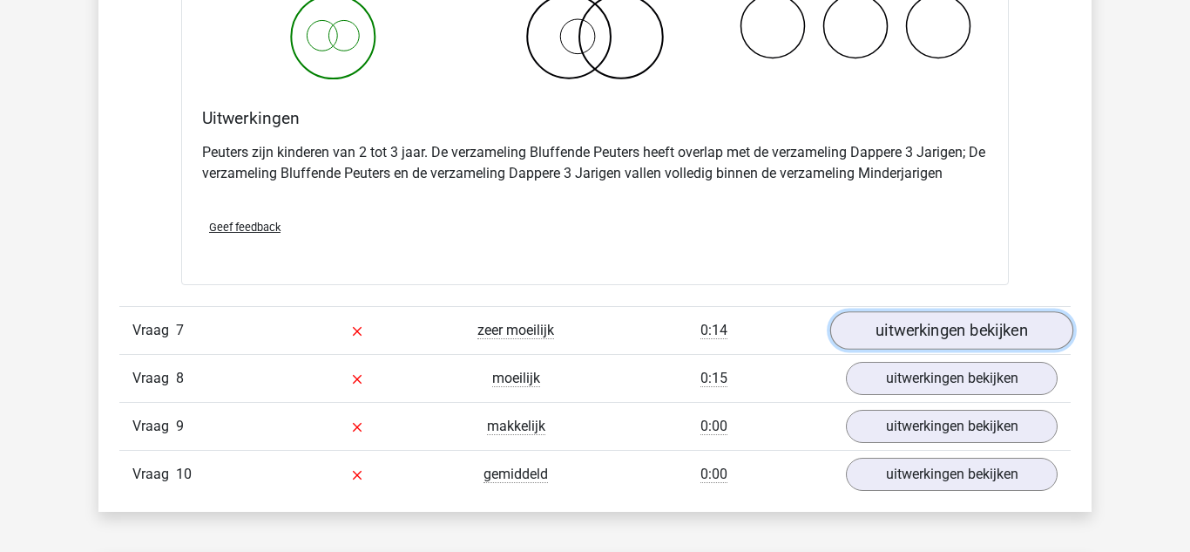
click at [1007, 336] on link "uitwerkingen bekijken" at bounding box center [952, 330] width 243 height 38
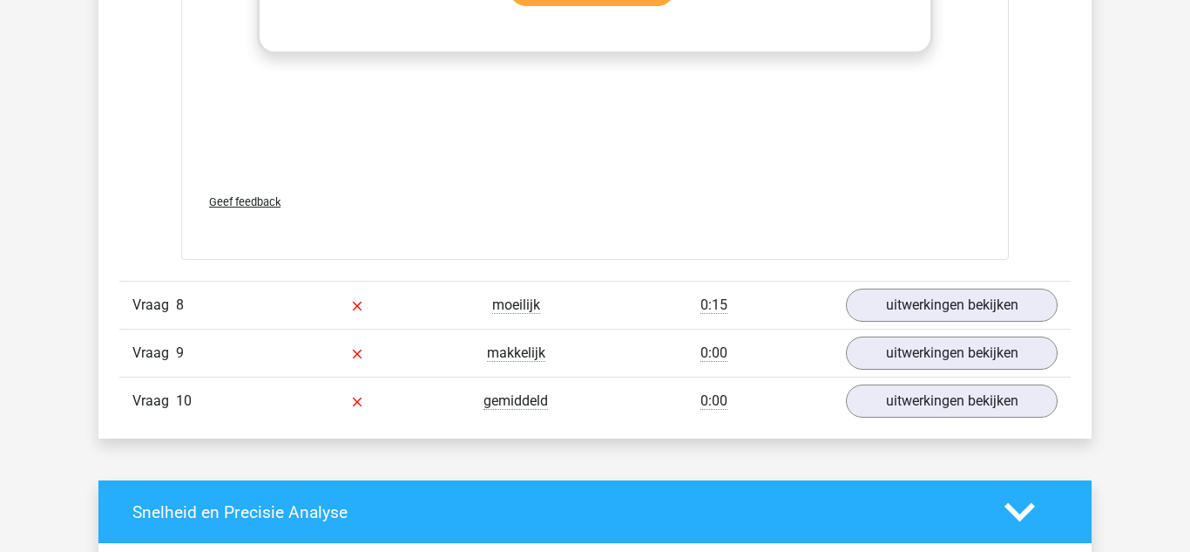
scroll to position [6337, 0]
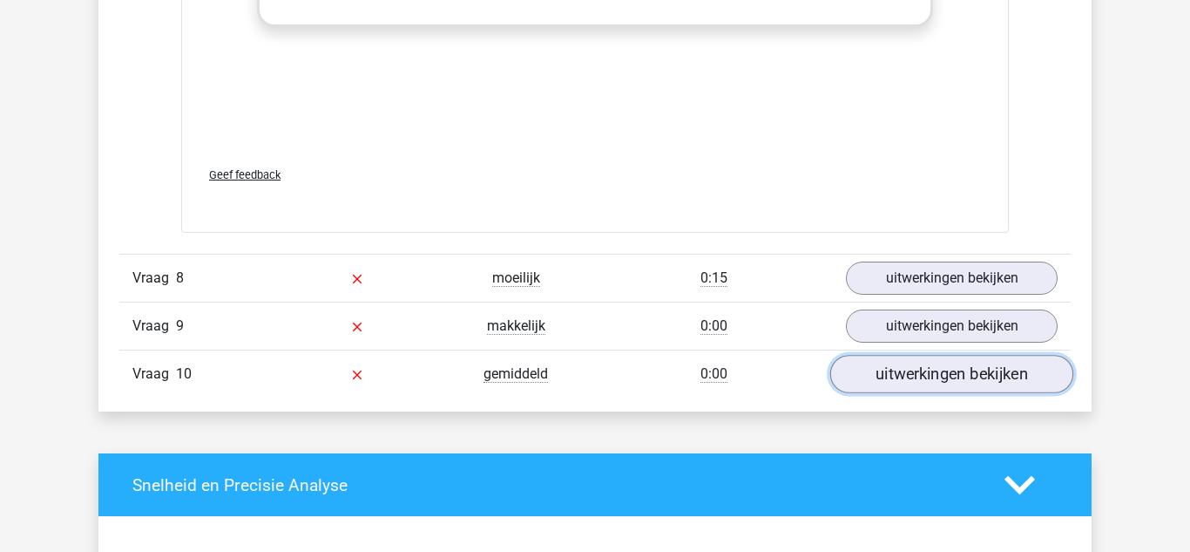
click at [1007, 360] on link "uitwerkingen bekijken" at bounding box center [952, 374] width 243 height 38
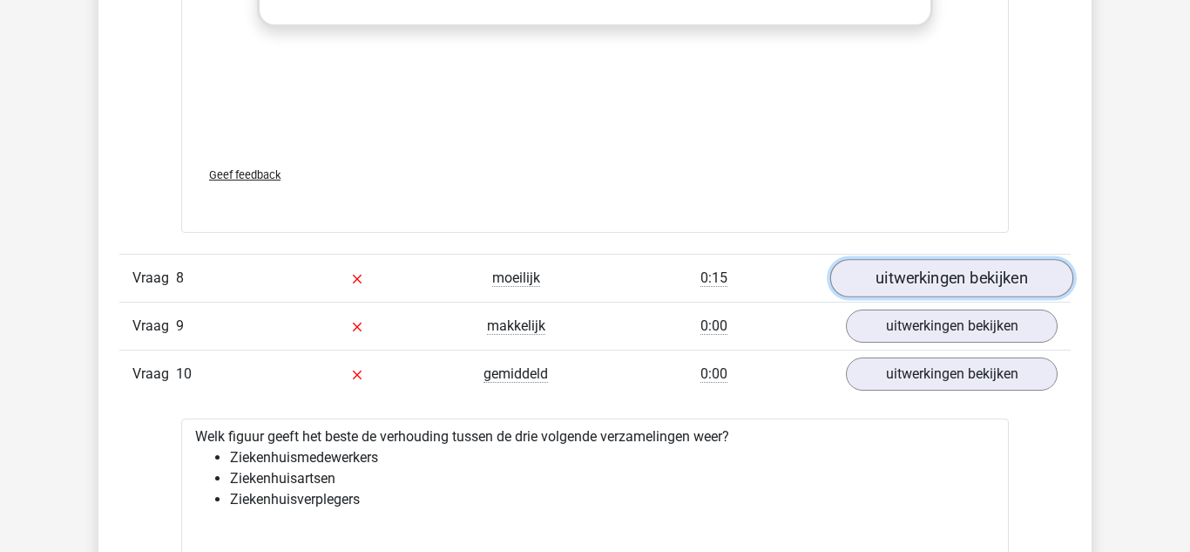
click at [998, 286] on link "uitwerkingen bekijken" at bounding box center [952, 278] width 243 height 38
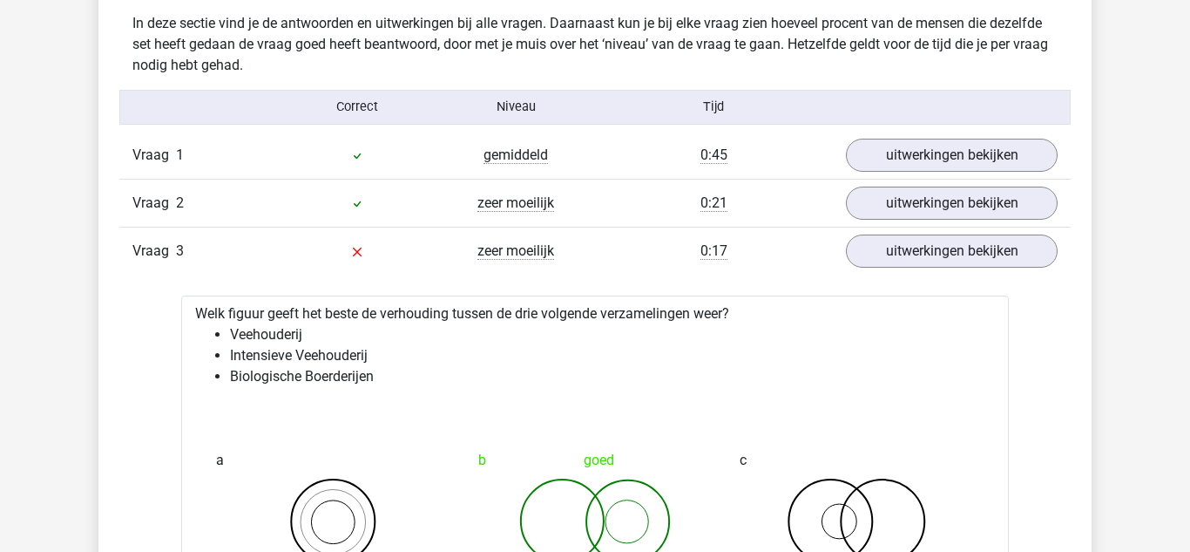
scroll to position [1373, 0]
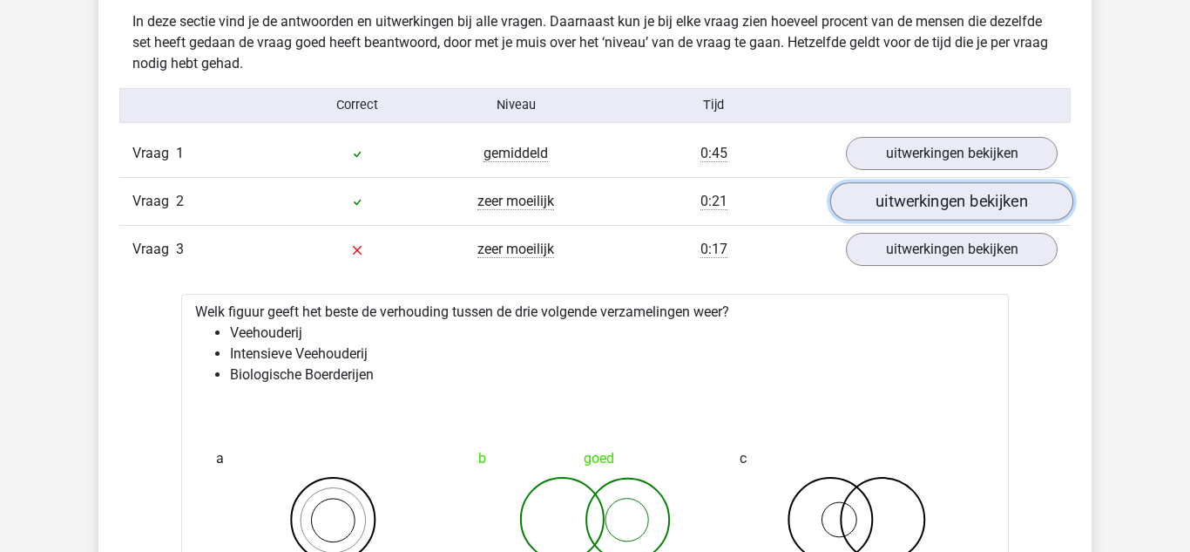
click at [1000, 193] on link "uitwerkingen bekijken" at bounding box center [952, 201] width 243 height 38
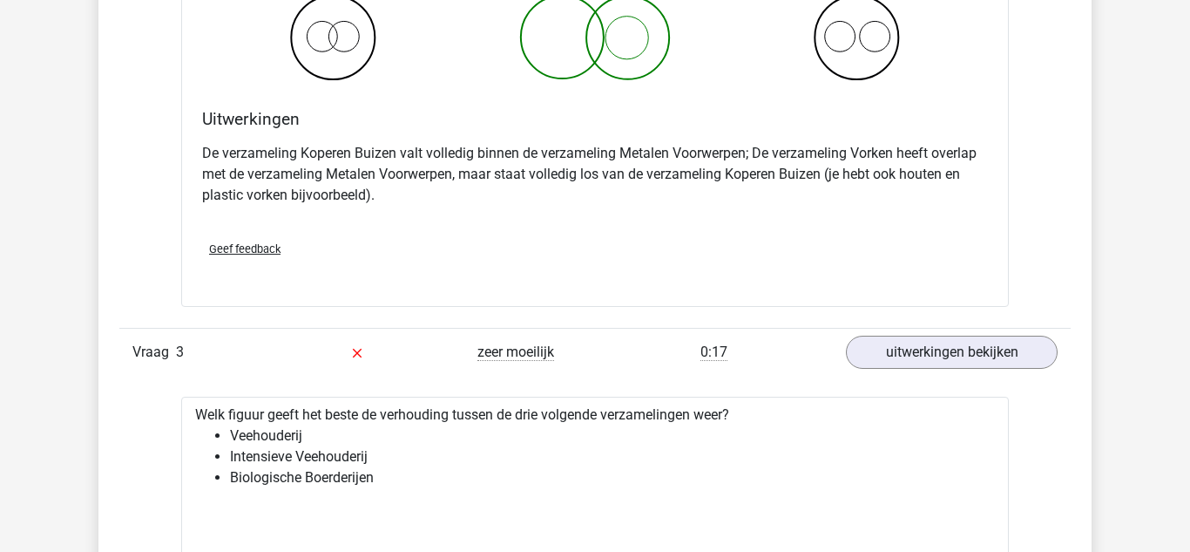
scroll to position [1983, 0]
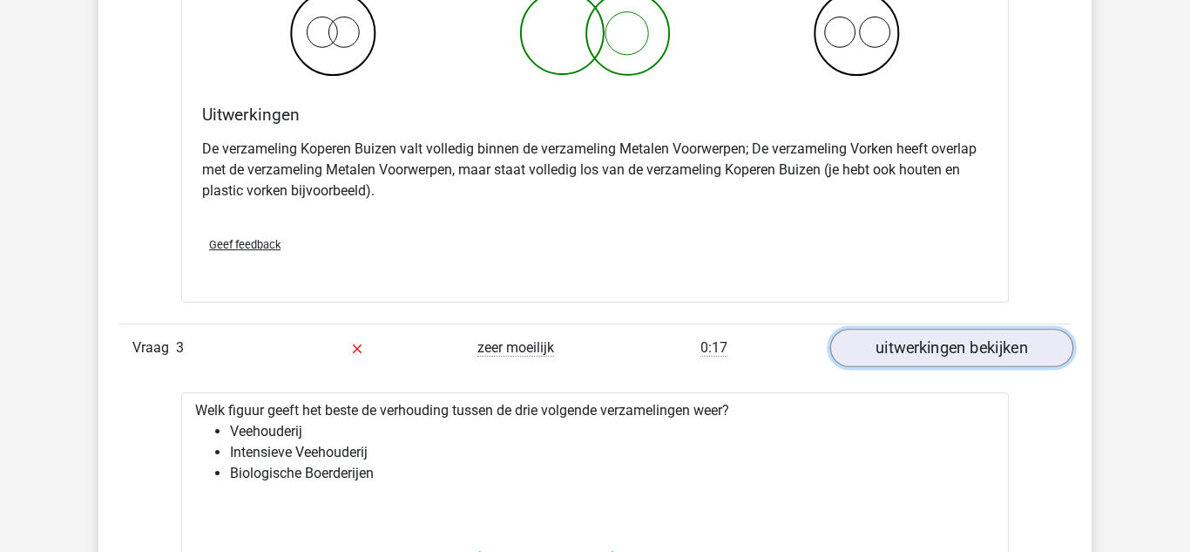
click at [982, 348] on link "uitwerkingen bekijken" at bounding box center [952, 348] width 243 height 38
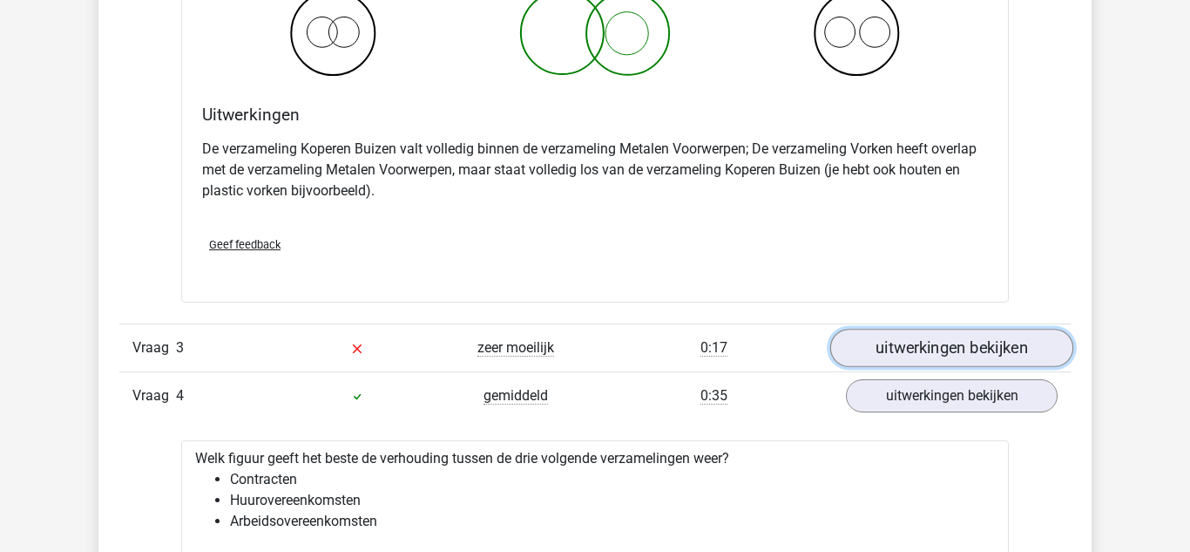
click at [1010, 334] on link "uitwerkingen bekijken" at bounding box center [952, 348] width 243 height 38
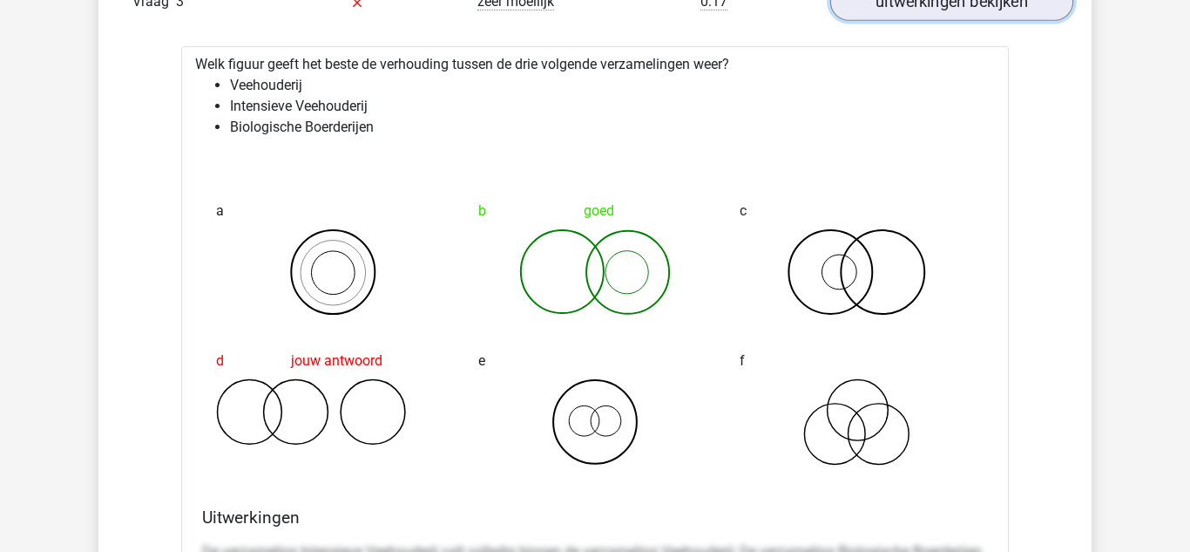
scroll to position [2336, 0]
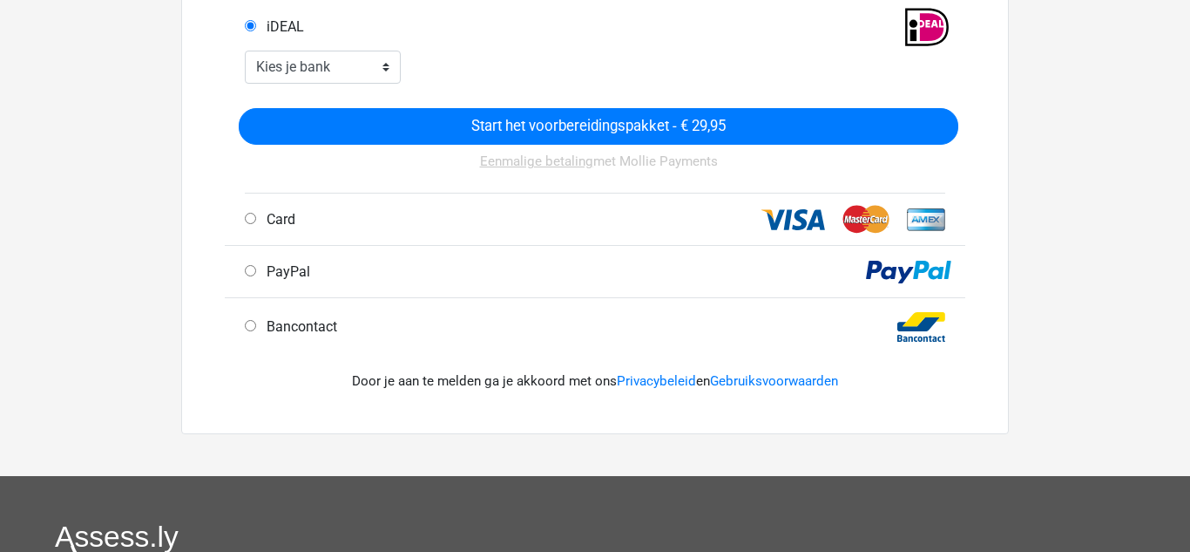
scroll to position [451, 0]
